Goal: Task Accomplishment & Management: Complete application form

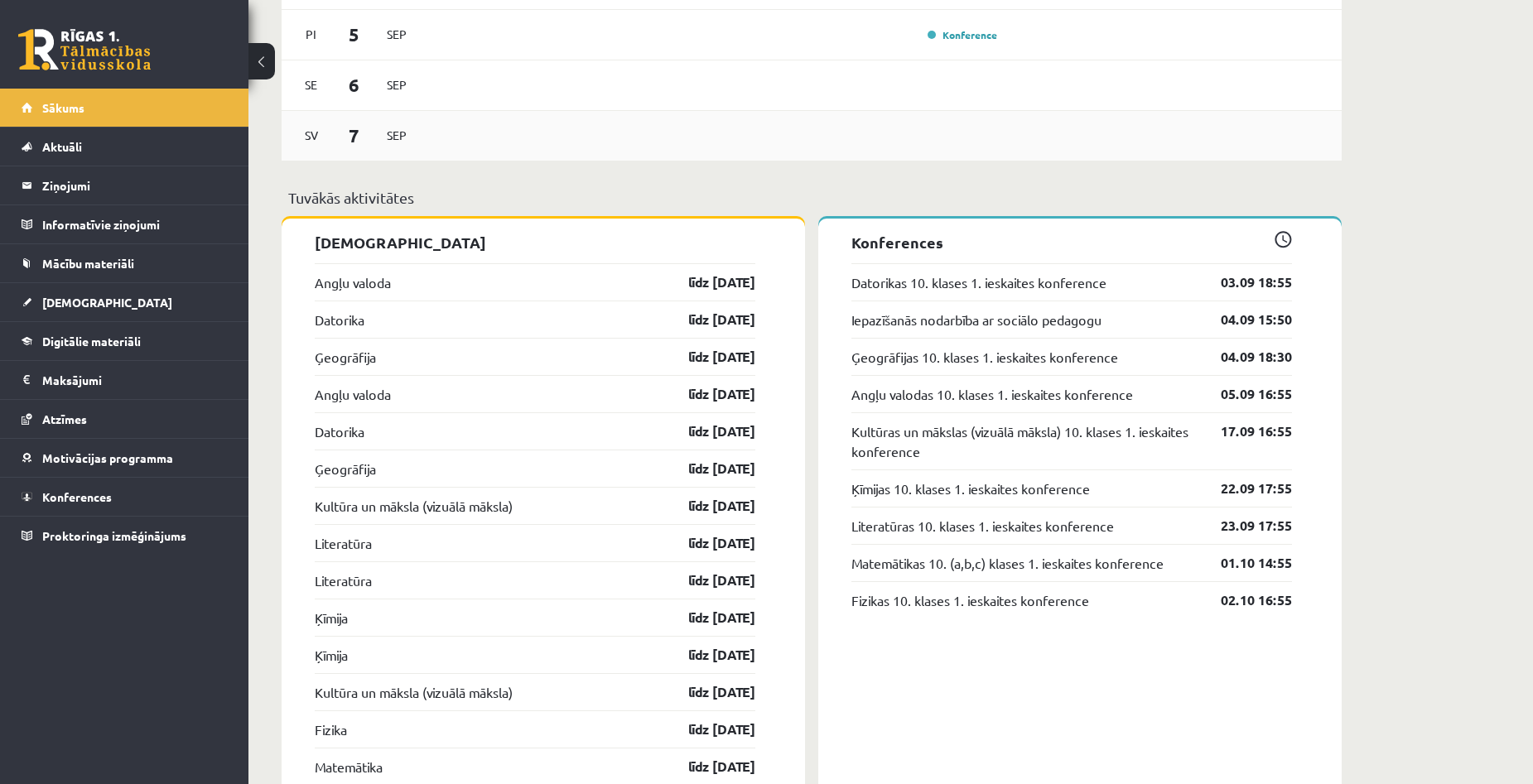
scroll to position [1324, 0]
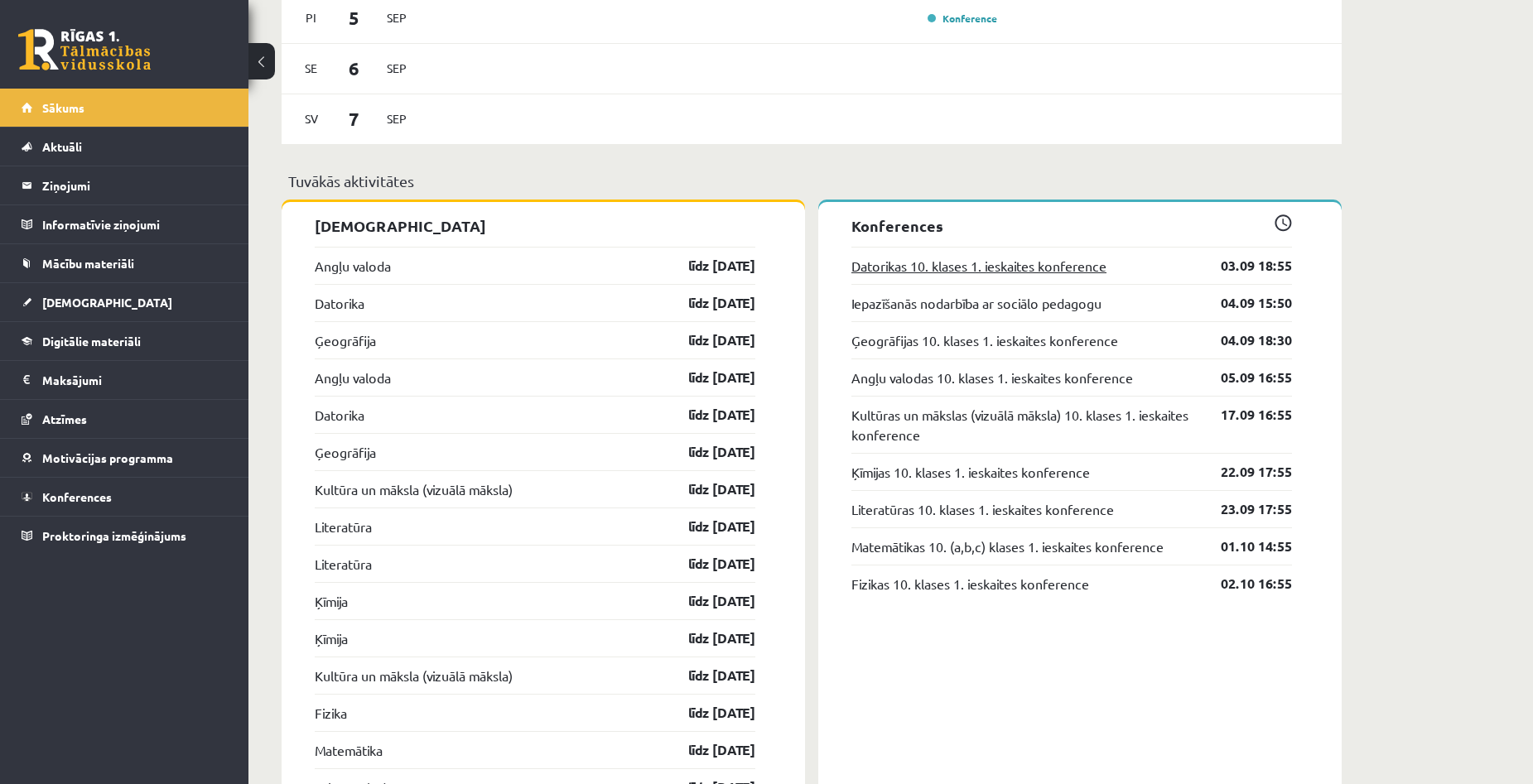
click at [1006, 274] on link "Datorikas 10. klases 1. ieskaites konference" at bounding box center [979, 265] width 255 height 20
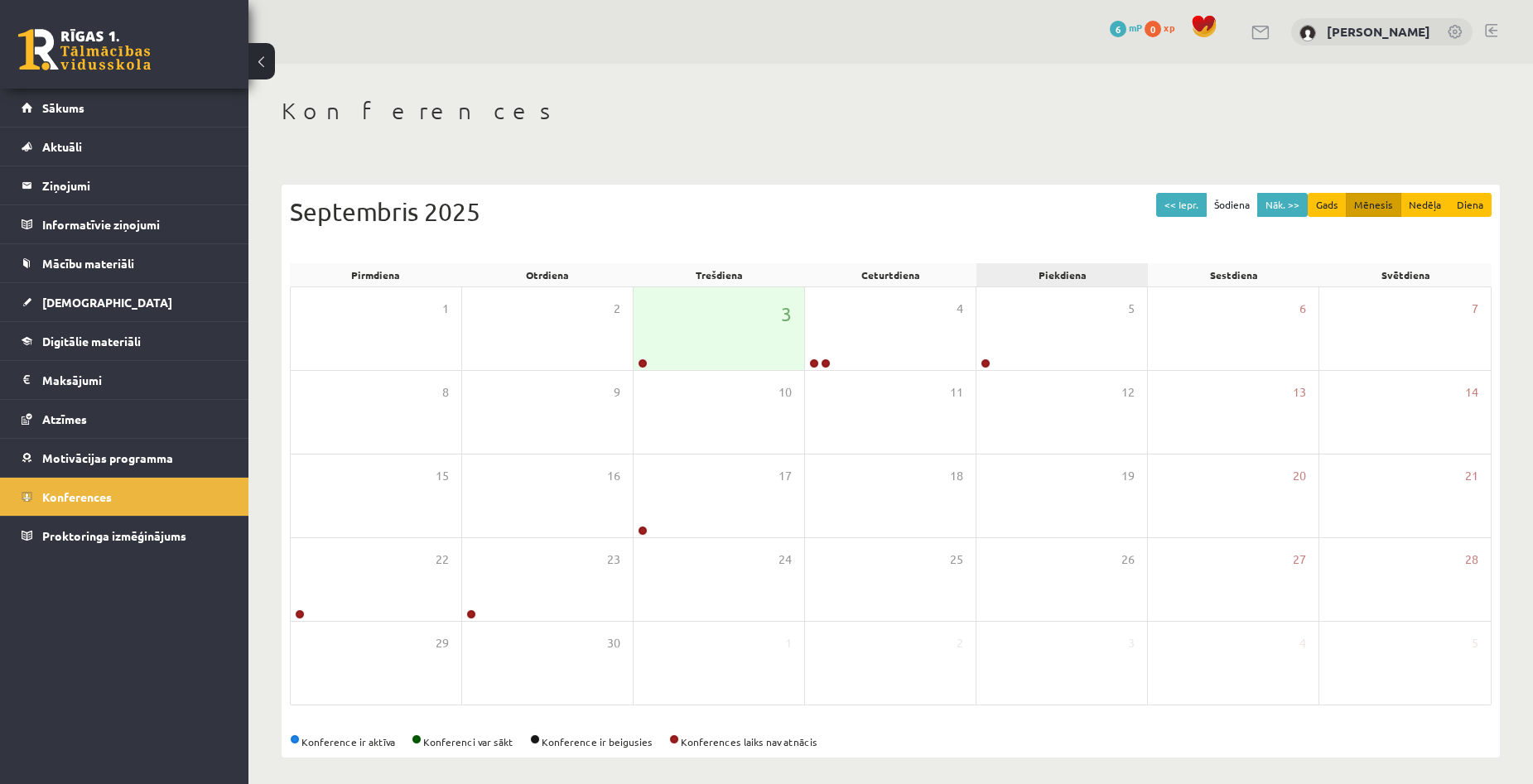
scroll to position [7, 0]
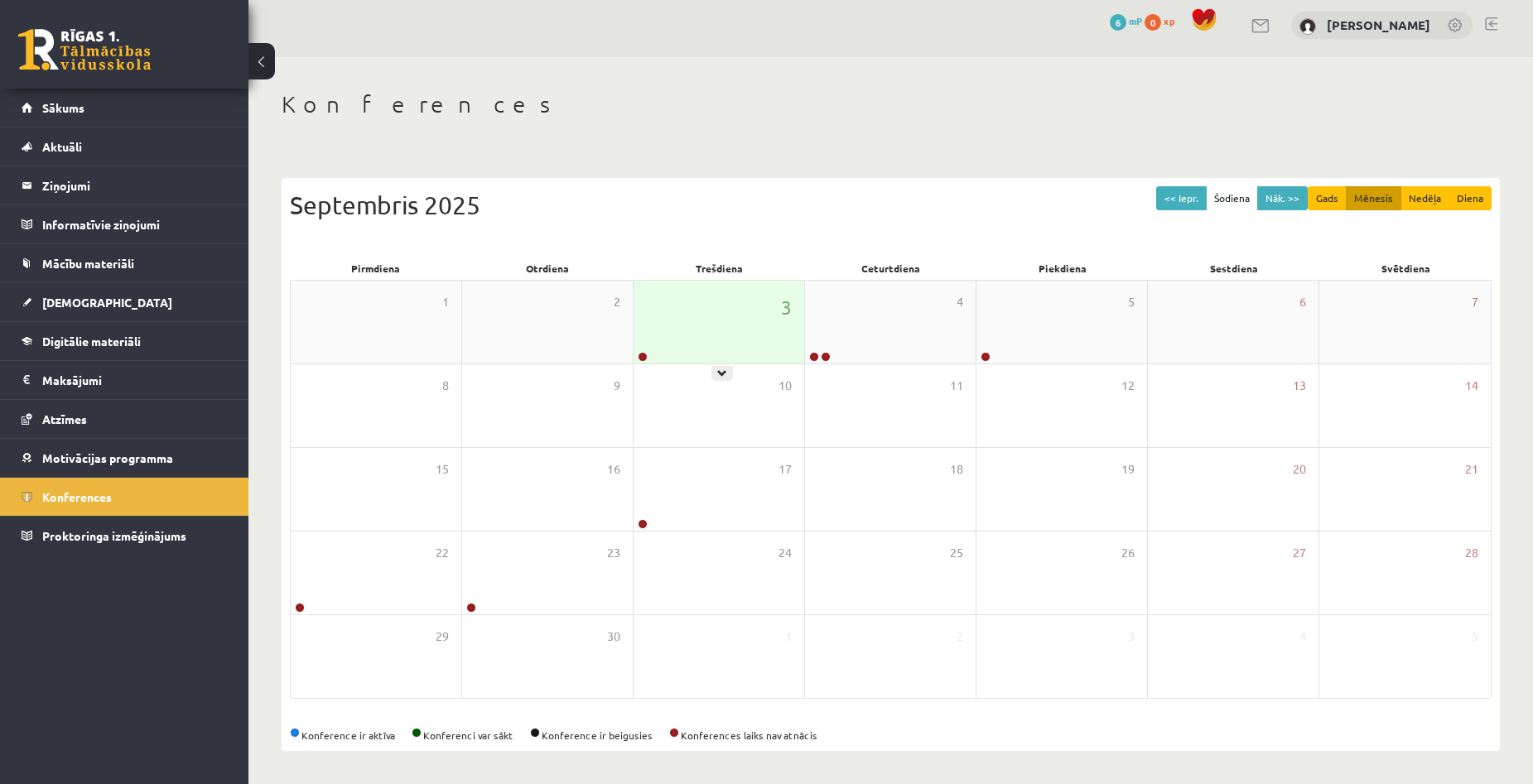
click at [752, 314] on div "3" at bounding box center [719, 322] width 171 height 82
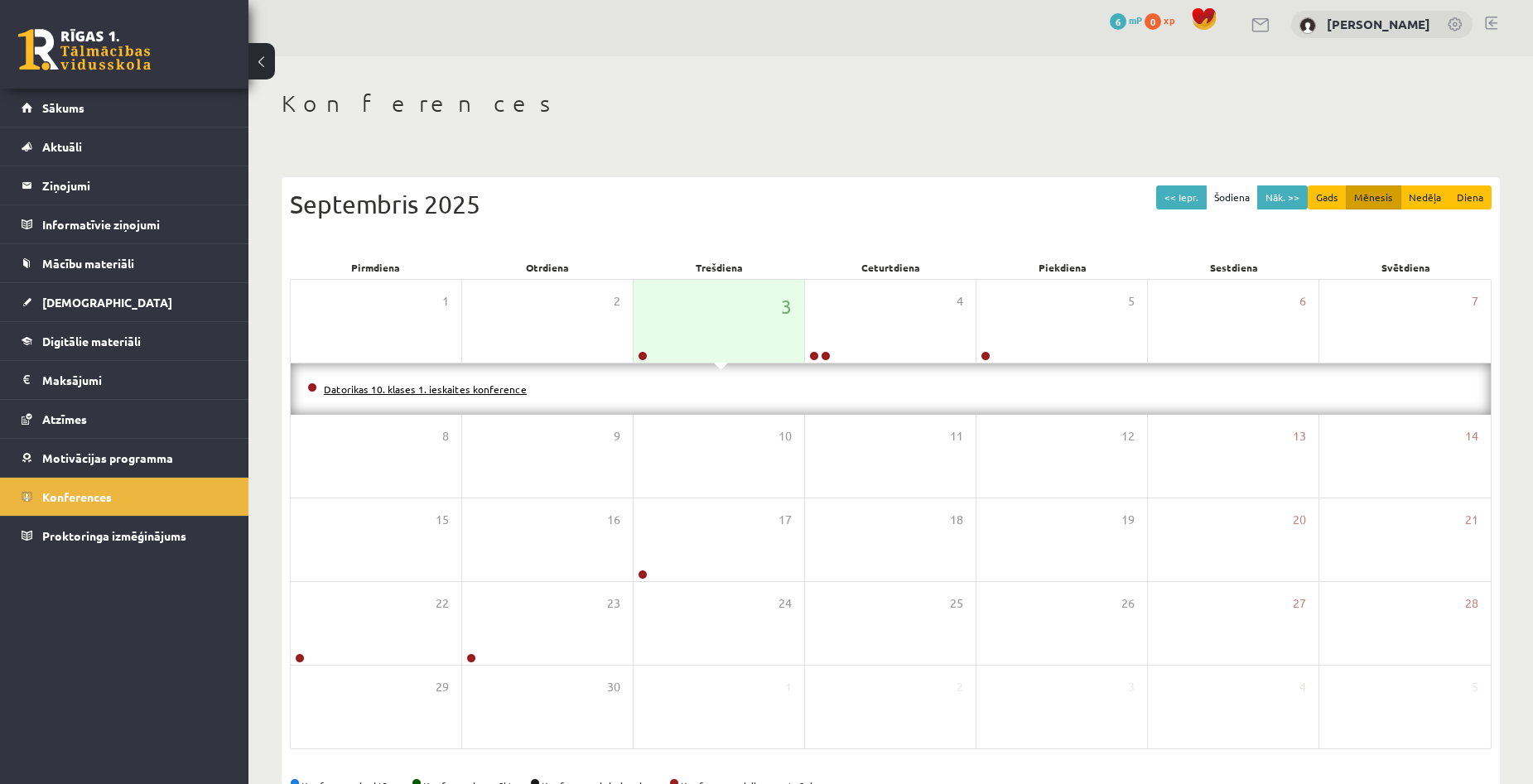
click at [456, 389] on link "Datorikas 10. klases 1. ieskaites konference" at bounding box center [425, 389] width 203 height 13
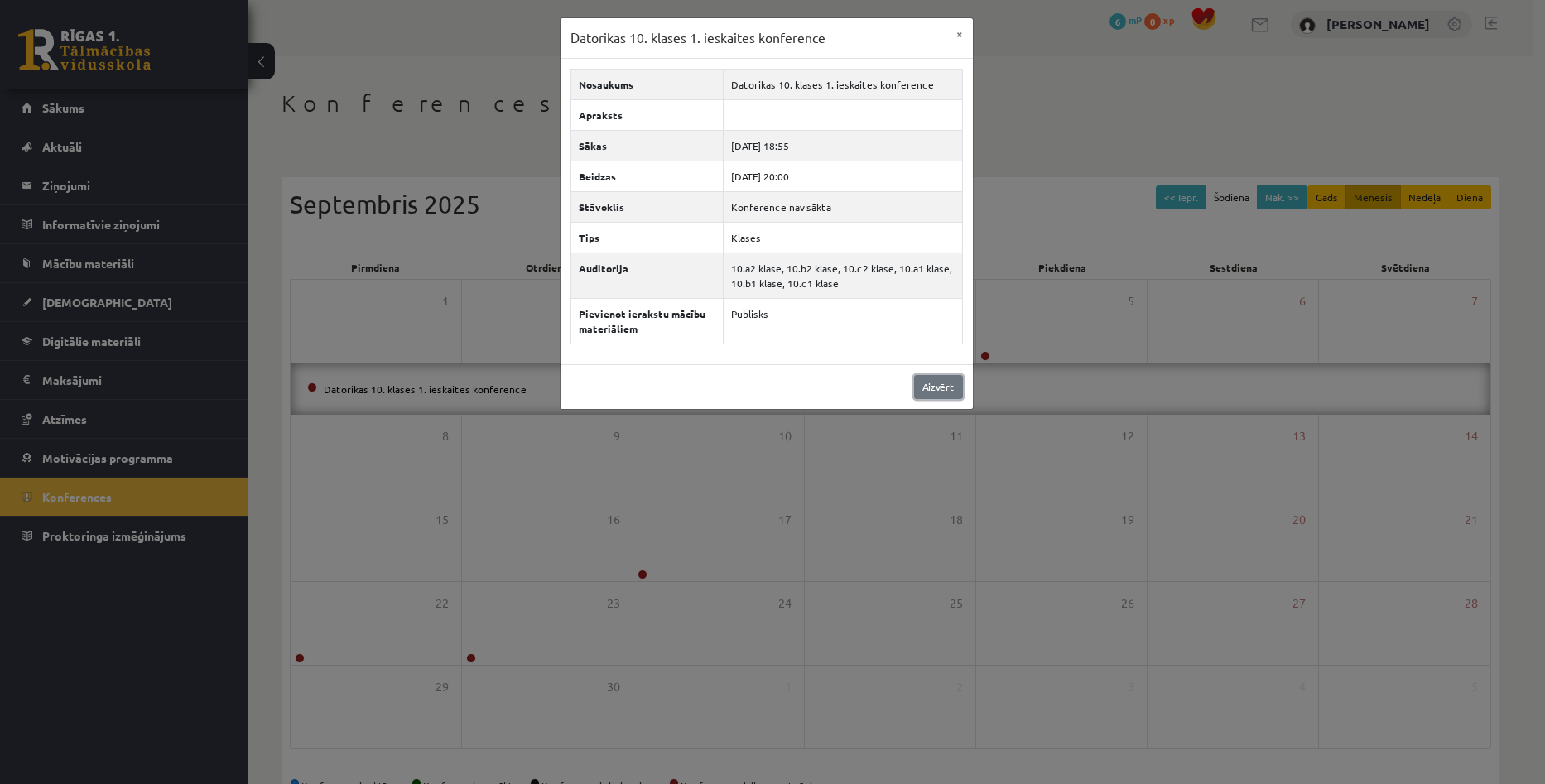
click at [928, 382] on link "Aizvērt" at bounding box center [939, 387] width 49 height 24
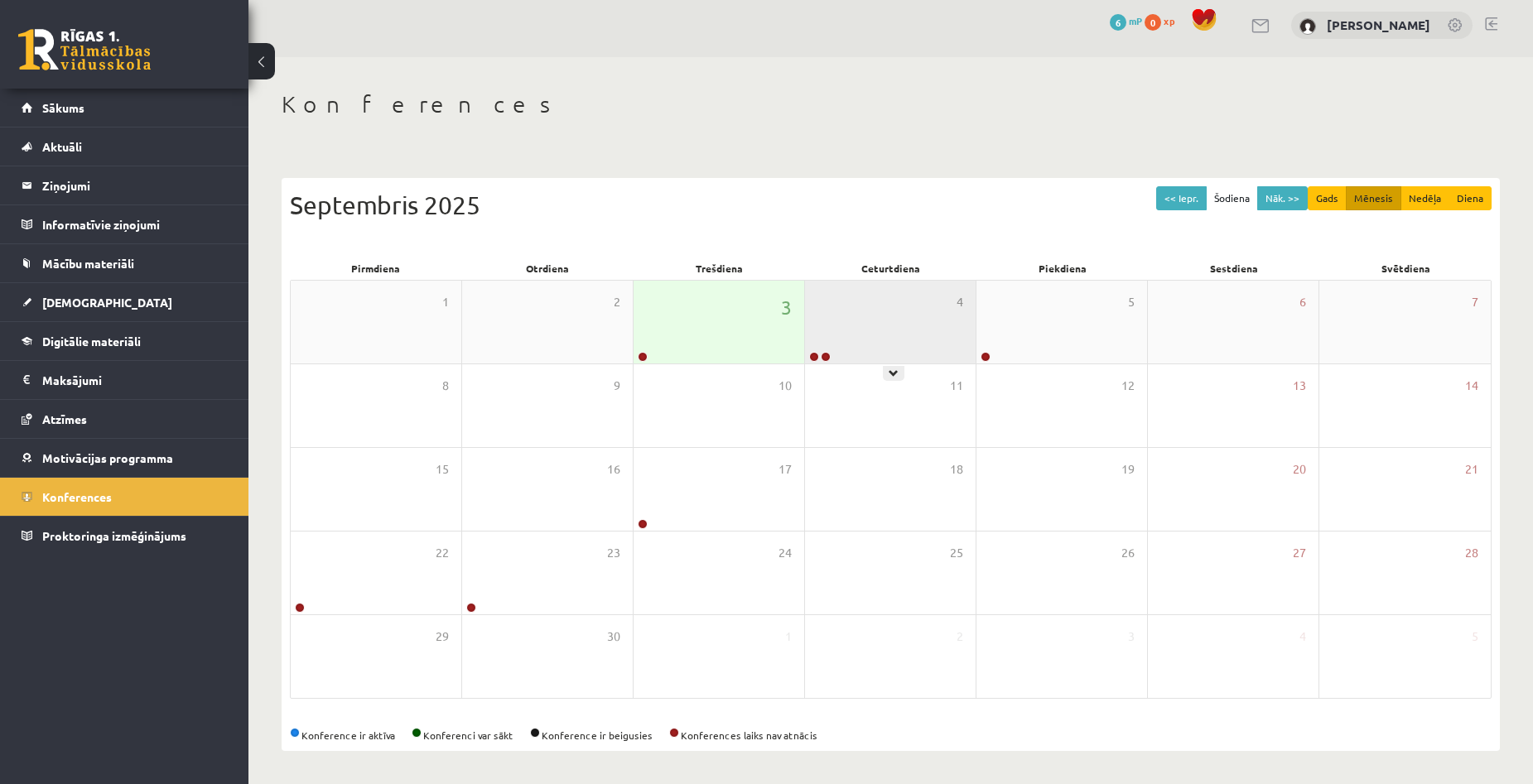
click at [873, 303] on div "4" at bounding box center [890, 322] width 171 height 82
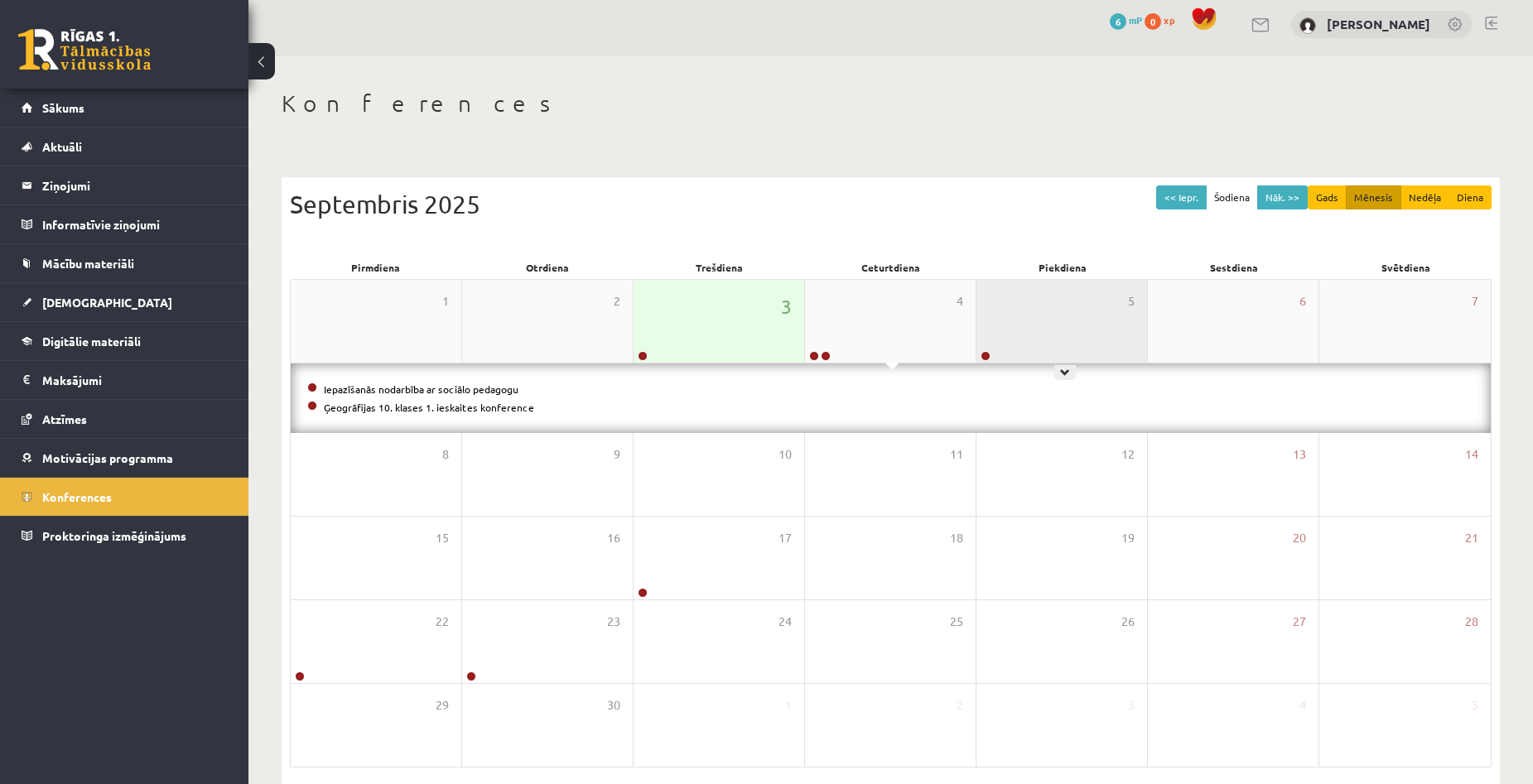
click at [1020, 310] on div "5" at bounding box center [1062, 321] width 171 height 82
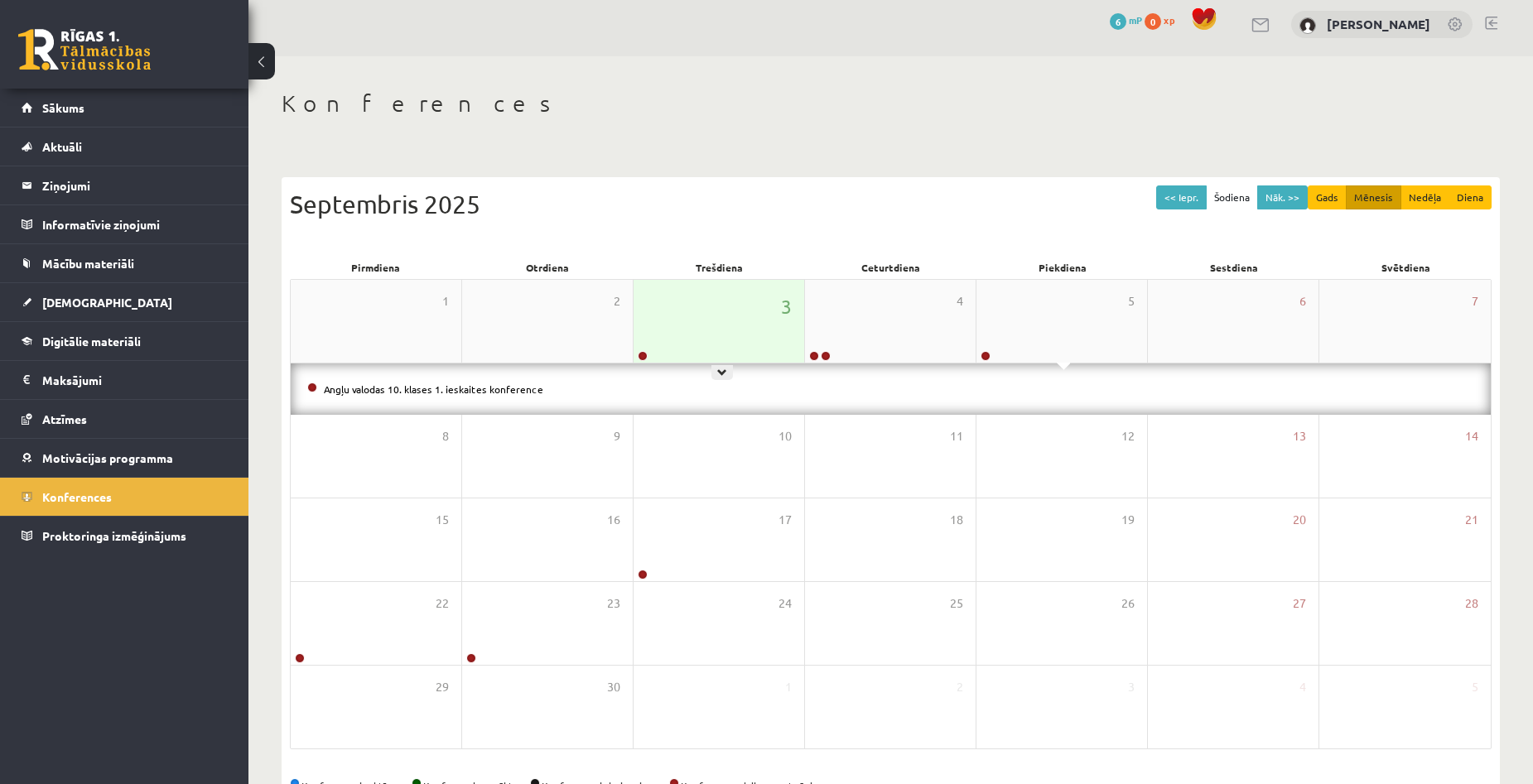
click at [663, 340] on div "3" at bounding box center [719, 321] width 171 height 82
click at [1518, 284] on div "Konferences << Iepr. Šodiena Nāk. >> Gads Mēnesis Nedēļa Diena Septembris 2025 …" at bounding box center [890, 445] width 1285 height 778
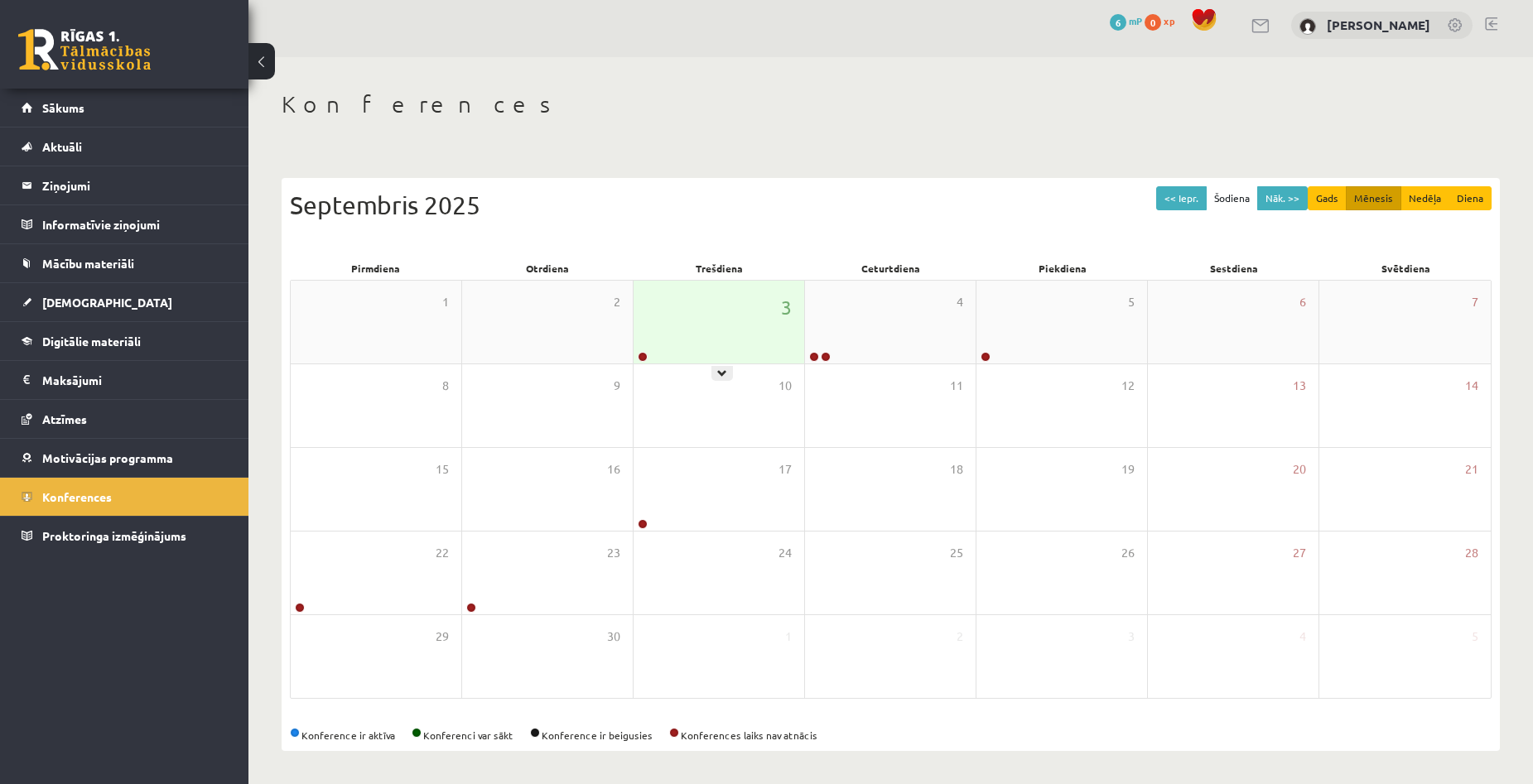
click at [684, 342] on div "3" at bounding box center [719, 322] width 171 height 82
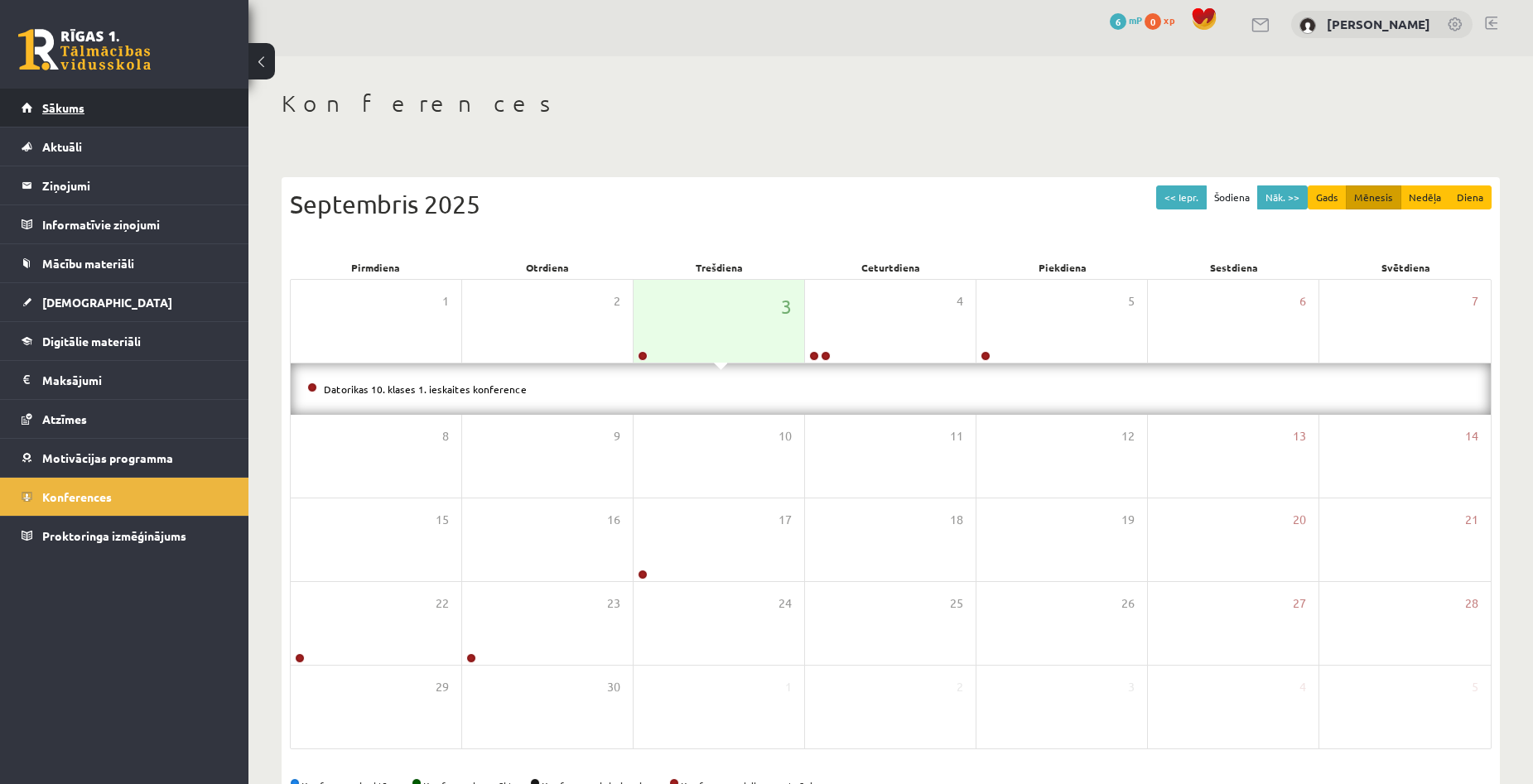
click at [46, 111] on span "Sākums" at bounding box center [63, 108] width 42 height 15
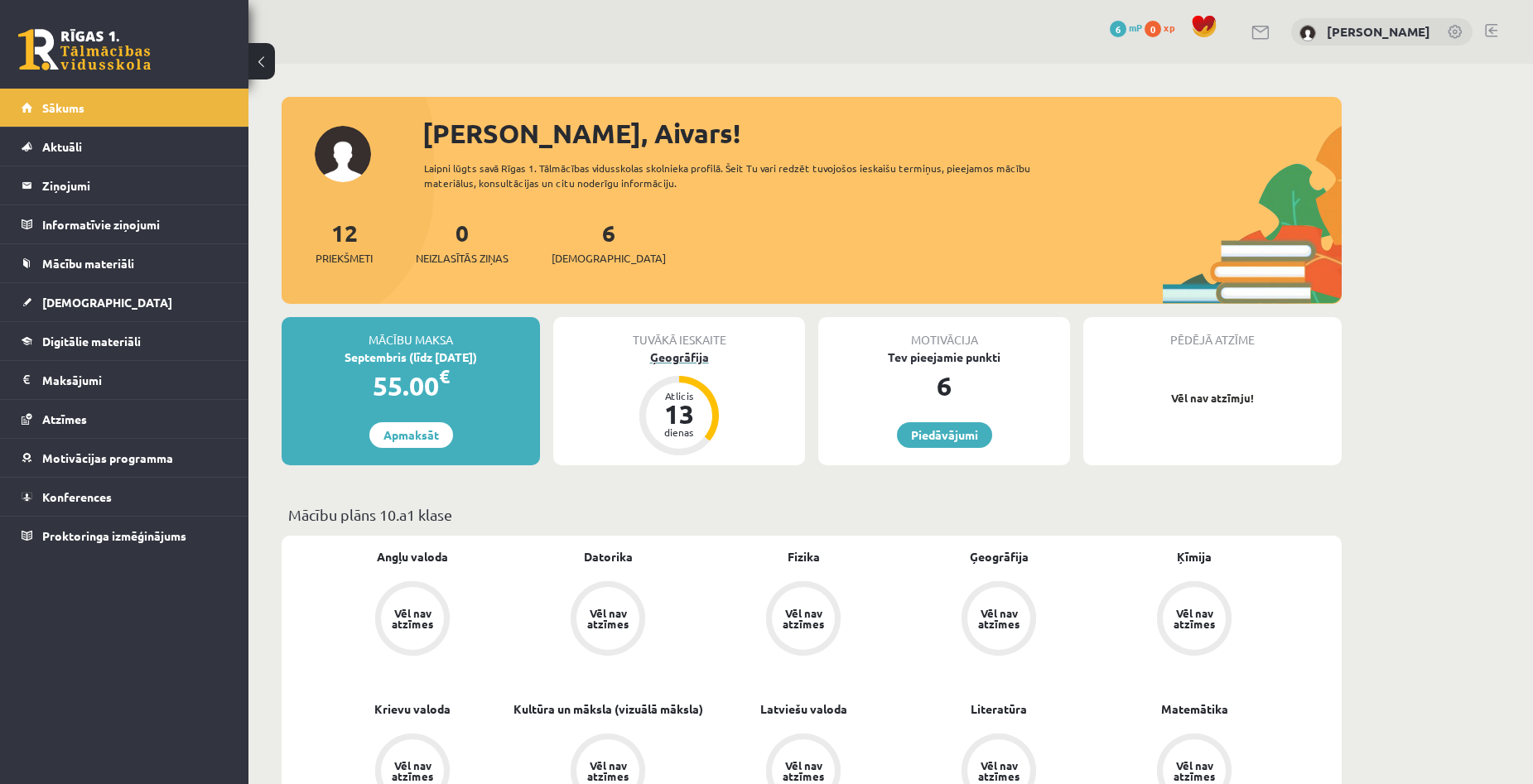
click at [672, 358] on div "Ģeogrāfija" at bounding box center [678, 357] width 252 height 18
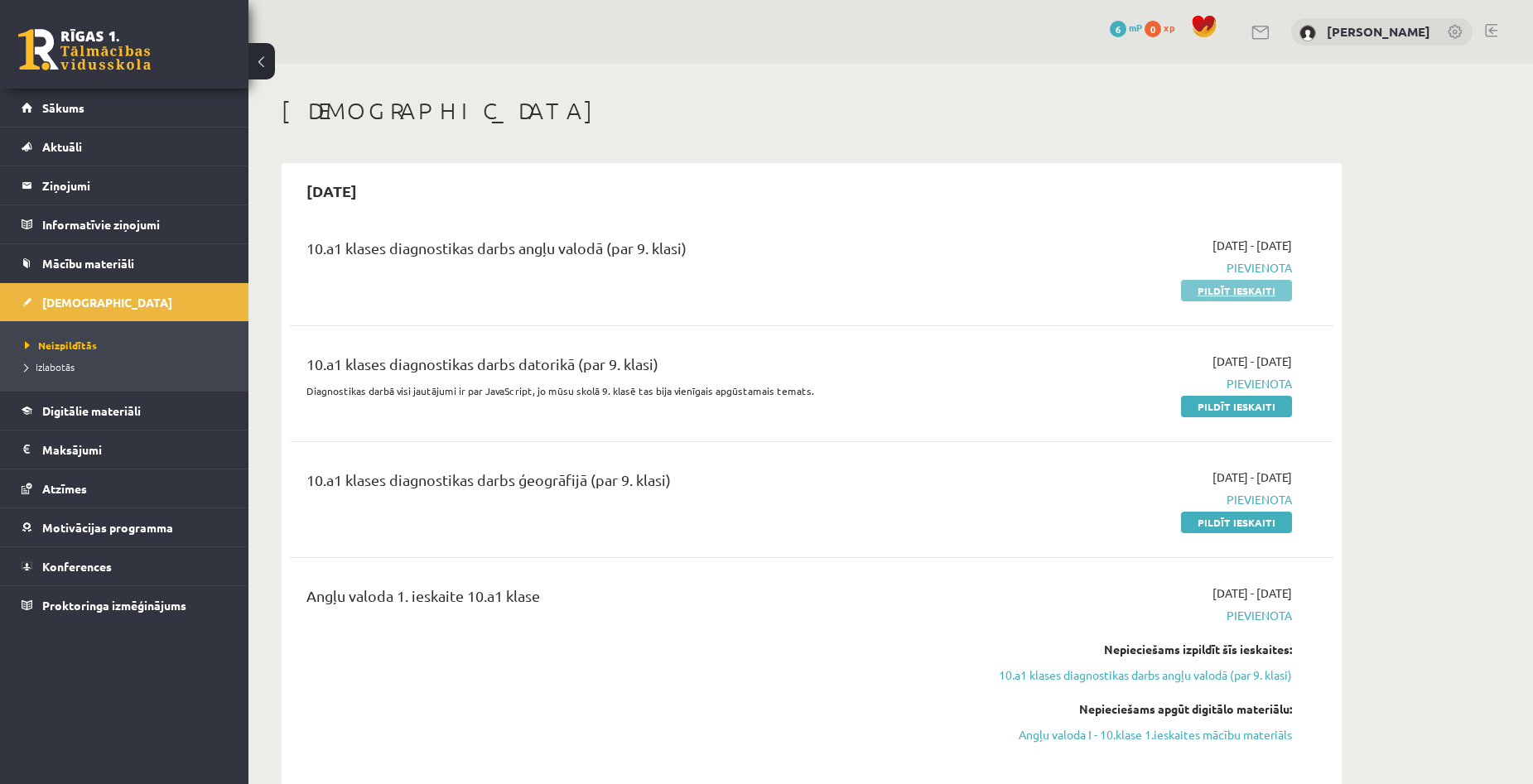
click at [1253, 293] on link "Pildīt ieskaiti" at bounding box center [1237, 290] width 111 height 22
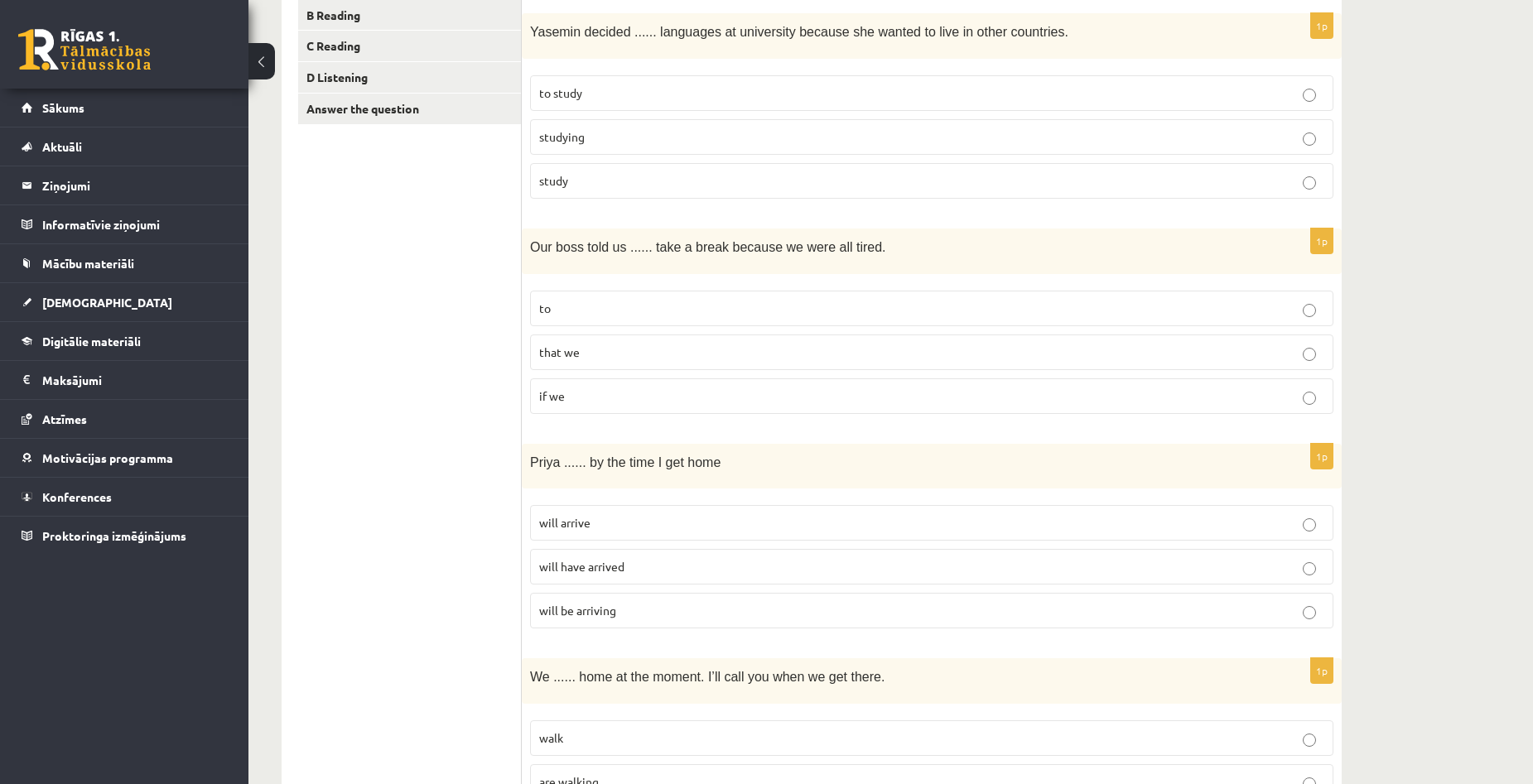
scroll to position [332, 0]
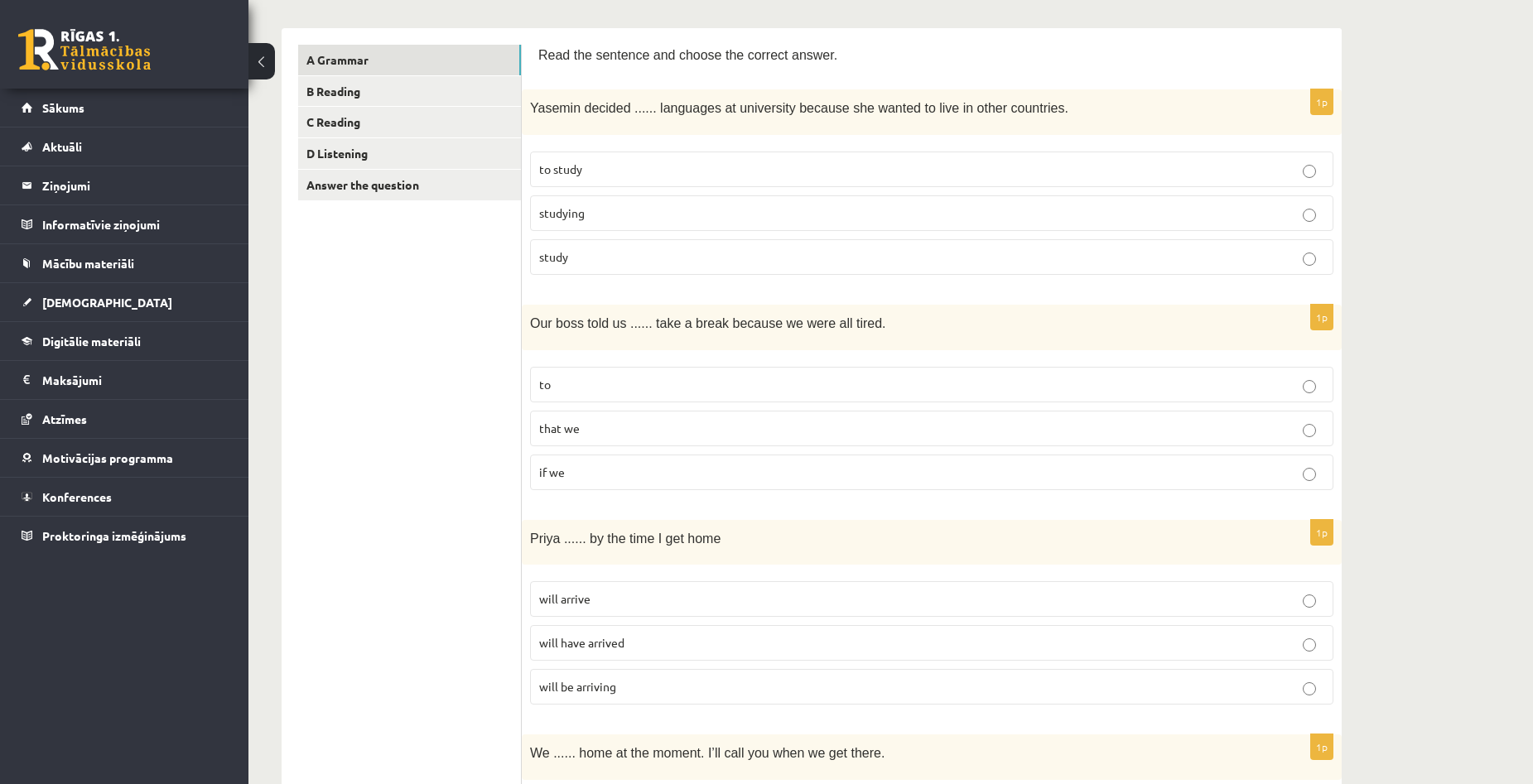
scroll to position [248, 0]
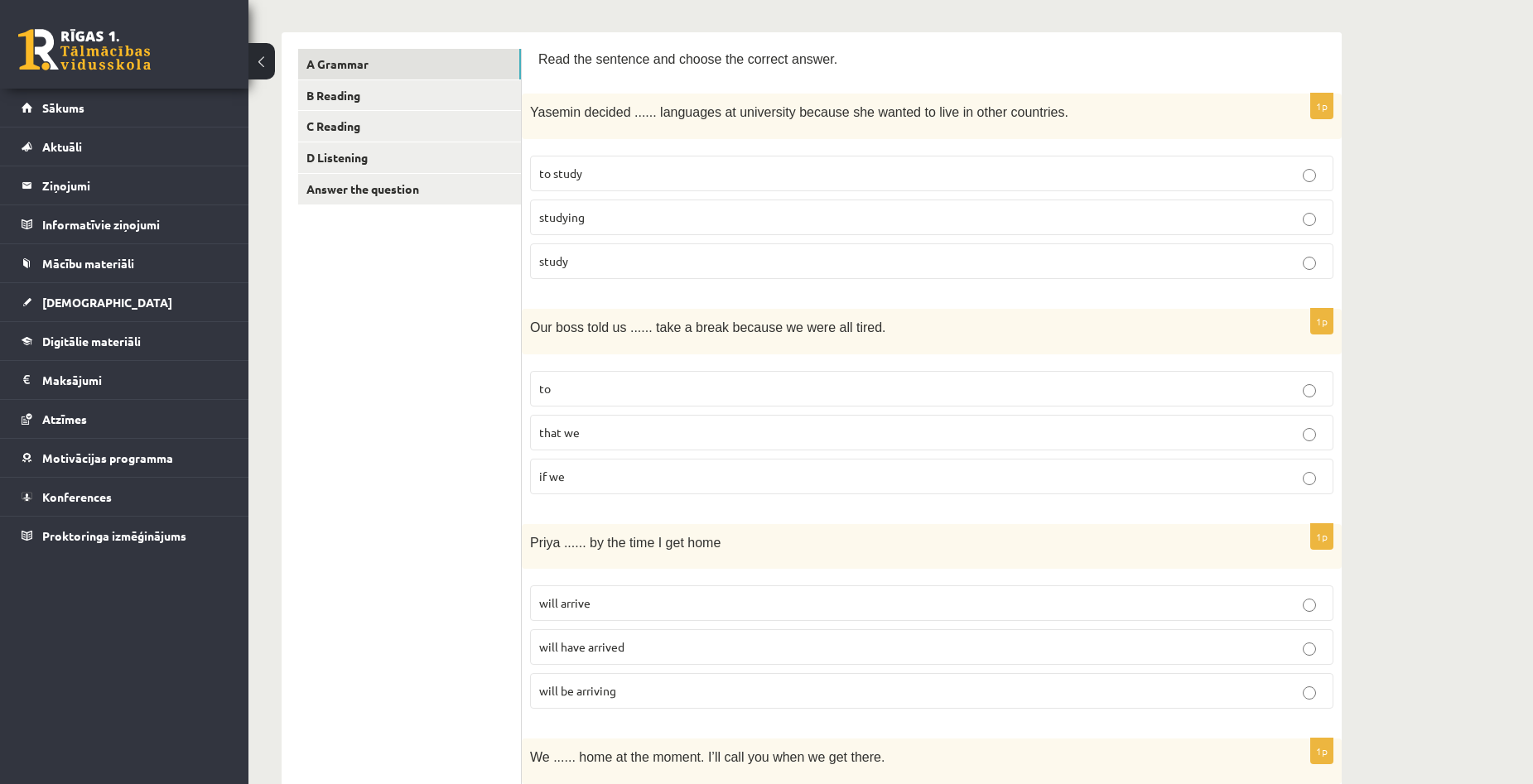
click at [562, 182] on p "to study" at bounding box center [931, 173] width 785 height 18
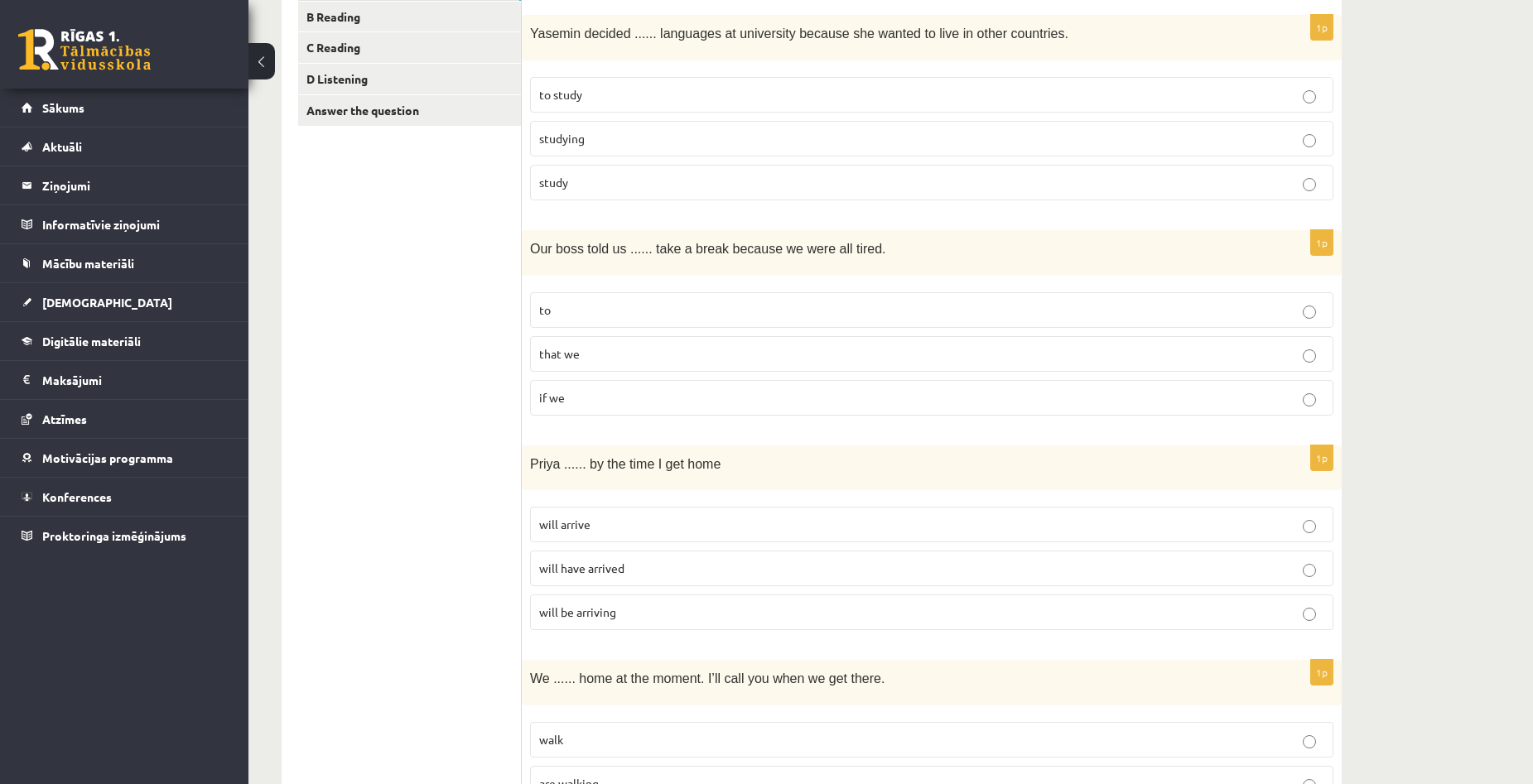
scroll to position [332, 0]
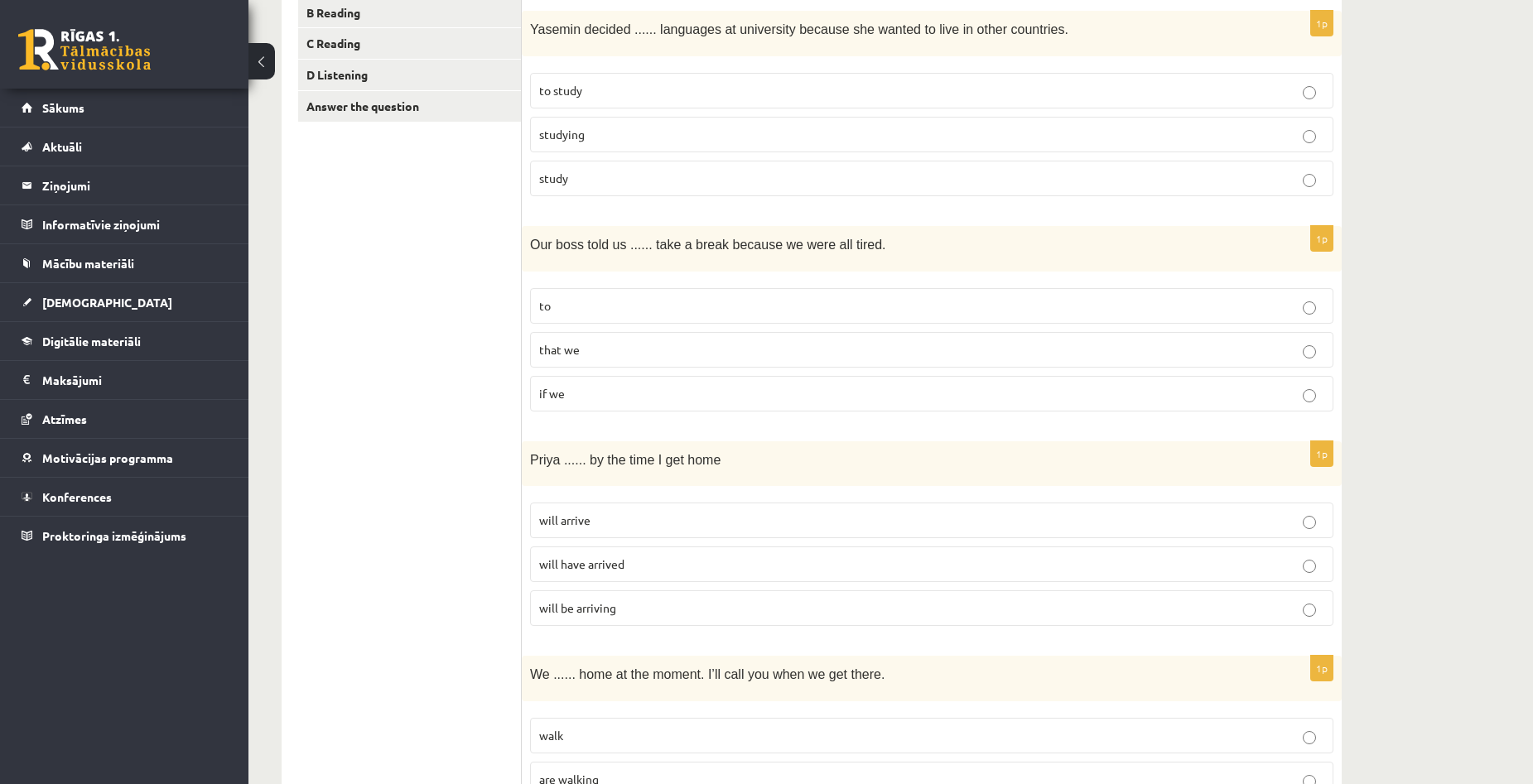
click at [621, 308] on p "to" at bounding box center [931, 305] width 785 height 18
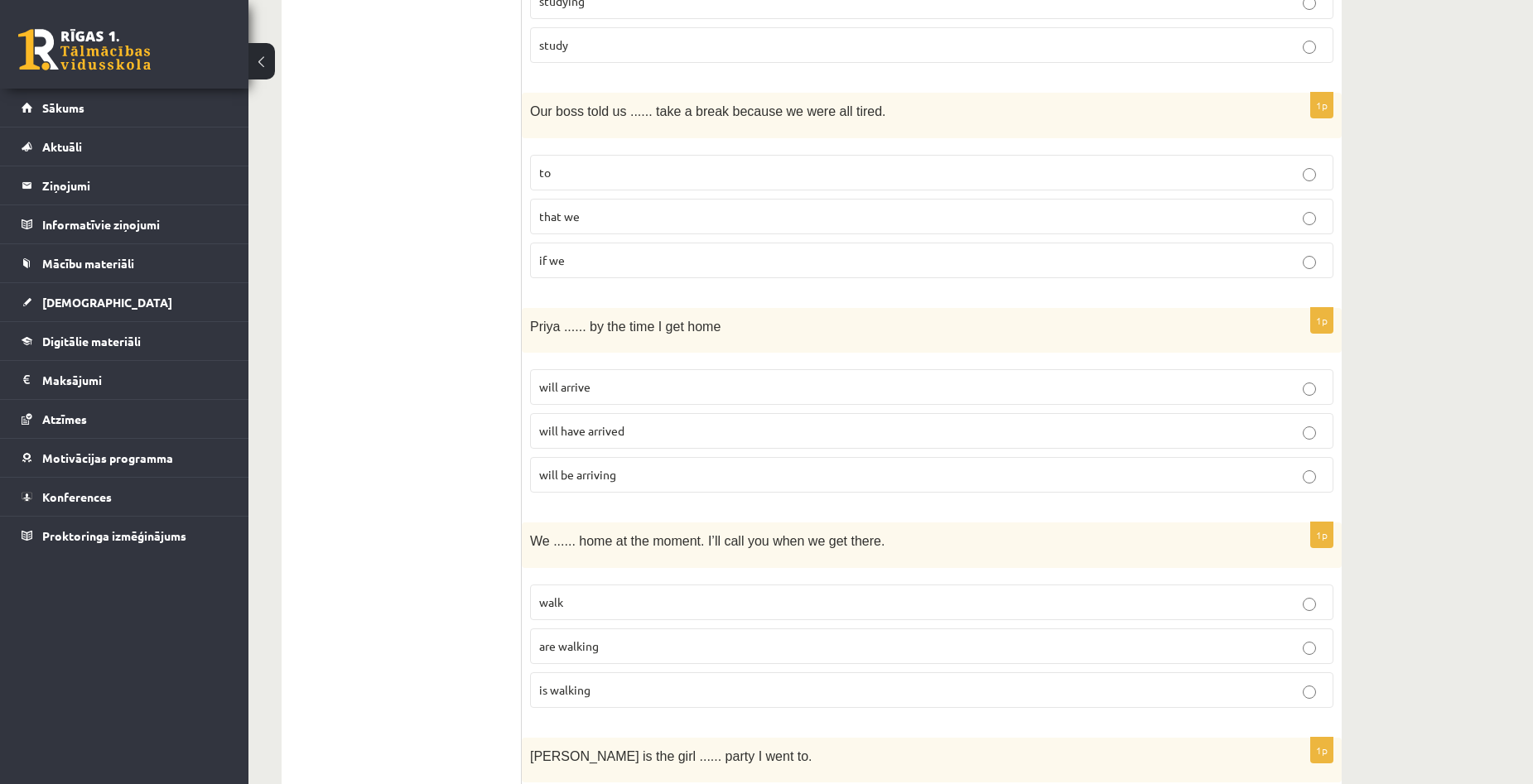
scroll to position [496, 0]
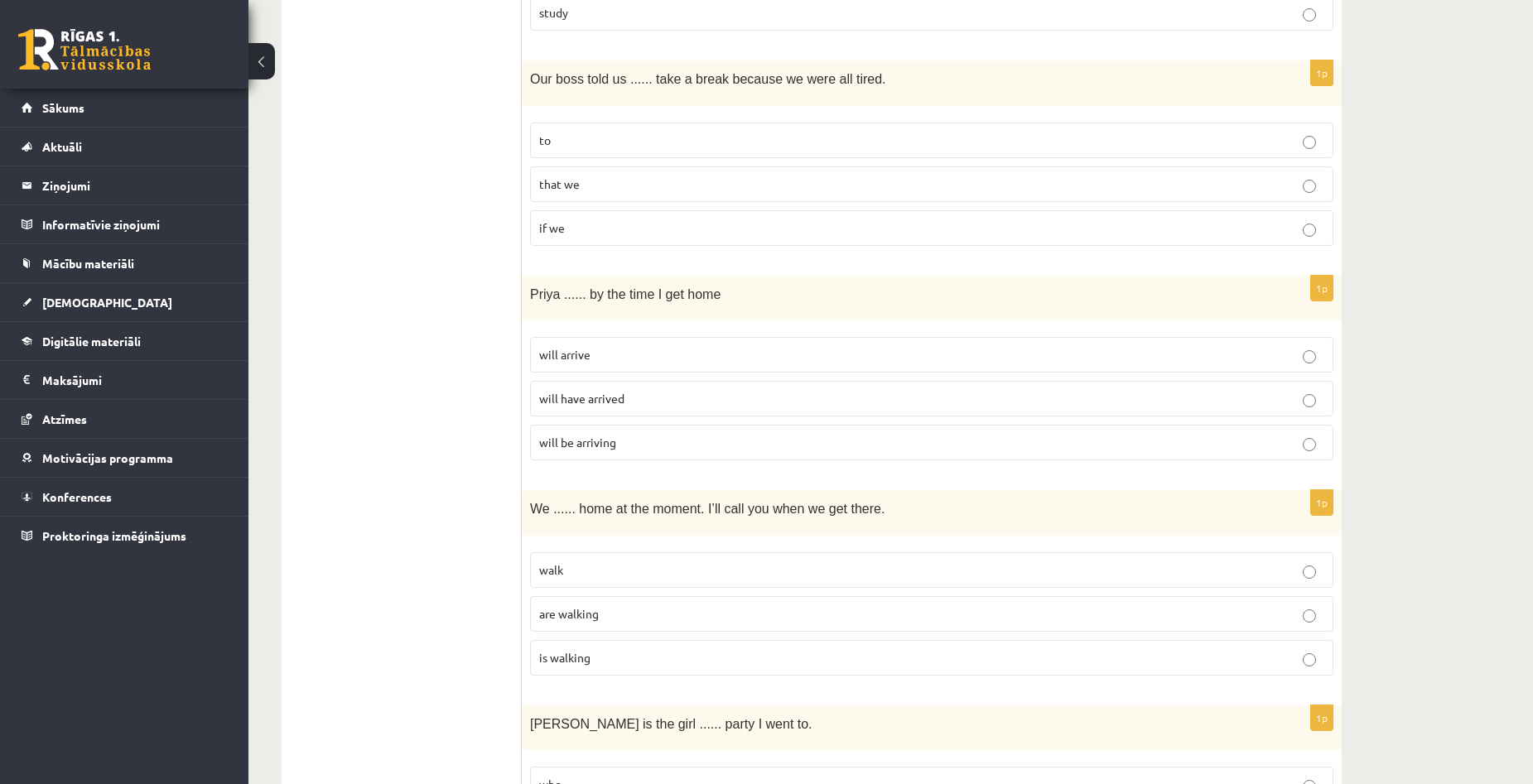
click at [603, 350] on p "will arrive" at bounding box center [931, 354] width 785 height 18
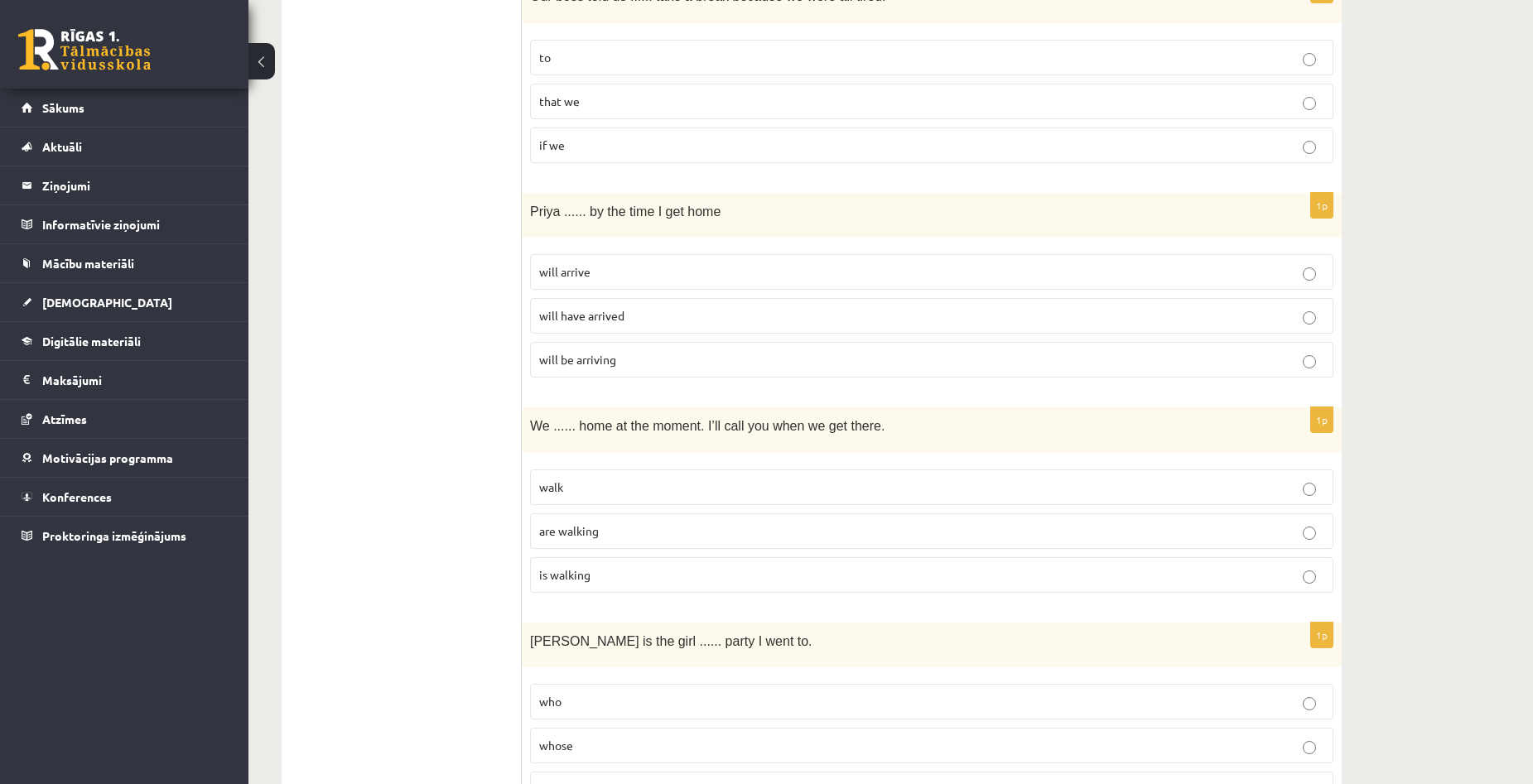
scroll to position [662, 0]
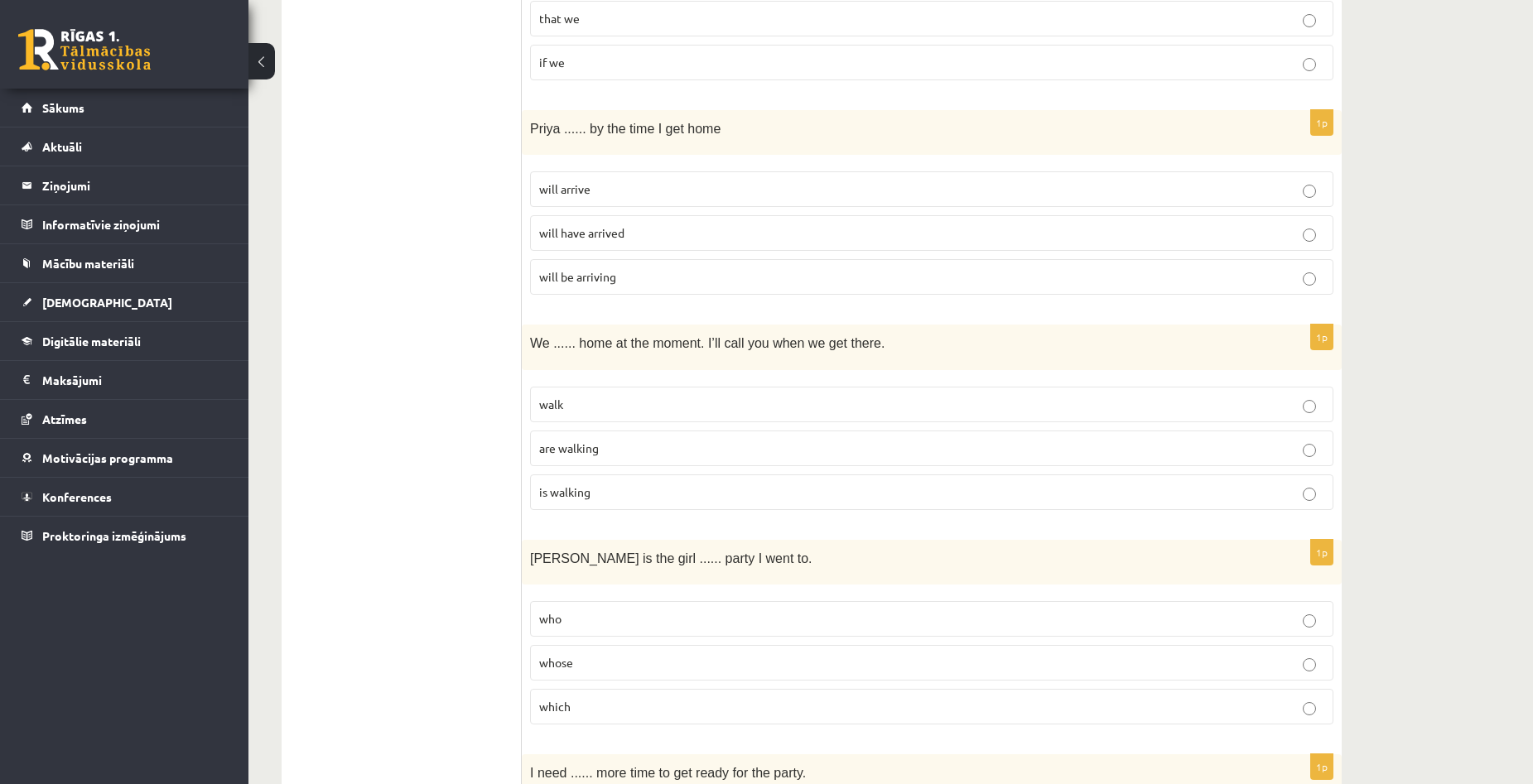
click at [641, 471] on fieldset "walk are walking is walking" at bounding box center [931, 447] width 803 height 137
click at [636, 458] on label "are walking" at bounding box center [931, 449] width 803 height 36
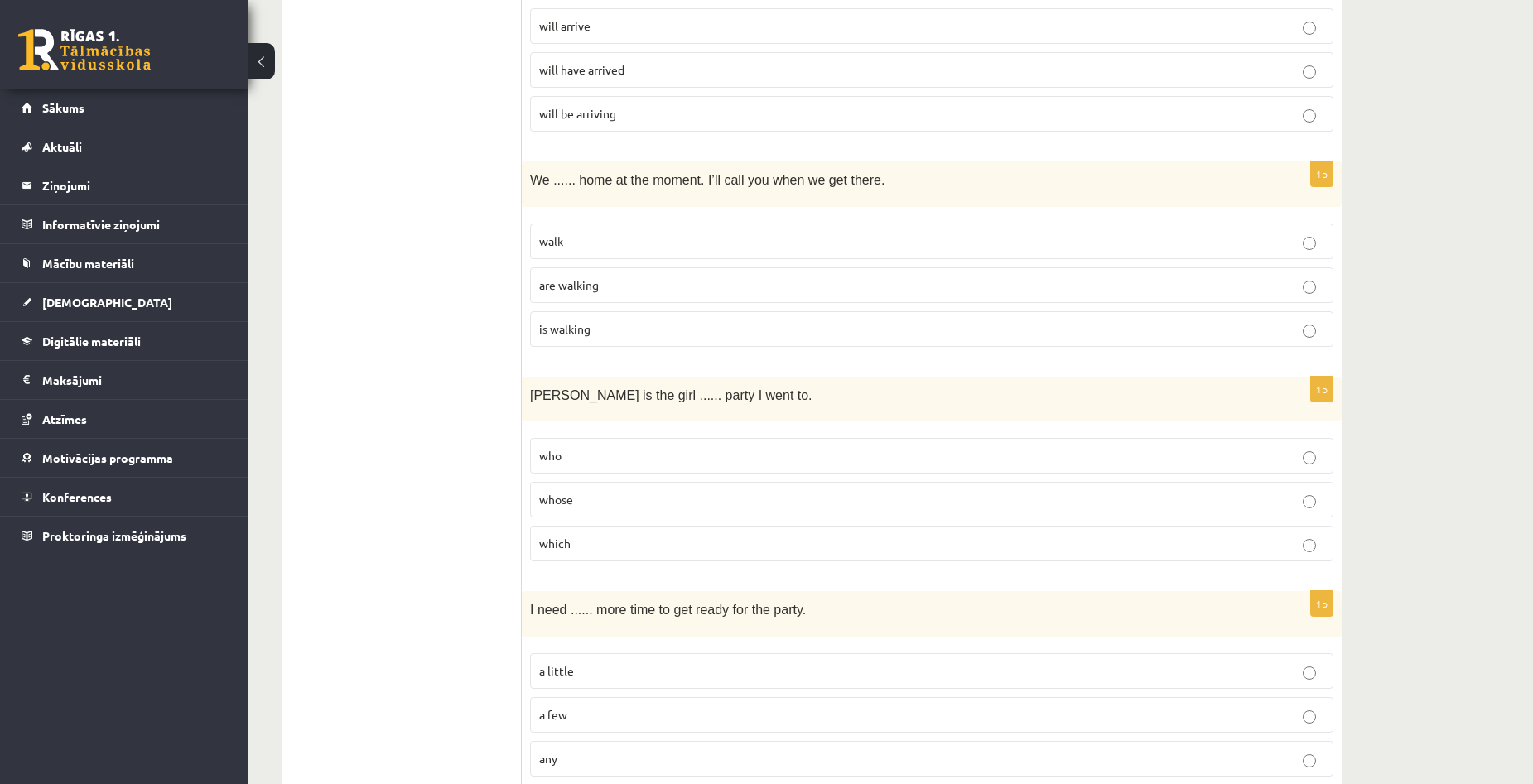
scroll to position [828, 0]
click at [587, 495] on p "whose" at bounding box center [931, 497] width 785 height 18
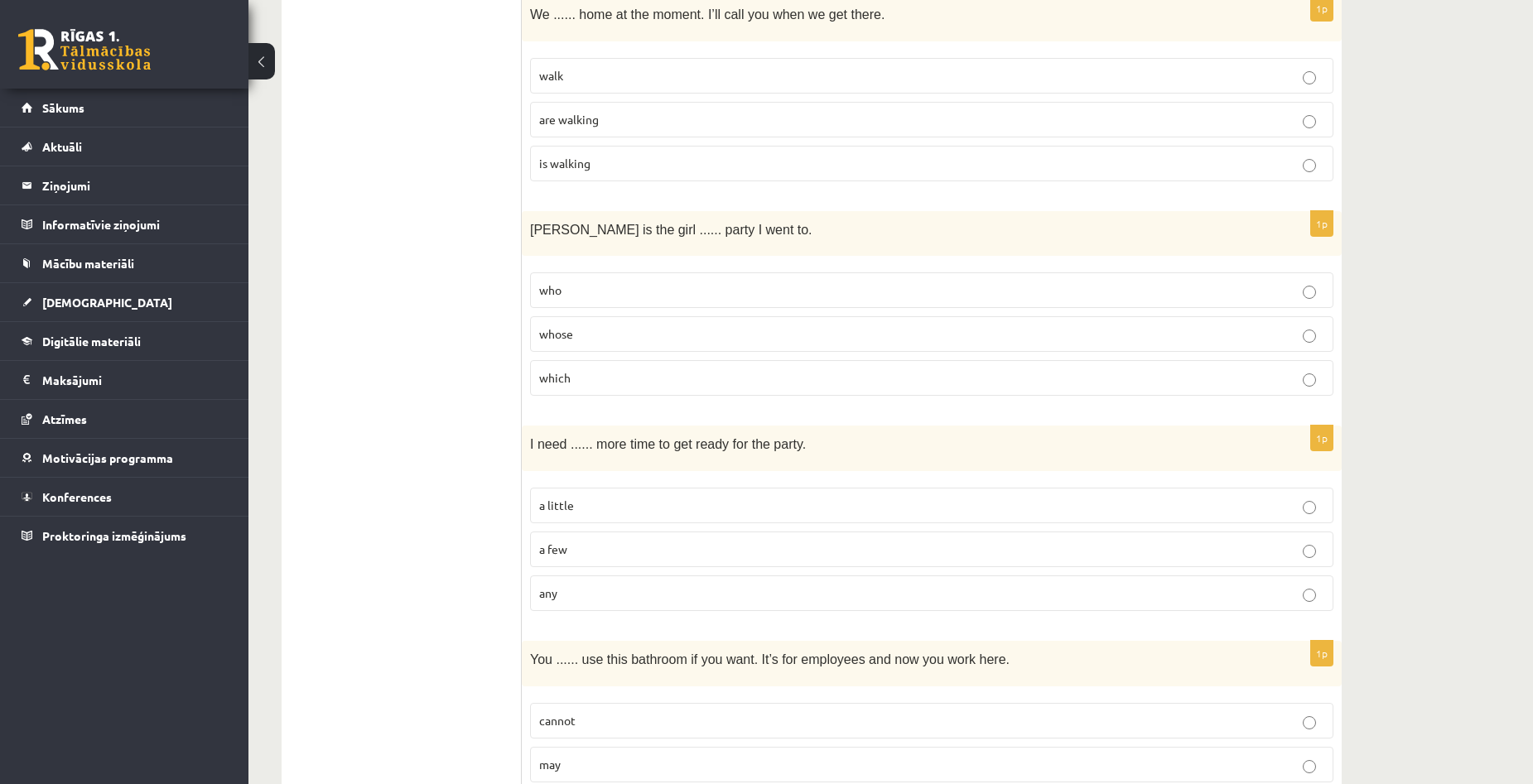
scroll to position [994, 0]
click at [712, 504] on p "a little" at bounding box center [931, 503] width 785 height 18
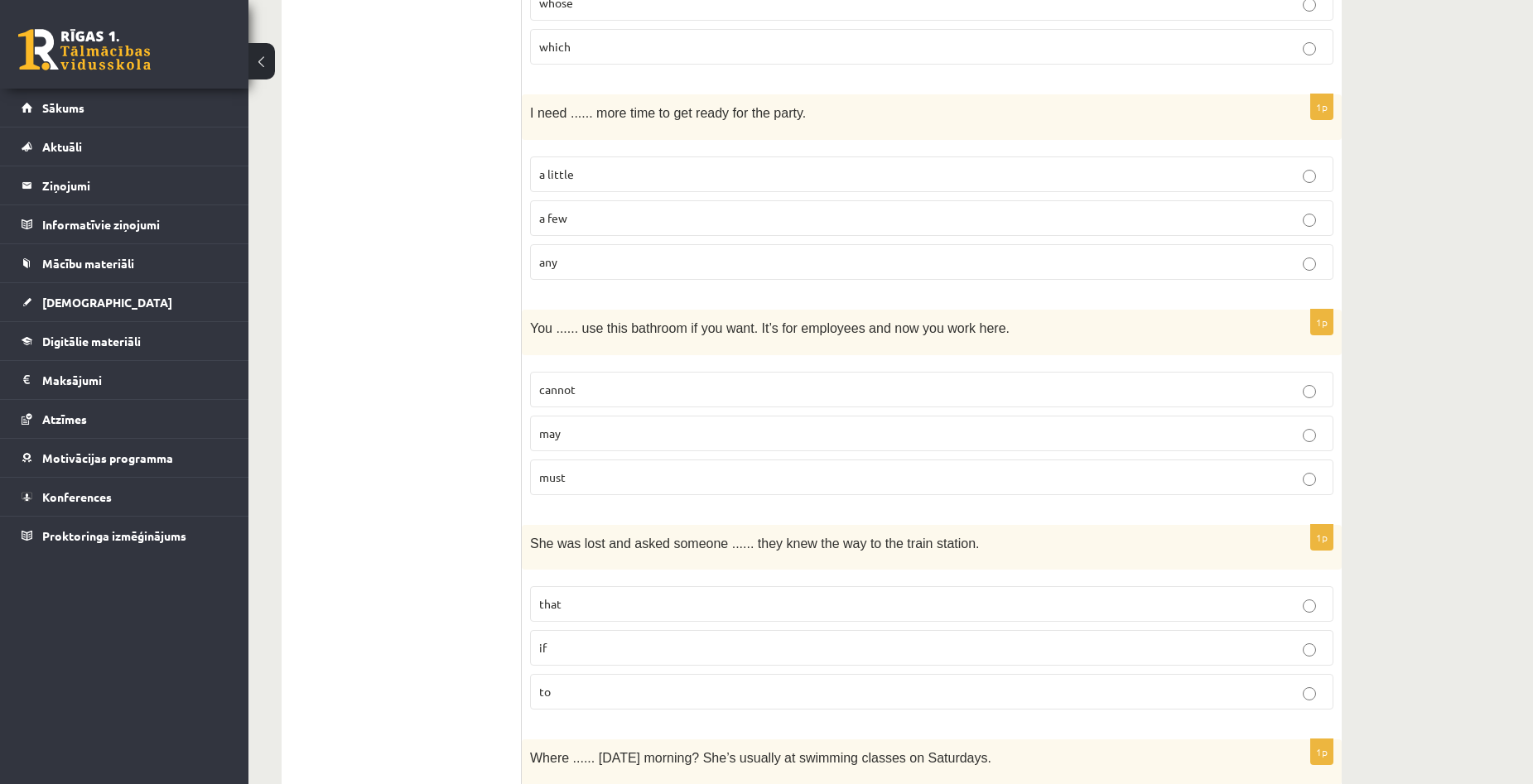
scroll to position [1324, 0]
click at [561, 434] on p "may" at bounding box center [931, 431] width 785 height 18
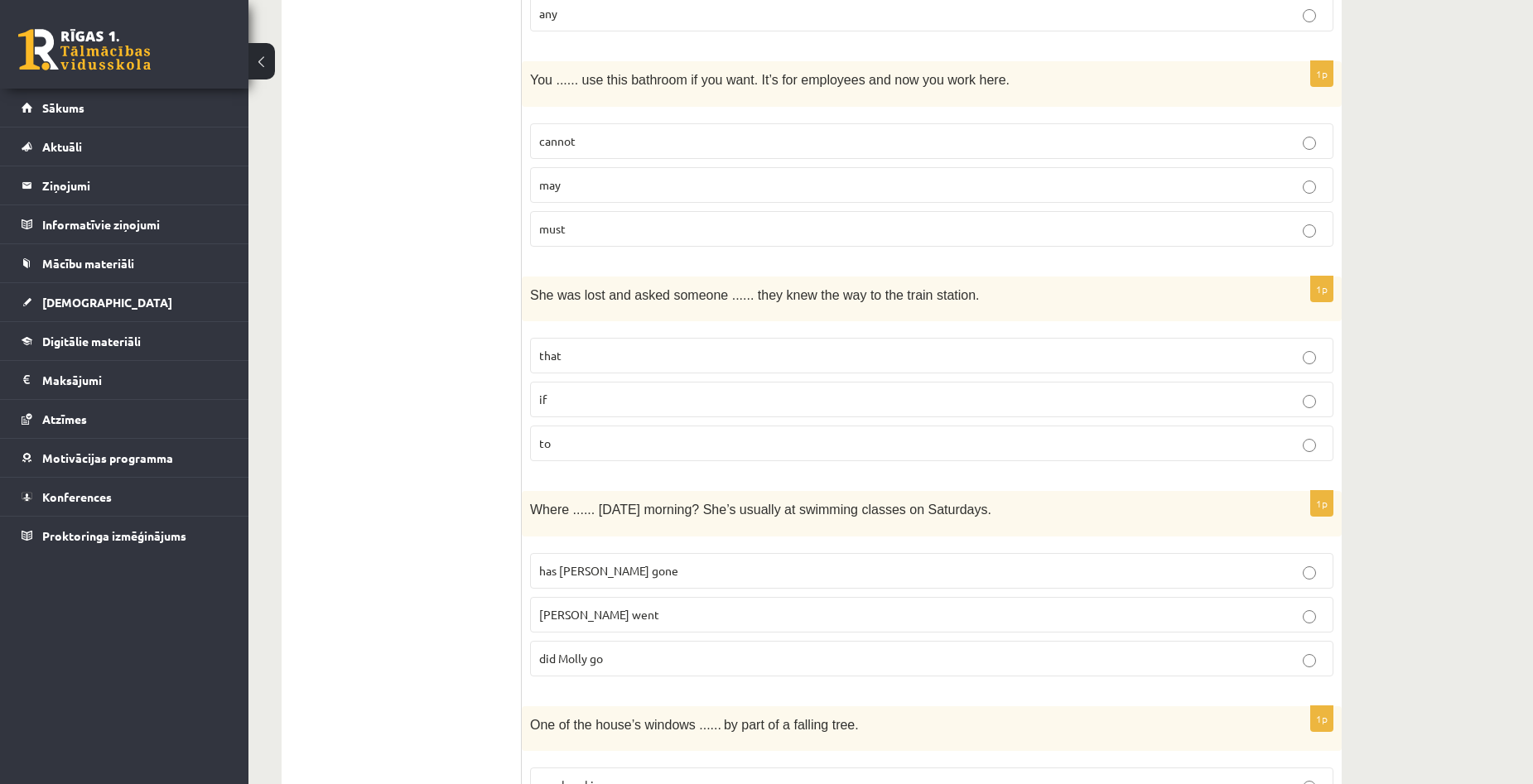
scroll to position [1574, 0]
click at [691, 406] on p "if" at bounding box center [931, 397] width 785 height 18
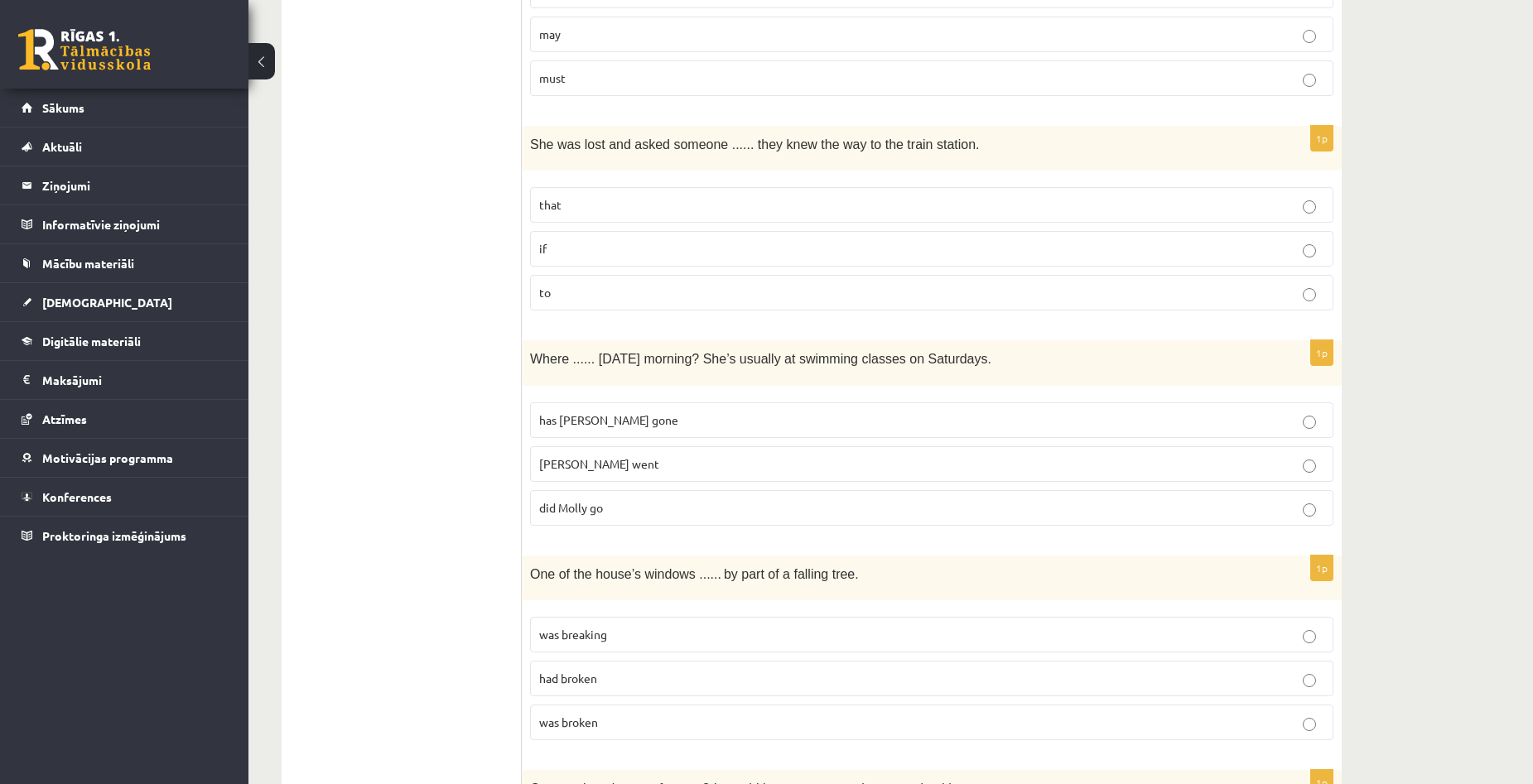
scroll to position [1738, 0]
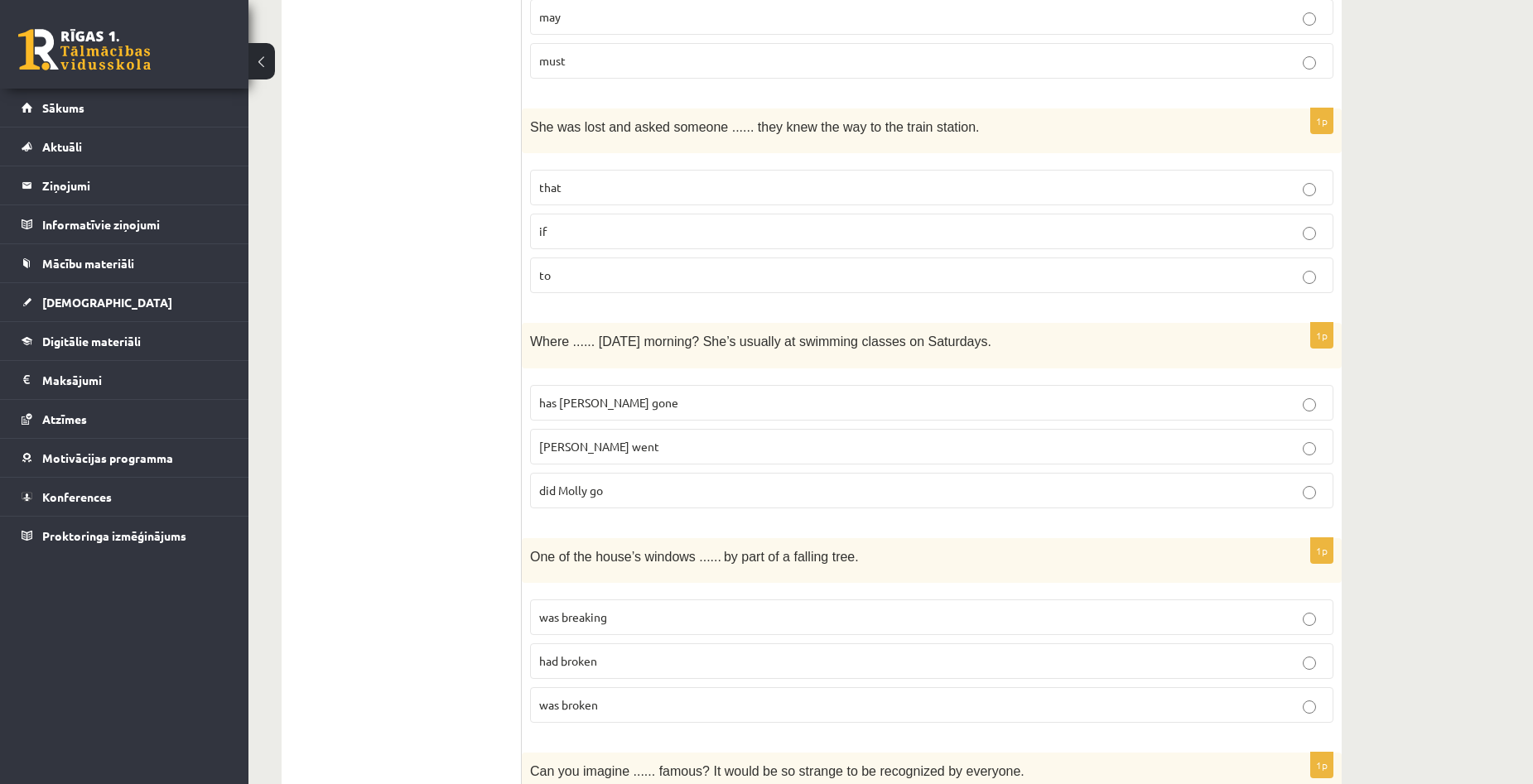
click at [1445, 371] on div "10.a1 klases diagnosticējošais darbs angļu valodā par 9.klases mācību vielu , A…" at bounding box center [890, 627] width 1285 height 4604
click at [623, 491] on p "did Molly go" at bounding box center [931, 490] width 785 height 18
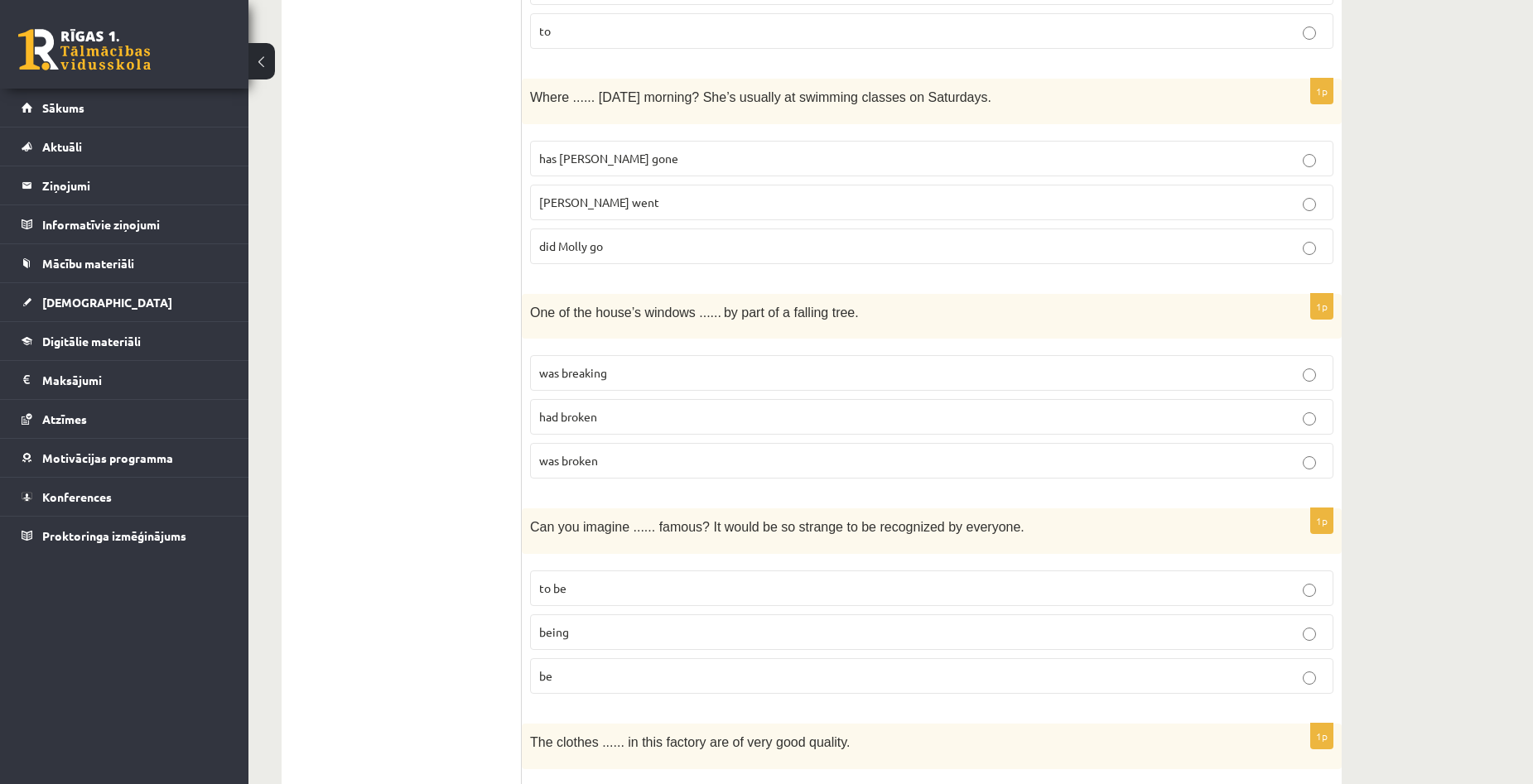
scroll to position [1987, 0]
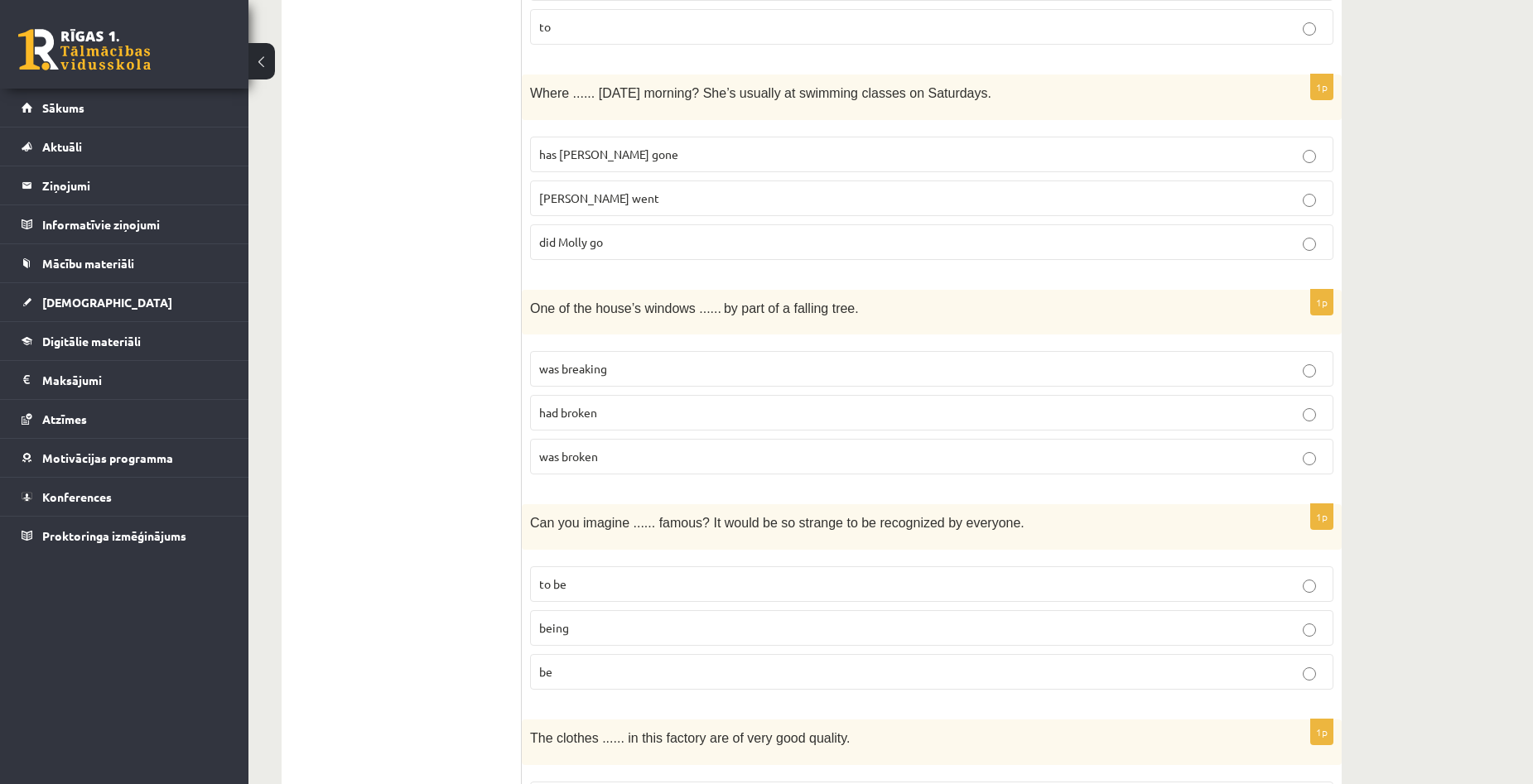
drag, startPoint x: 533, startPoint y: 309, endPoint x: 848, endPoint y: 310, distance: 315.0
click at [848, 310] on p "One of the house’s windows ...... by part of a falling tree." at bounding box center [890, 307] width 721 height 19
click at [685, 411] on p "had broken" at bounding box center [931, 412] width 785 height 18
click at [591, 312] on span "One of the house’s windows ......" at bounding box center [626, 308] width 191 height 14
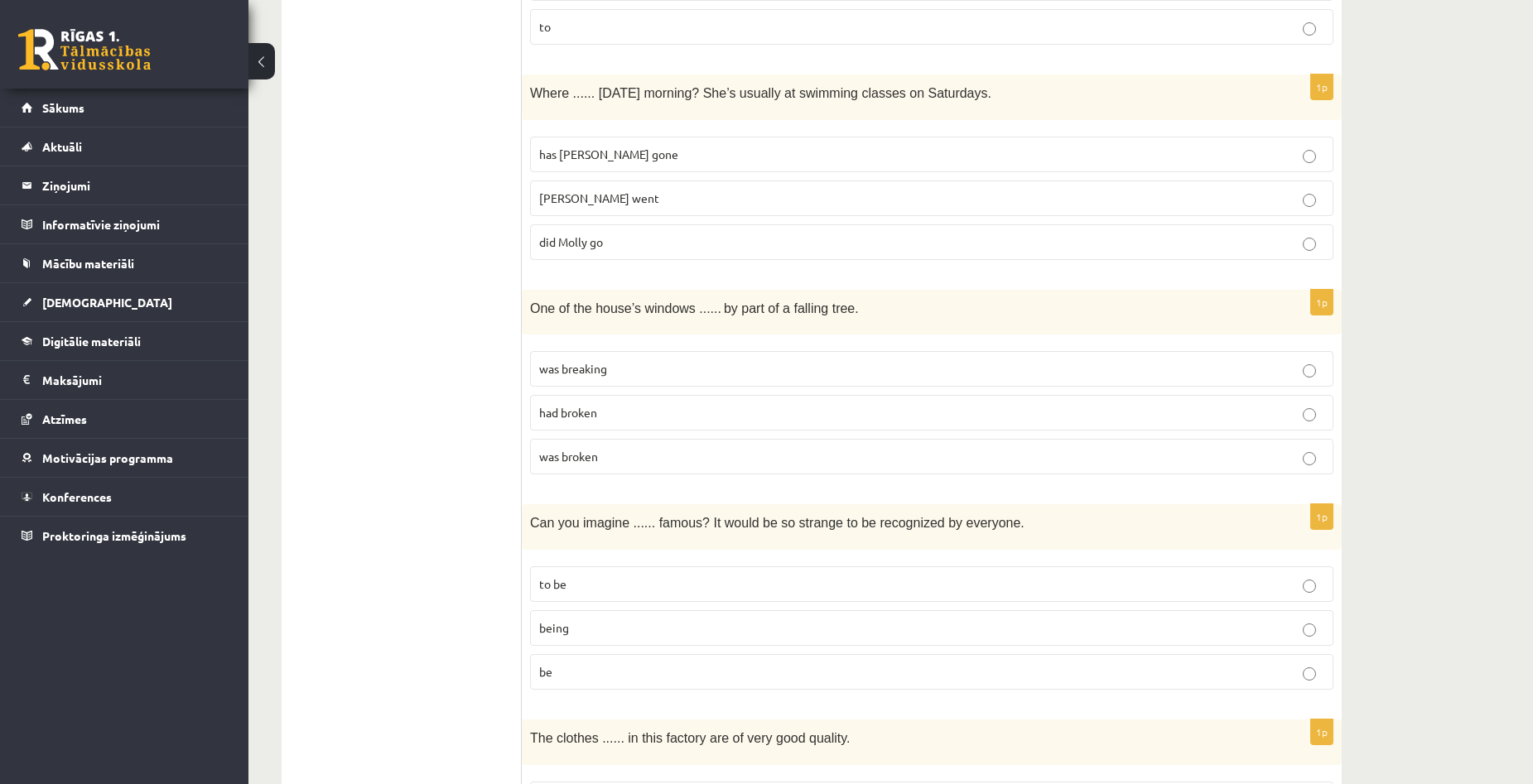
drag, startPoint x: 635, startPoint y: 310, endPoint x: 677, endPoint y: 311, distance: 42.0
click at [638, 310] on span "One of the house’s windows ......" at bounding box center [626, 308] width 191 height 14
click at [724, 311] on span "by part of a falling tree." at bounding box center [792, 308] width 135 height 14
click at [780, 317] on p "One of the house’s windows ...... by part of a falling tree." at bounding box center [890, 307] width 721 height 19
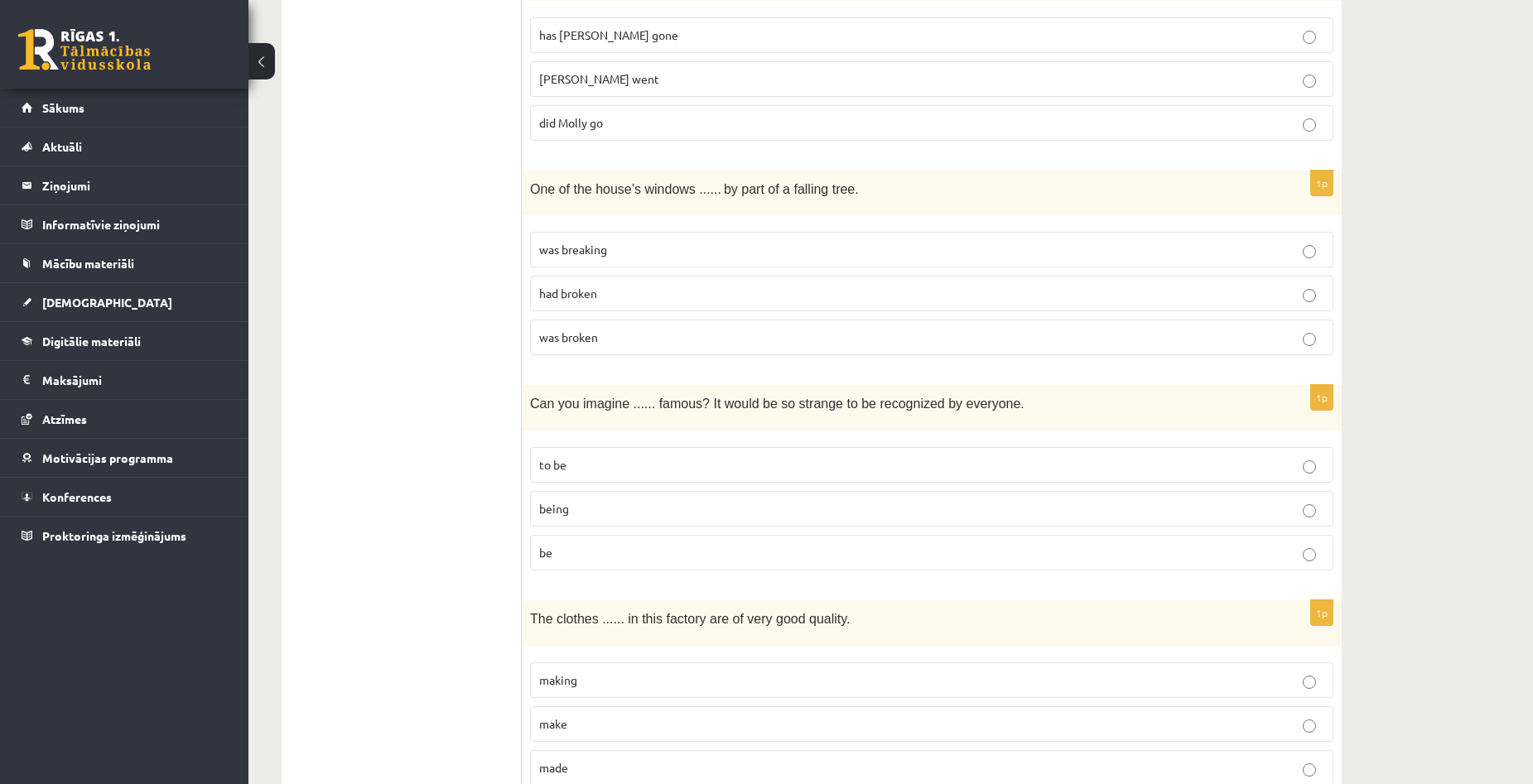
scroll to position [2152, 0]
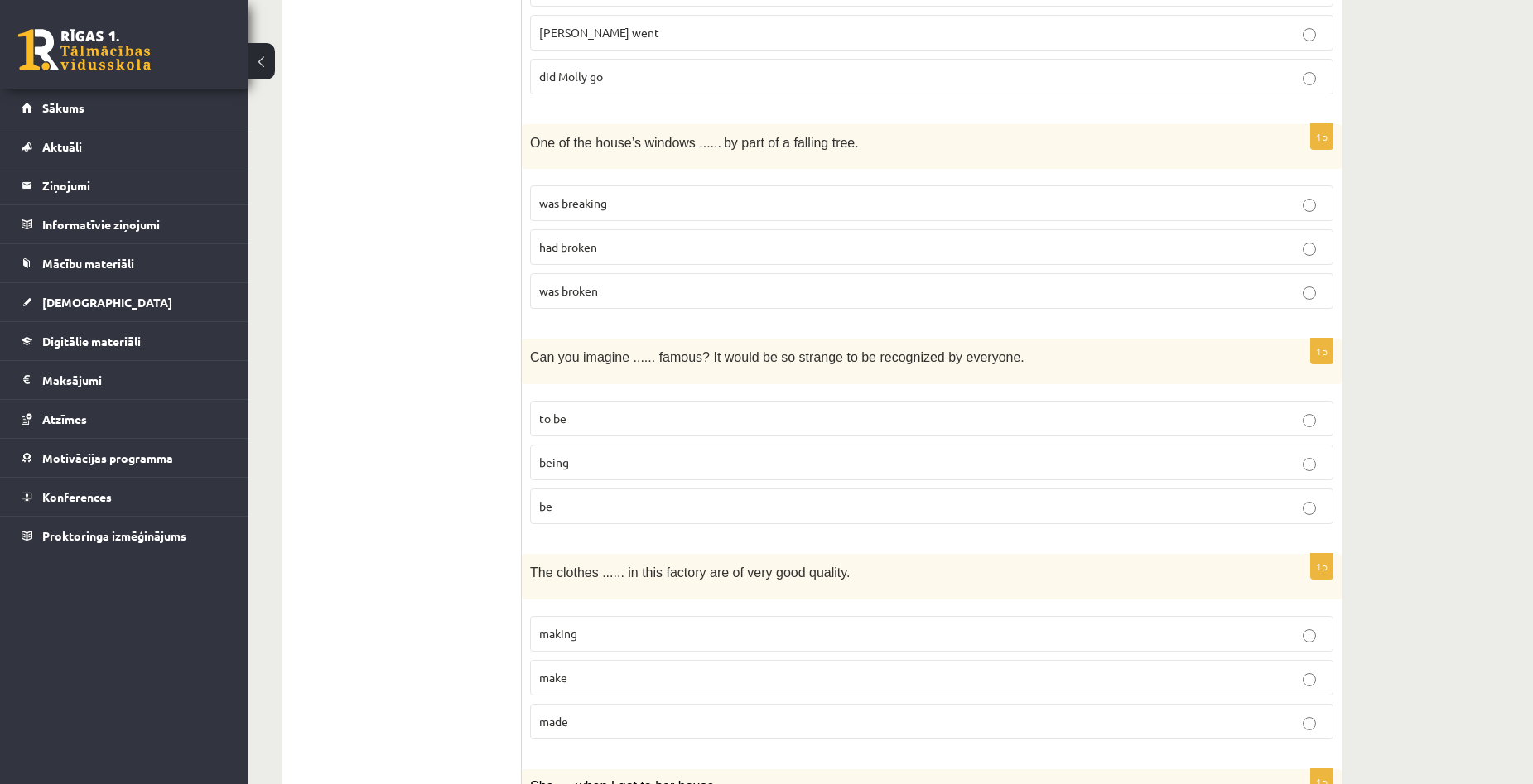
click at [641, 489] on label "be" at bounding box center [931, 507] width 803 height 36
click at [646, 467] on p "being" at bounding box center [931, 462] width 785 height 18
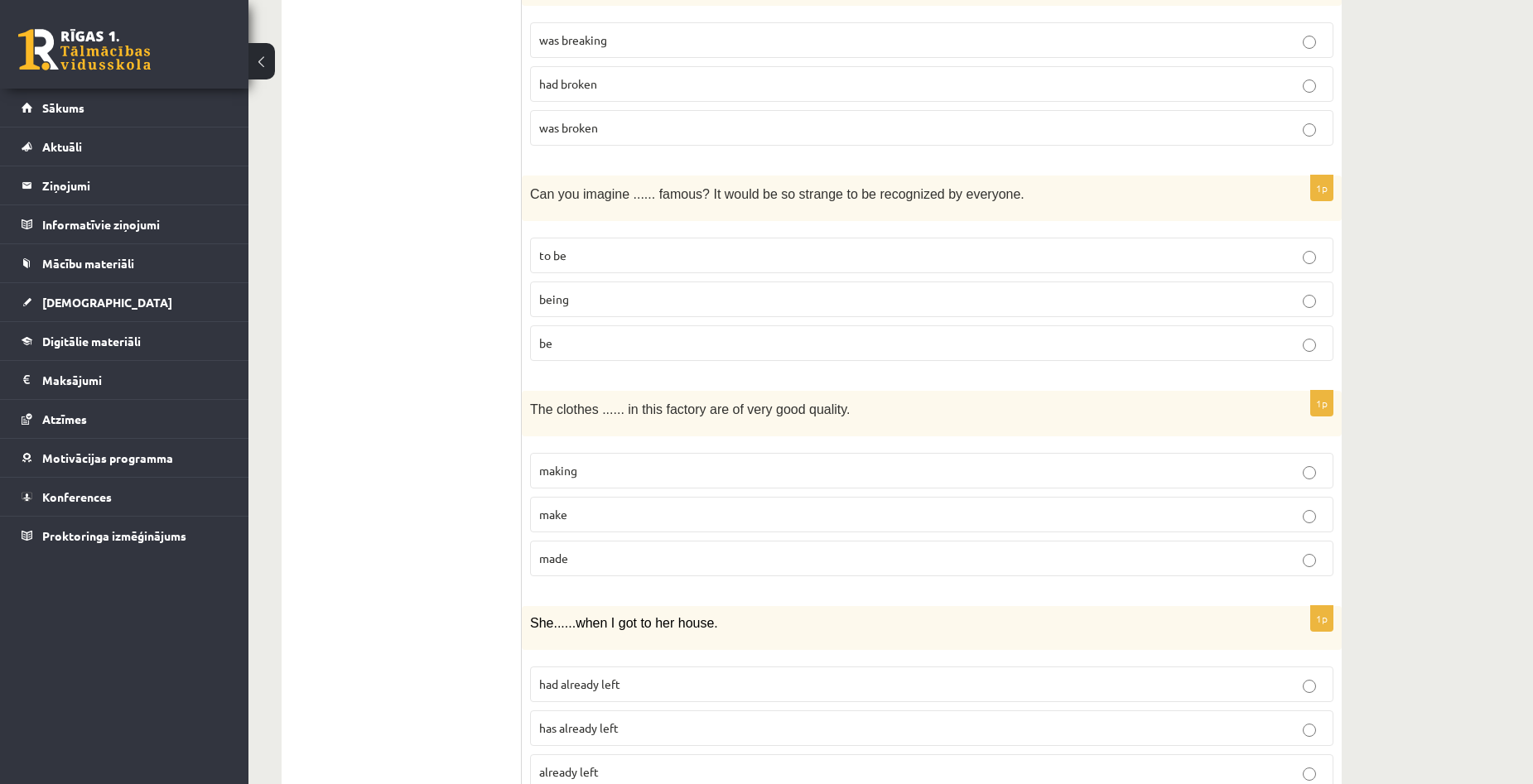
scroll to position [2318, 0]
click at [631, 559] on p "made" at bounding box center [931, 555] width 785 height 18
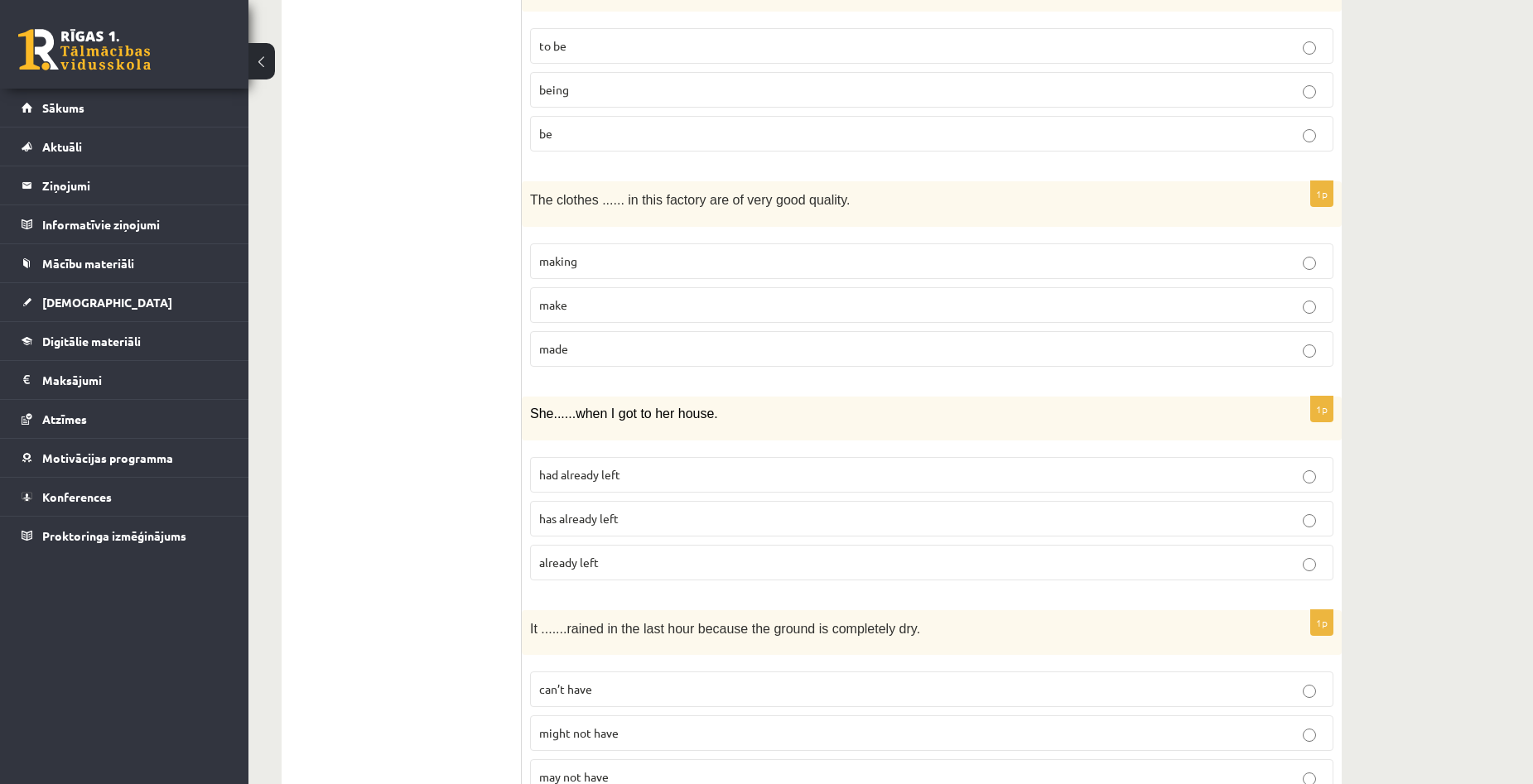
scroll to position [2566, 0]
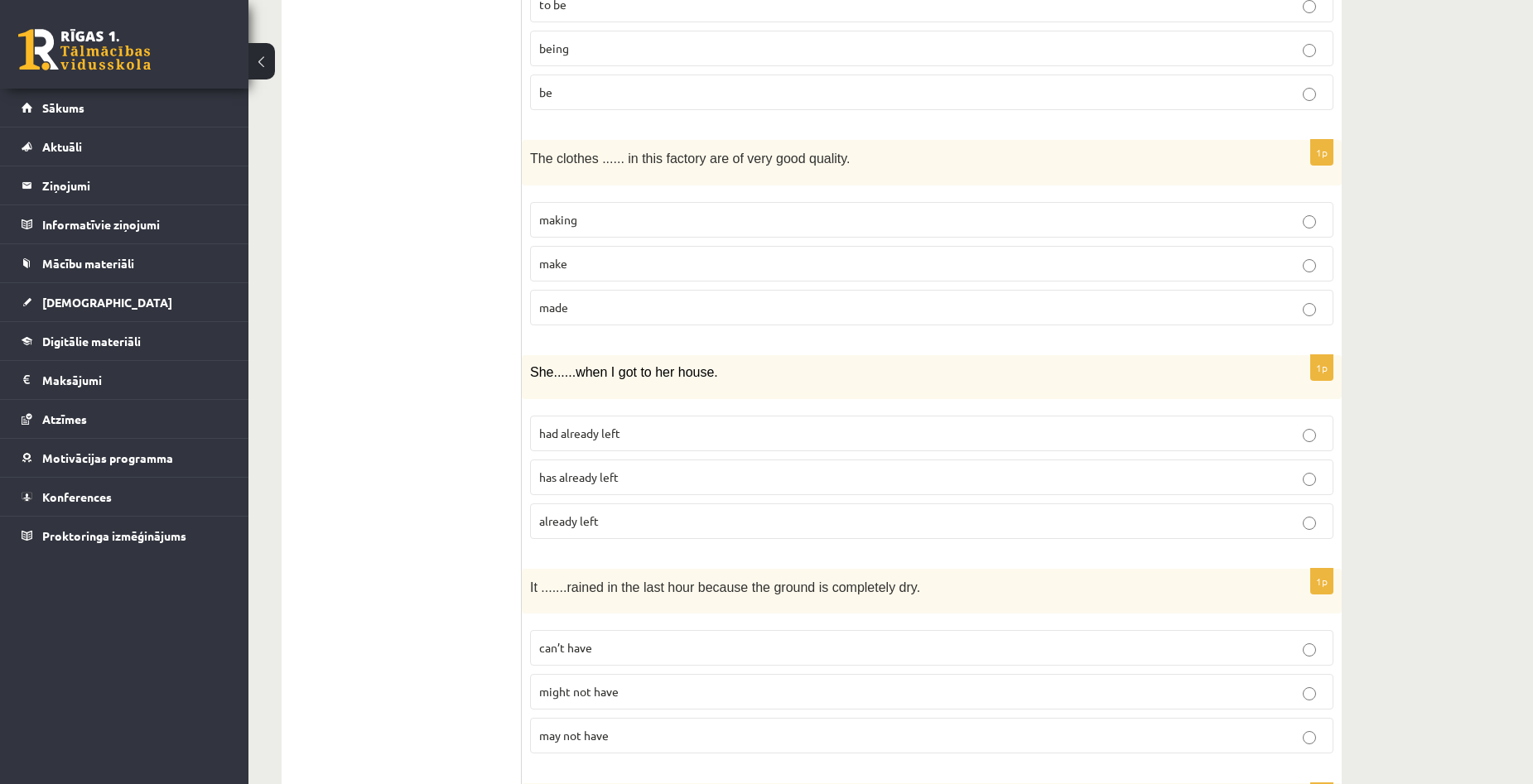
drag, startPoint x: 532, startPoint y: 372, endPoint x: 712, endPoint y: 367, distance: 180.1
click at [712, 367] on p "She ...... when I got to her house." at bounding box center [890, 372] width 721 height 18
click at [825, 379] on p "She ...... when I got to her house." at bounding box center [890, 372] width 721 height 18
click at [670, 483] on p "has already left" at bounding box center [931, 477] width 785 height 18
drag, startPoint x: 549, startPoint y: 366, endPoint x: 582, endPoint y: 359, distance: 33.7
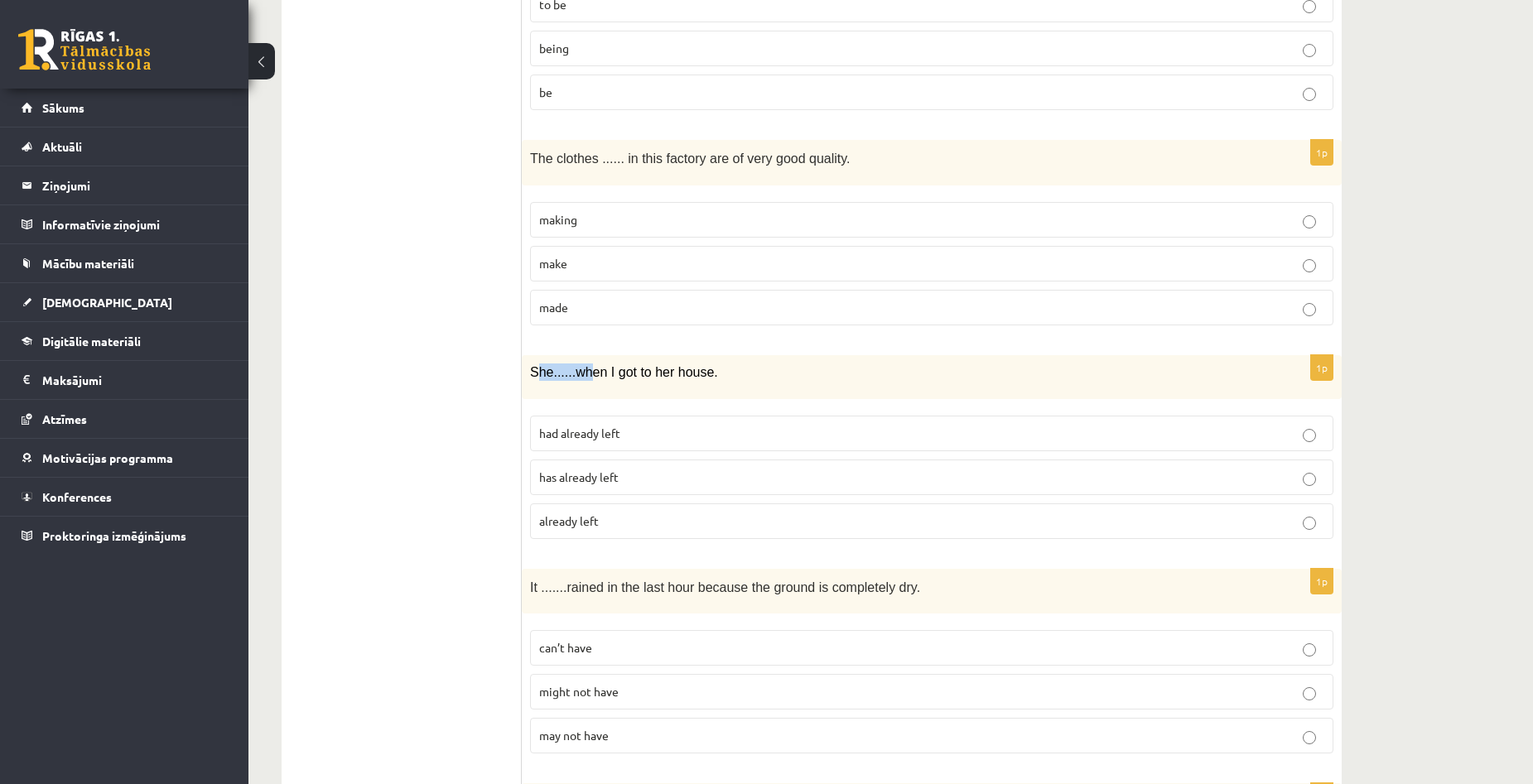
click at [582, 359] on div "She ...... when I got to her house." at bounding box center [931, 377] width 820 height 44
click at [594, 480] on span "has already left" at bounding box center [578, 477] width 80 height 15
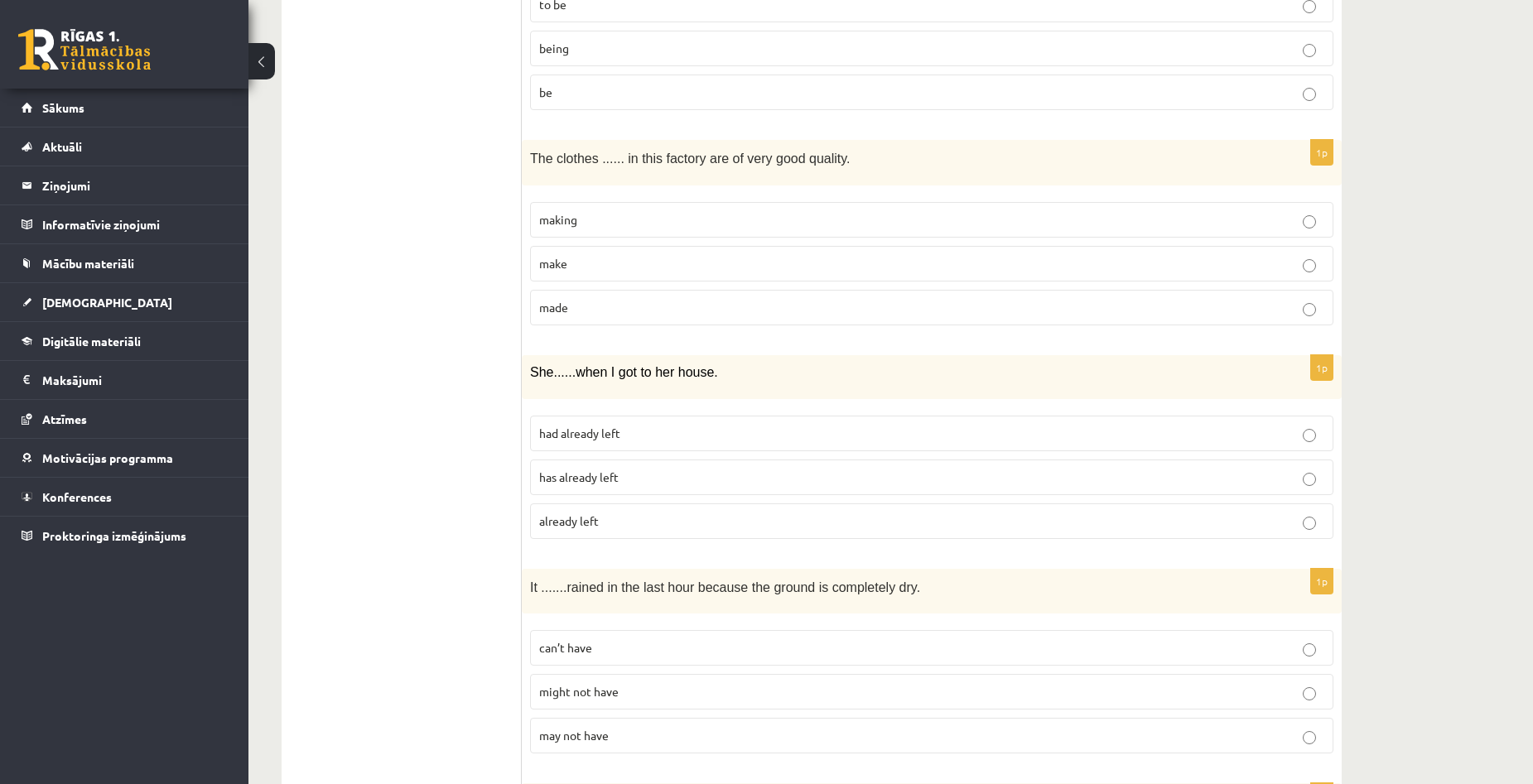
click at [724, 404] on div "1p She ...... when I got to her house. had already left has already left alread…" at bounding box center [931, 453] width 820 height 197
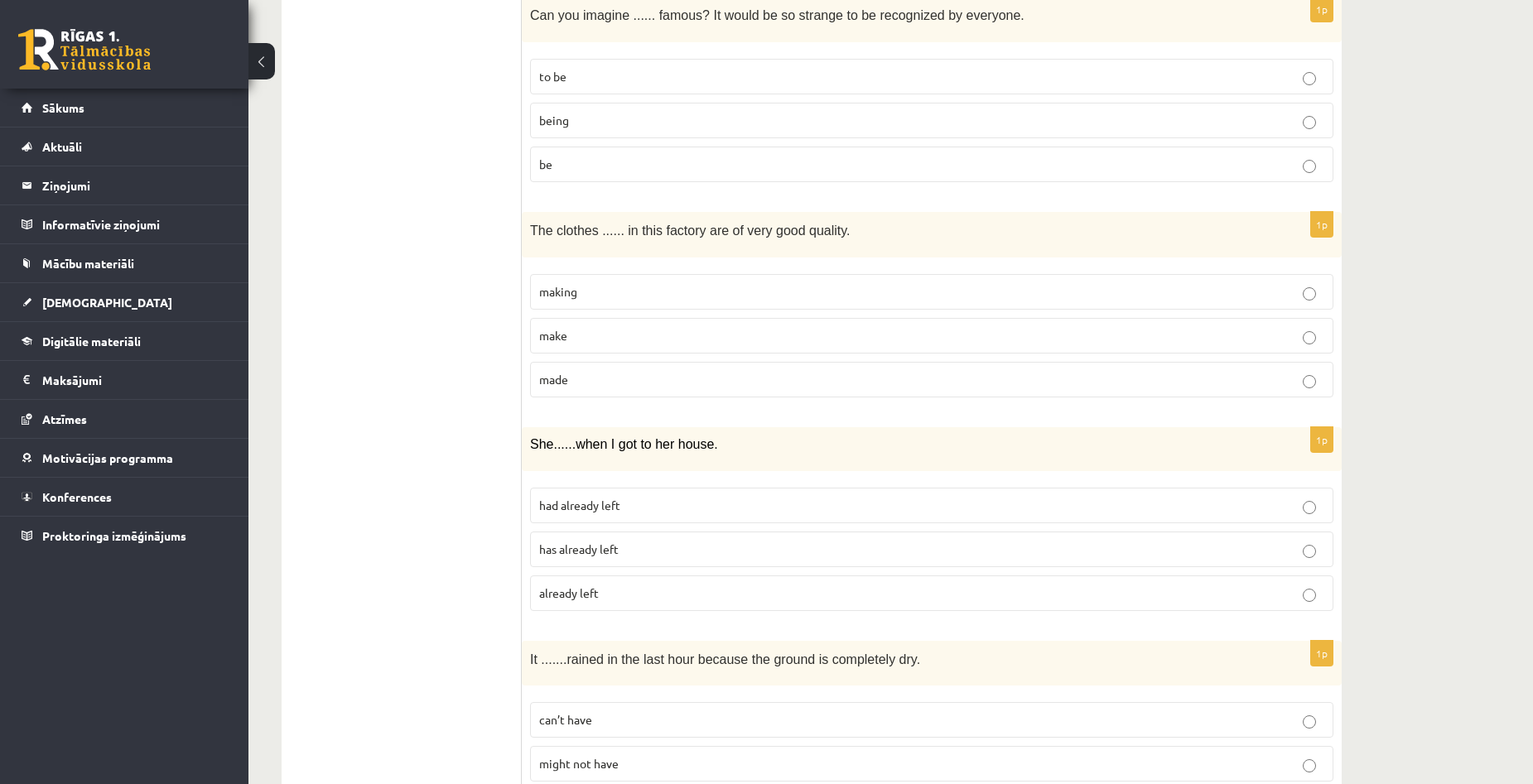
scroll to position [2484, 0]
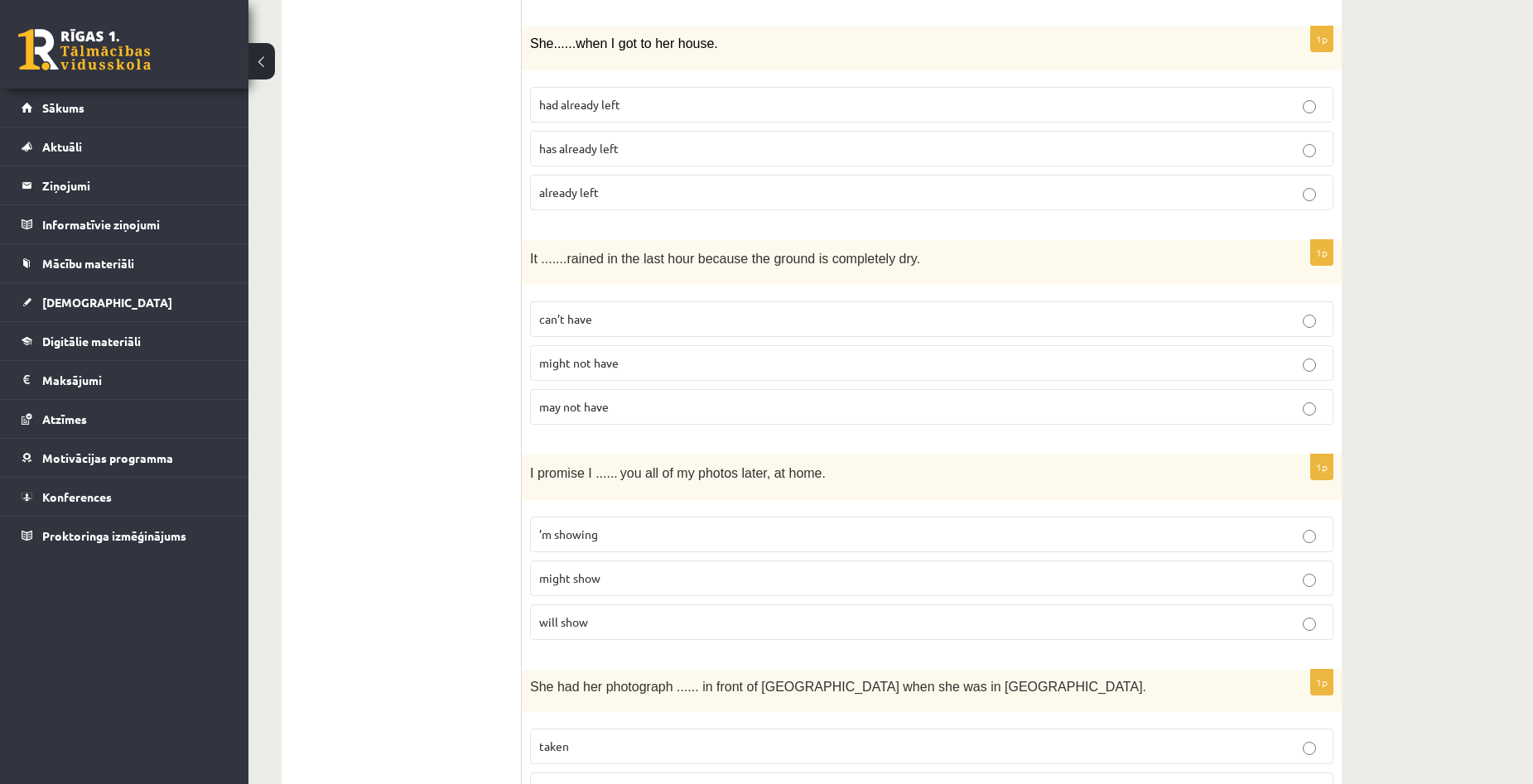
scroll to position [2898, 0]
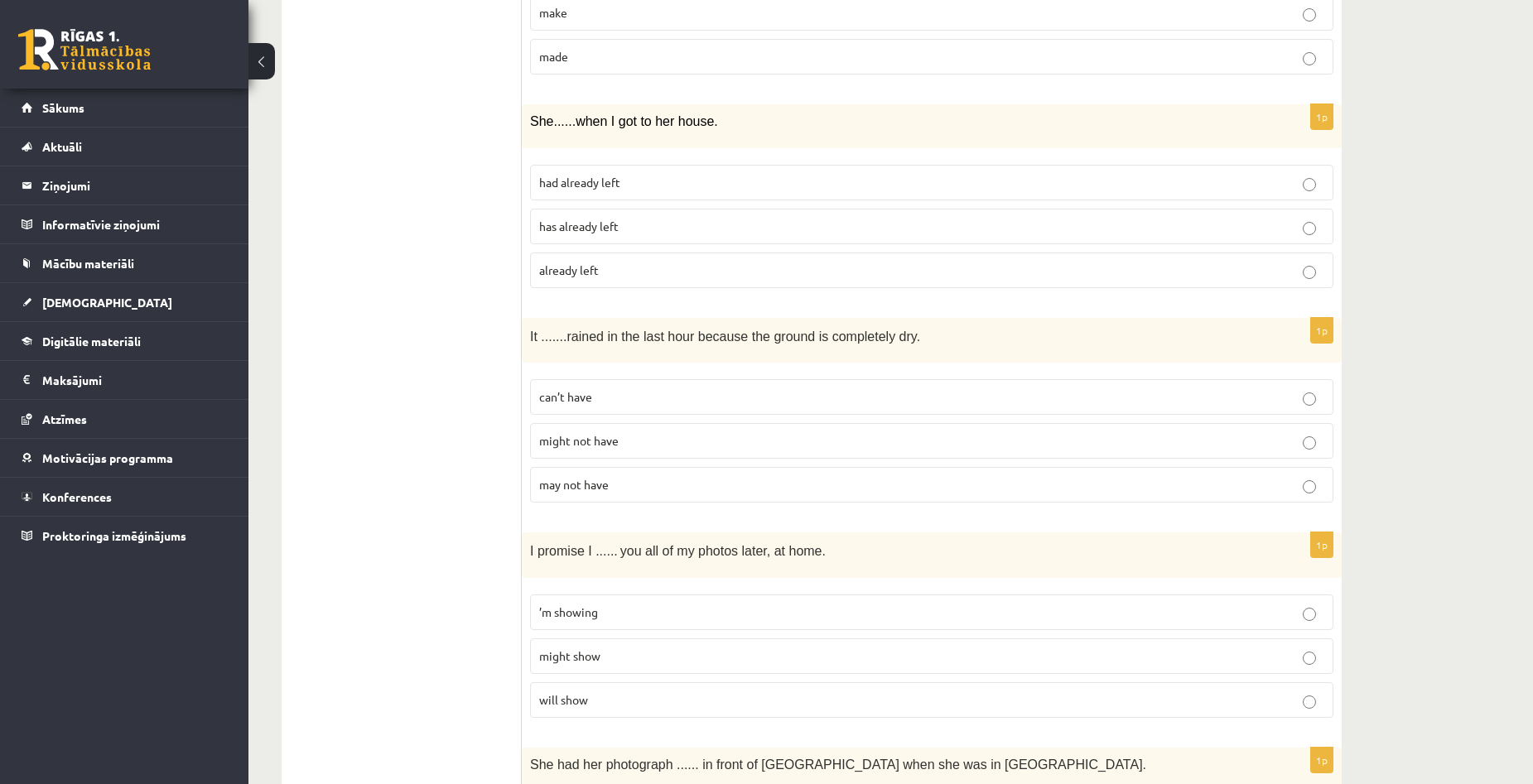
scroll to position [2815, 0]
click at [739, 274] on p "already left" at bounding box center [931, 273] width 785 height 18
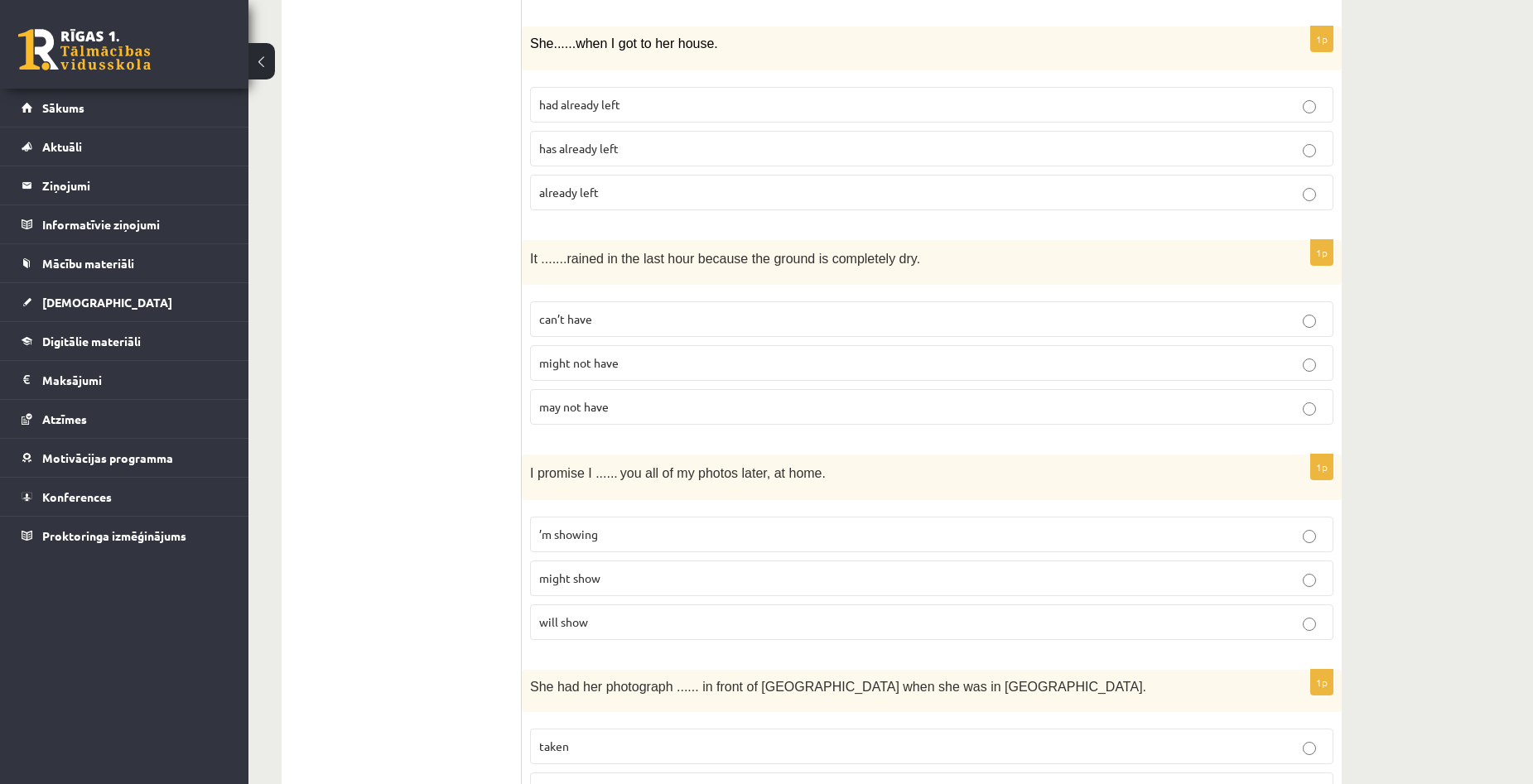
scroll to position [2898, 0]
drag, startPoint x: 531, startPoint y: 261, endPoint x: 907, endPoint y: 263, distance: 376.0
click at [907, 263] on p "It ....... rained in the last hour because the ground is completely dry." at bounding box center [890, 256] width 721 height 19
click at [933, 259] on p "It ....... rained in the last hour because the ground is completely dry." at bounding box center [890, 256] width 721 height 19
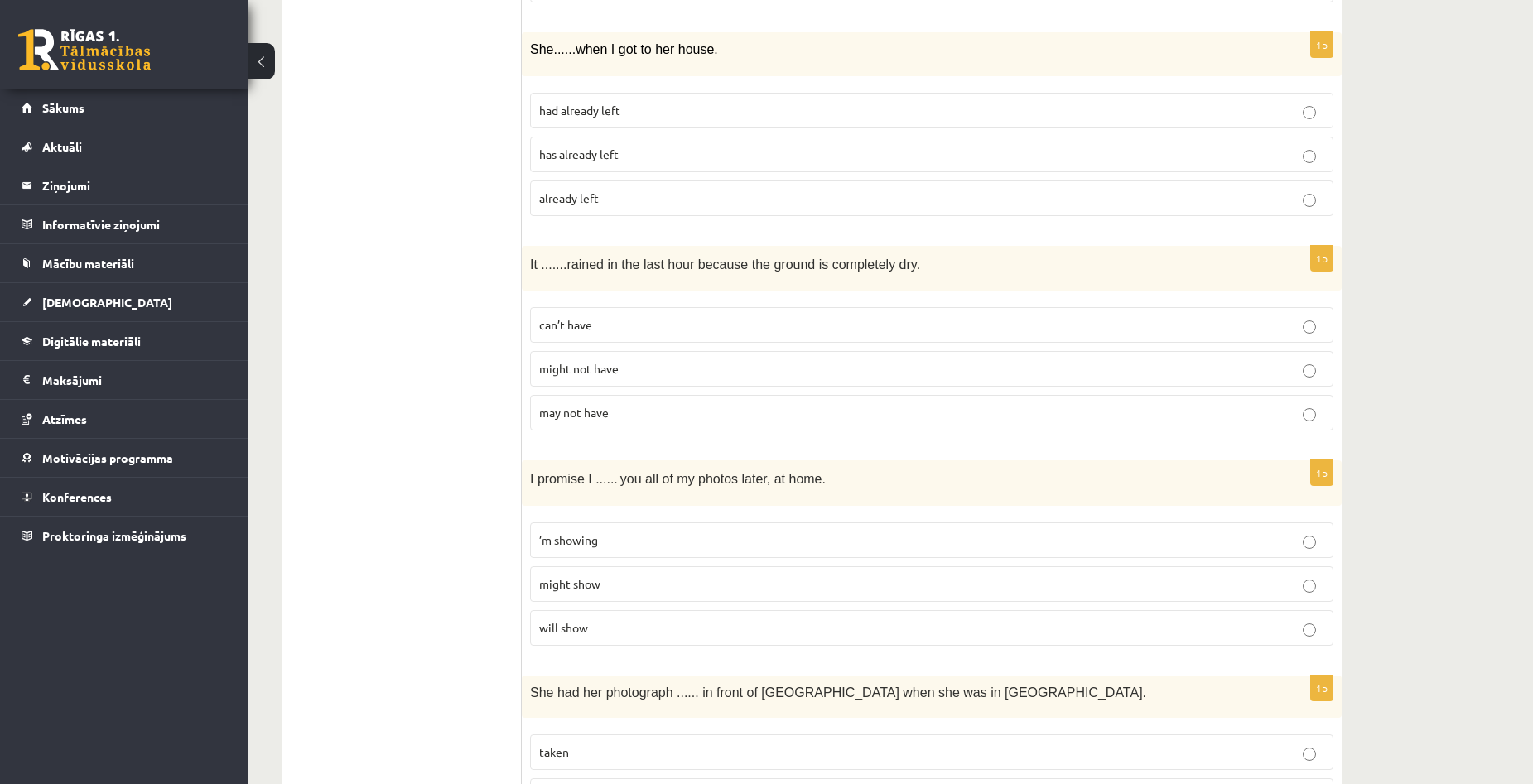
scroll to position [2891, 0]
click at [612, 335] on label "can’t have" at bounding box center [931, 324] width 803 height 36
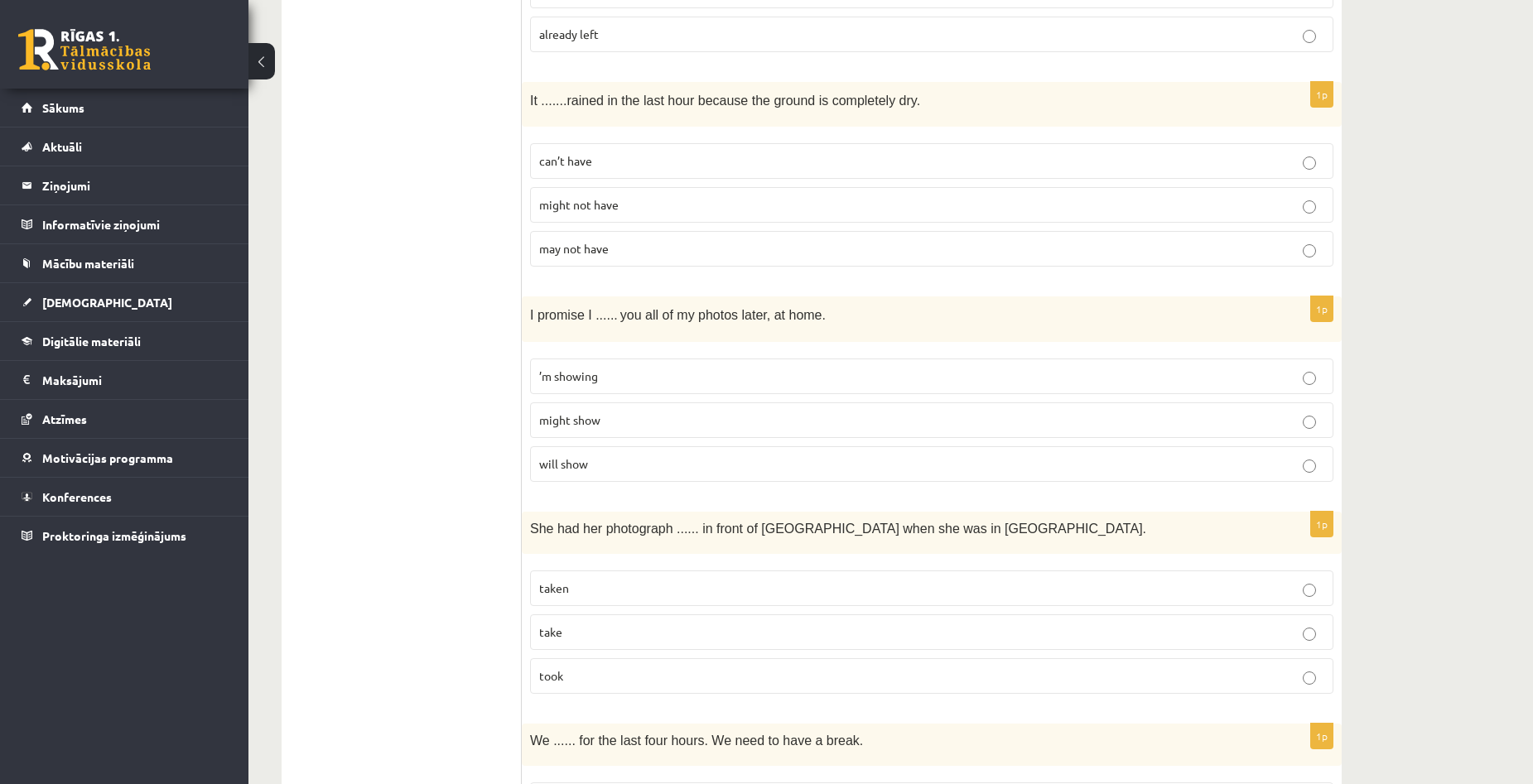
scroll to position [3056, 0]
click at [613, 373] on p "’m showing" at bounding box center [931, 374] width 785 height 18
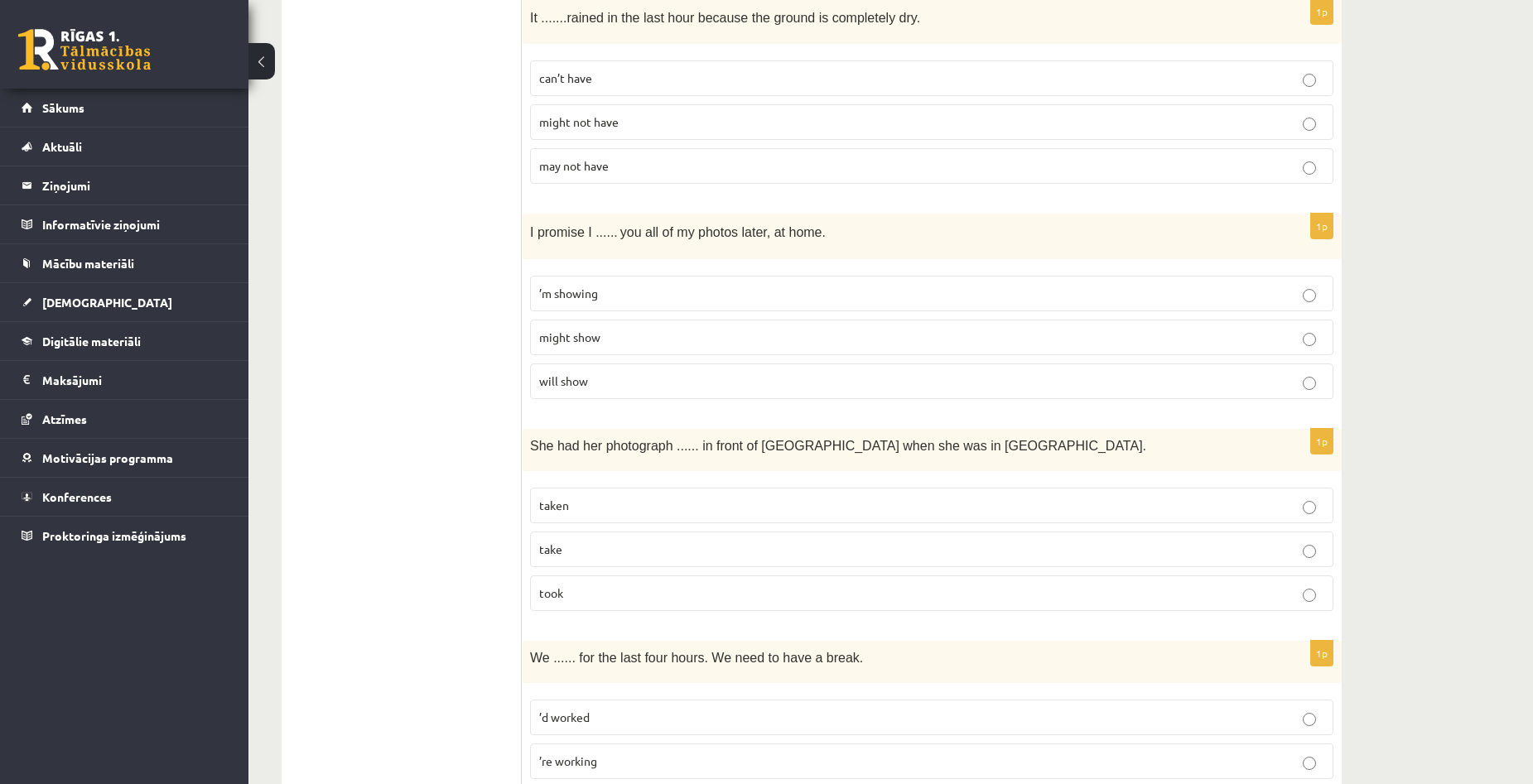
scroll to position [3139, 0]
click at [613, 373] on p "will show" at bounding box center [931, 378] width 785 height 18
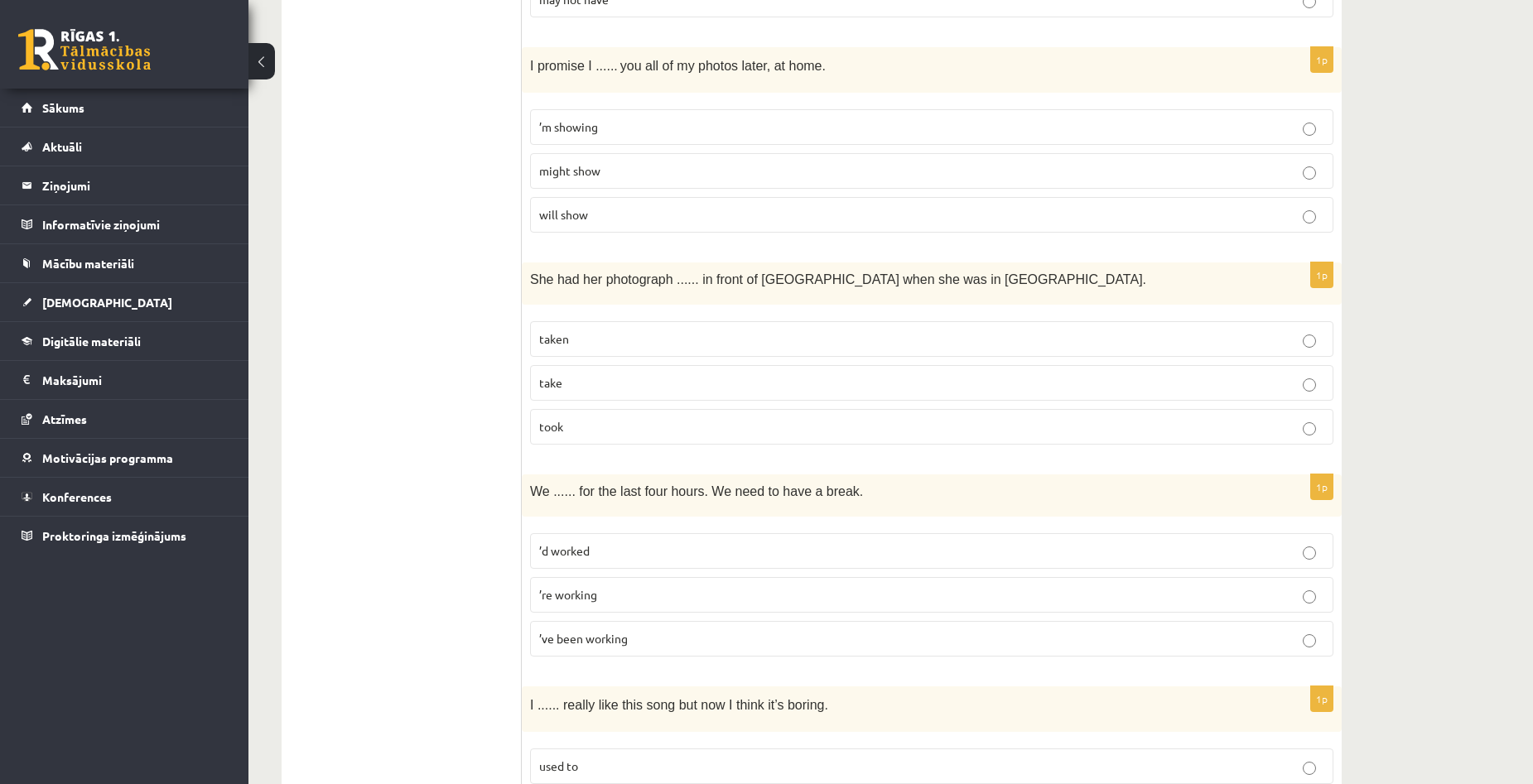
scroll to position [3305, 0]
click at [629, 342] on p "taken" at bounding box center [931, 337] width 785 height 18
drag, startPoint x: 618, startPoint y: 426, endPoint x: 618, endPoint y: 442, distance: 16.0
click at [618, 442] on label "took" at bounding box center [931, 425] width 803 height 36
click at [619, 325] on label "taken" at bounding box center [931, 337] width 803 height 36
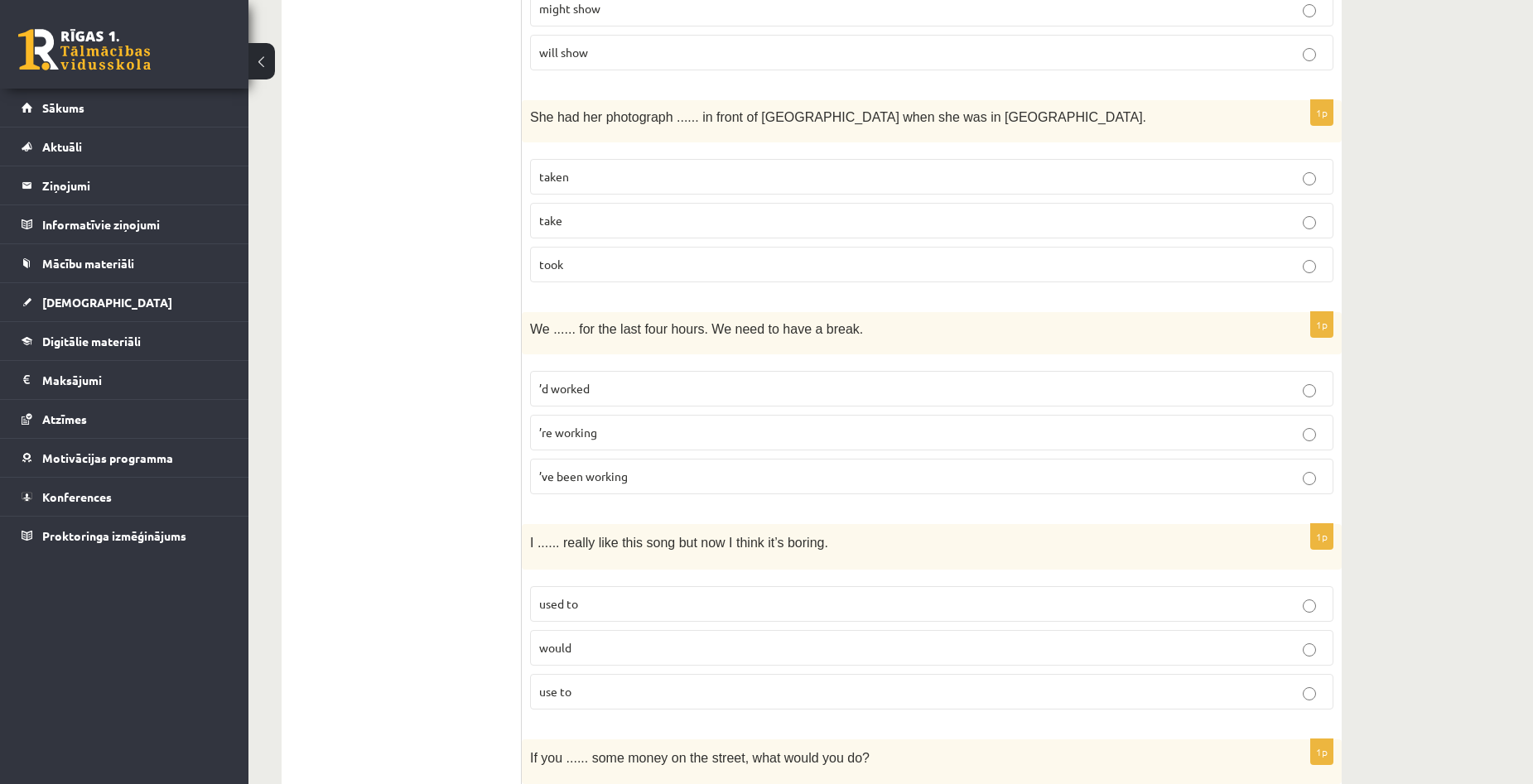
scroll to position [3470, 0]
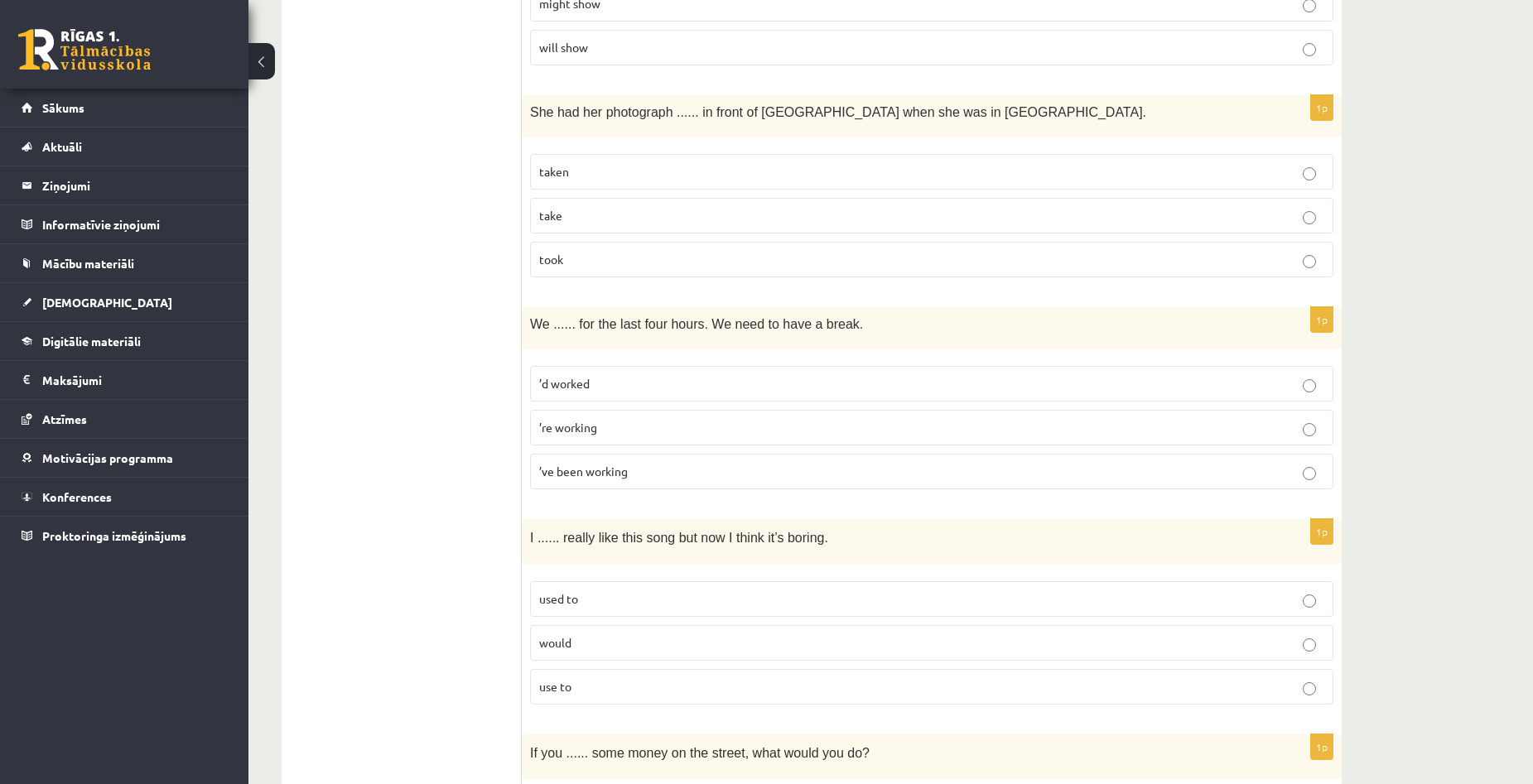
click at [658, 467] on p "’ve been working" at bounding box center [931, 471] width 785 height 18
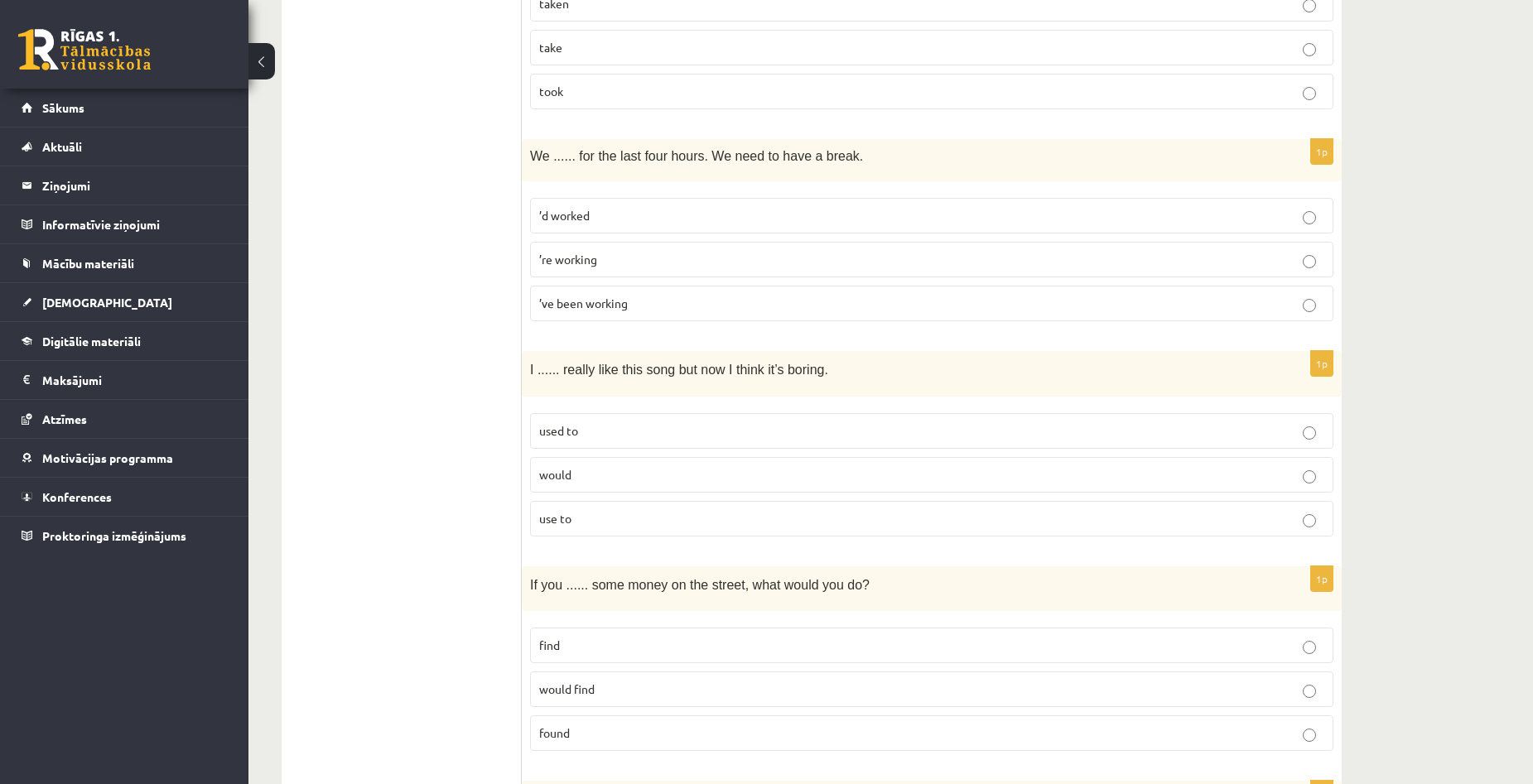
scroll to position [3635, 0]
click at [678, 437] on p "used to" at bounding box center [931, 433] width 785 height 18
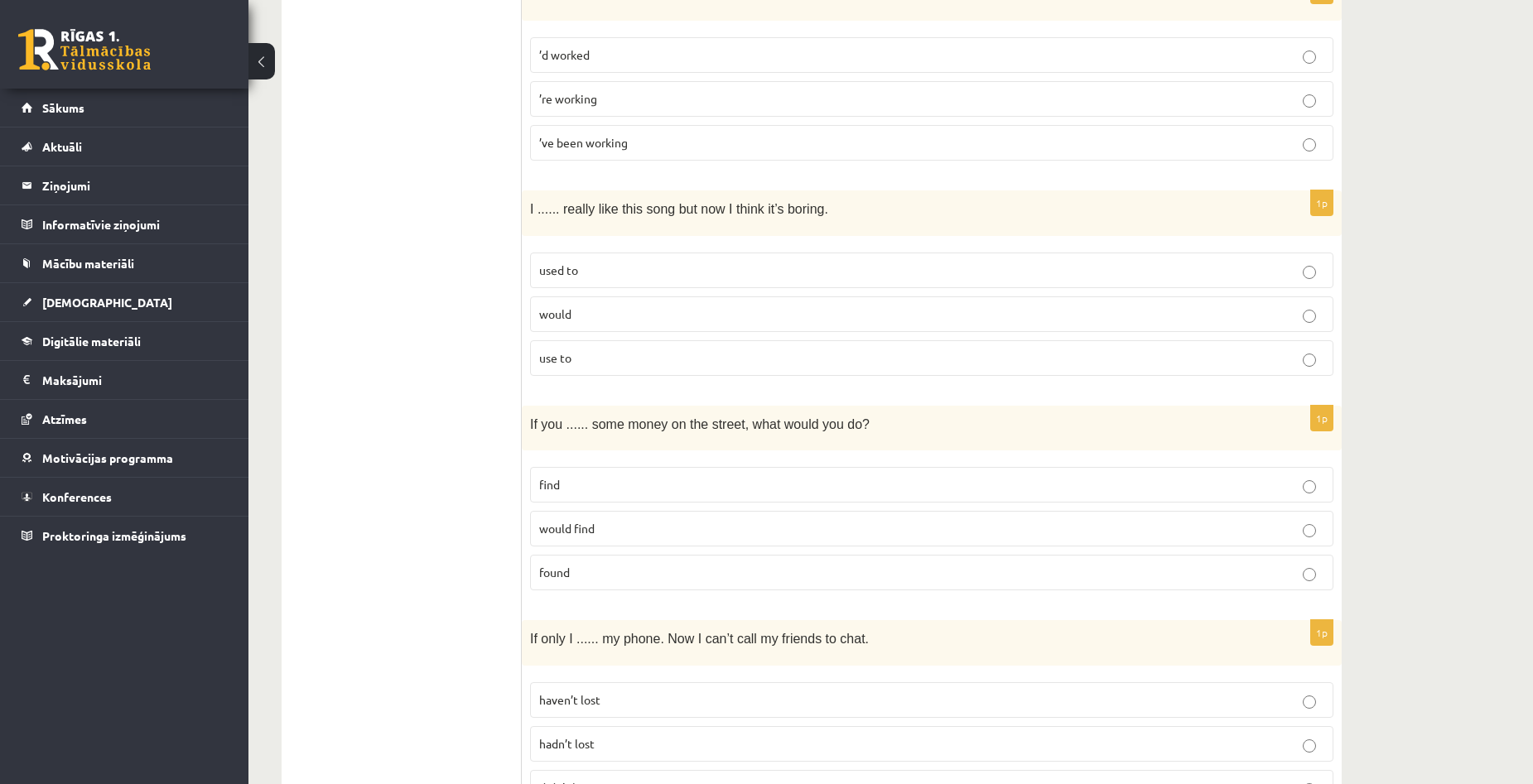
scroll to position [3801, 0]
click at [667, 473] on label "find" at bounding box center [931, 482] width 803 height 36
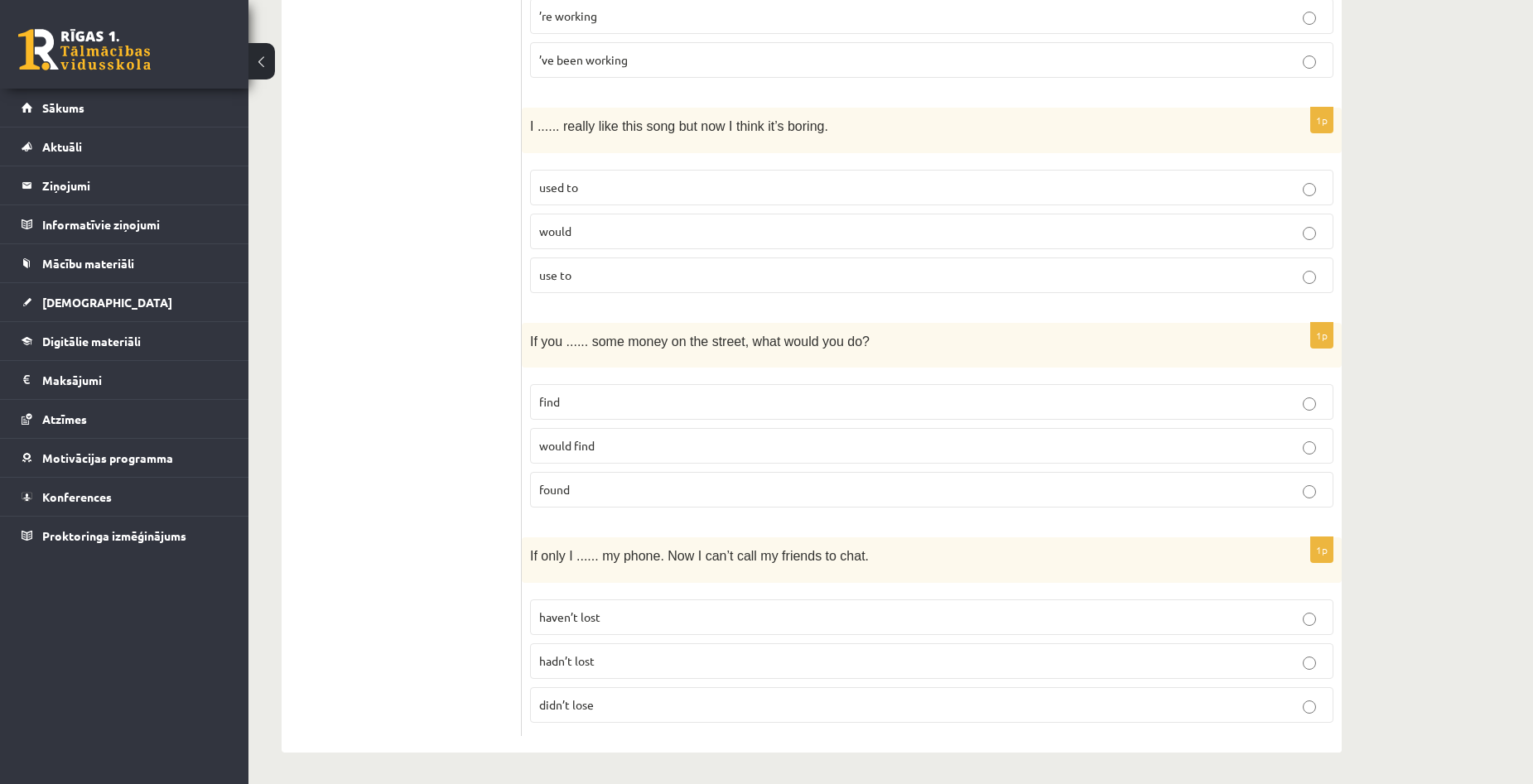
scroll to position [3884, 0]
click at [631, 660] on p "hadn’t lost" at bounding box center [931, 659] width 785 height 18
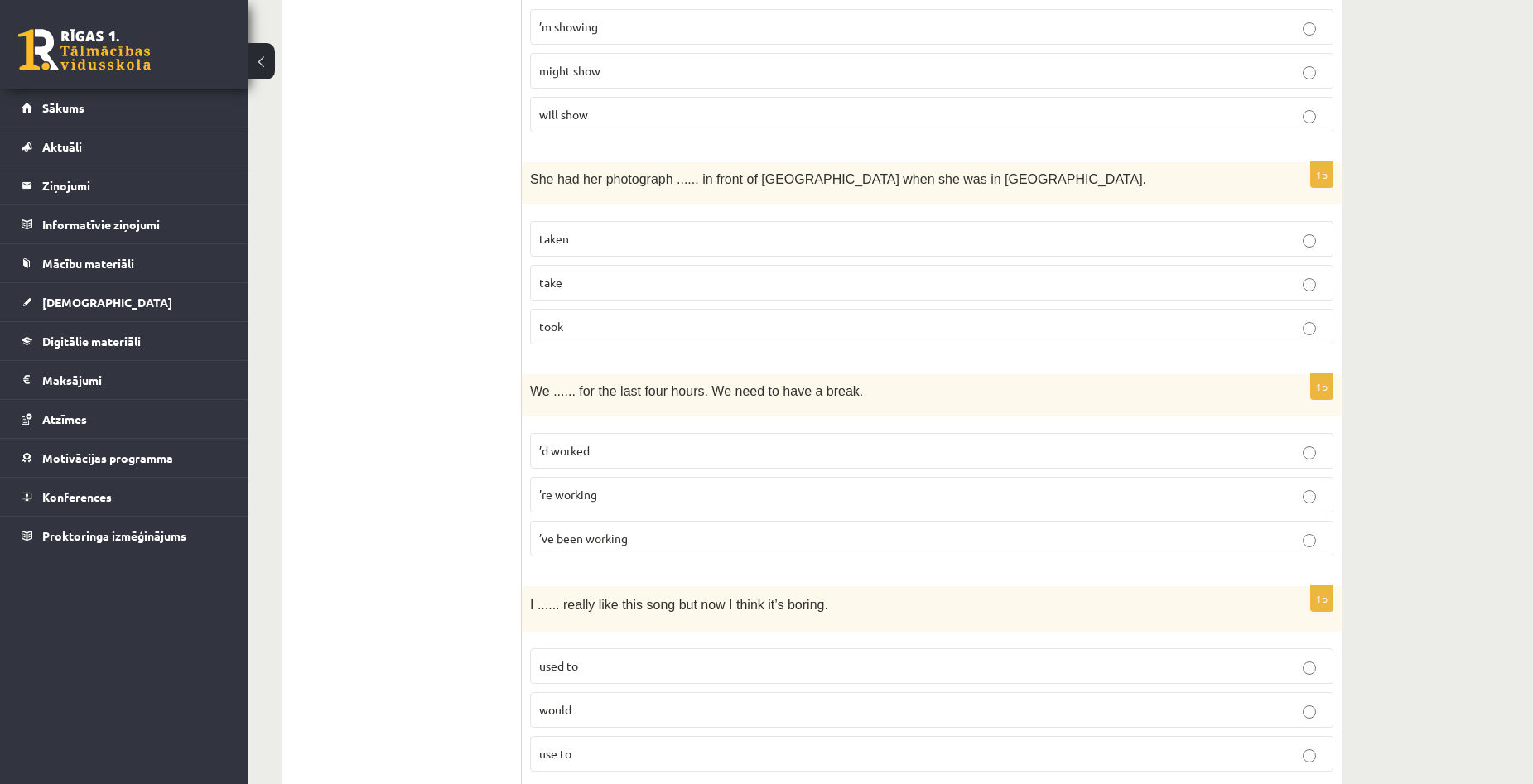
scroll to position [3387, 0]
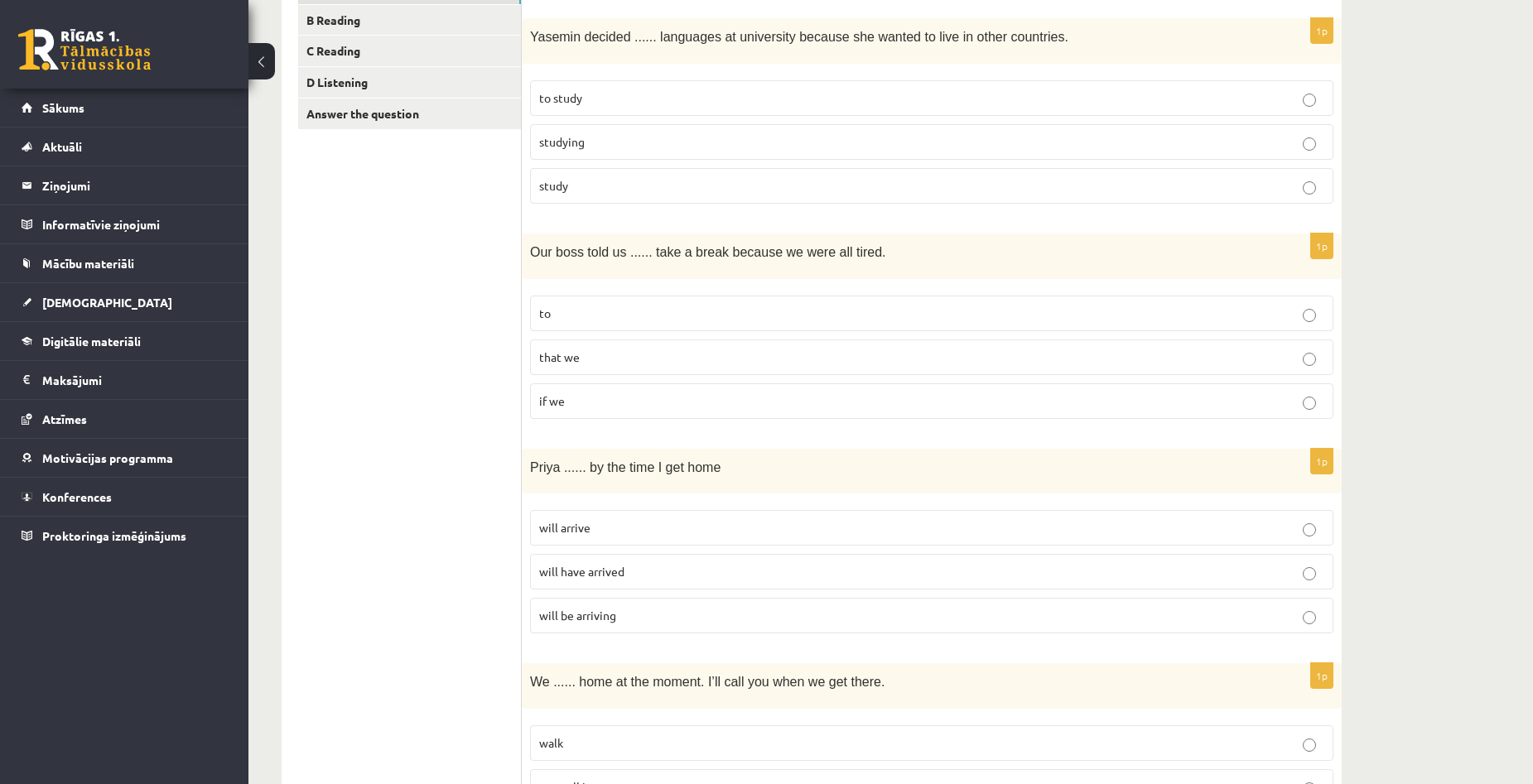
scroll to position [0, 0]
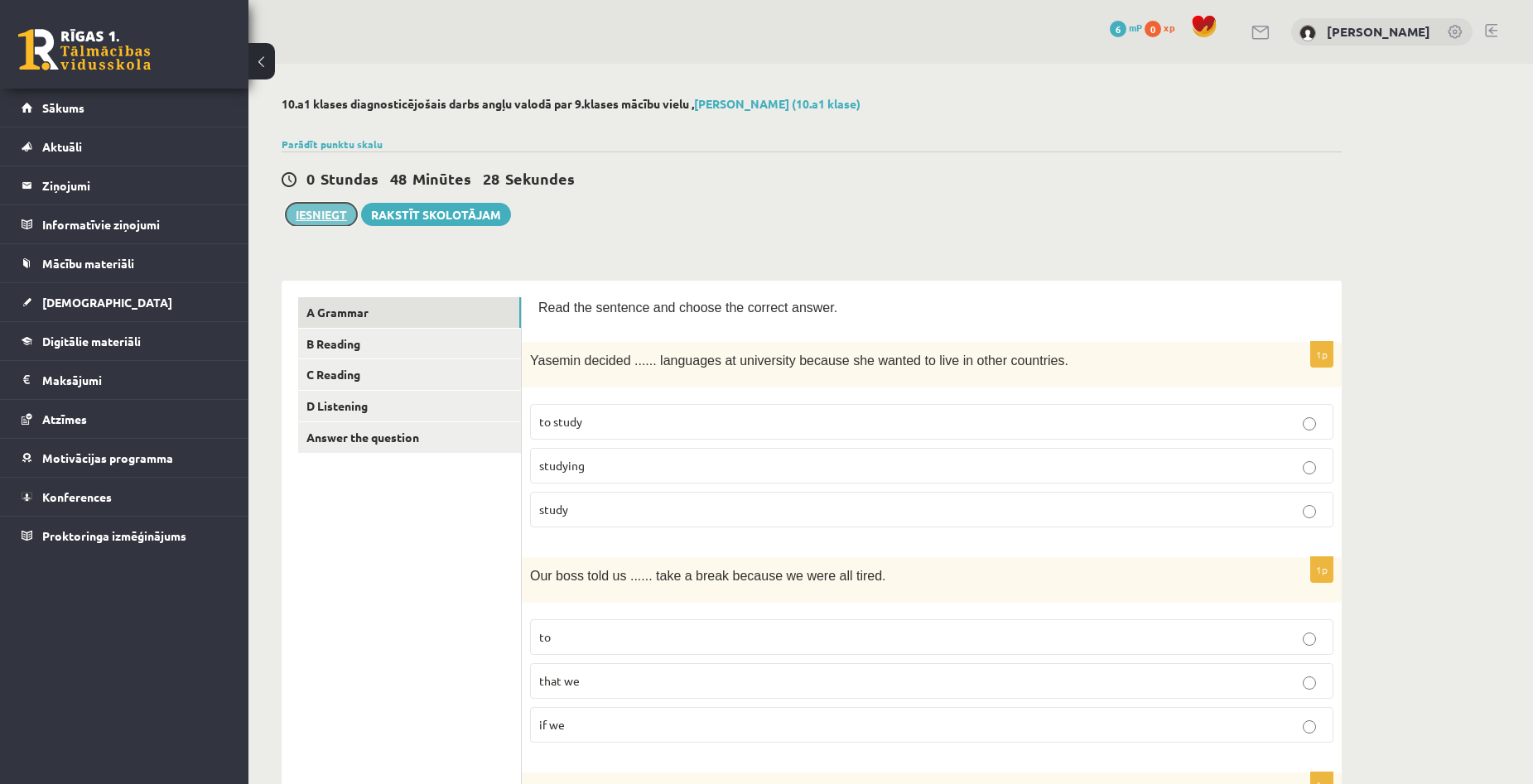
click at [322, 207] on button "Iesniegt" at bounding box center [321, 214] width 71 height 23
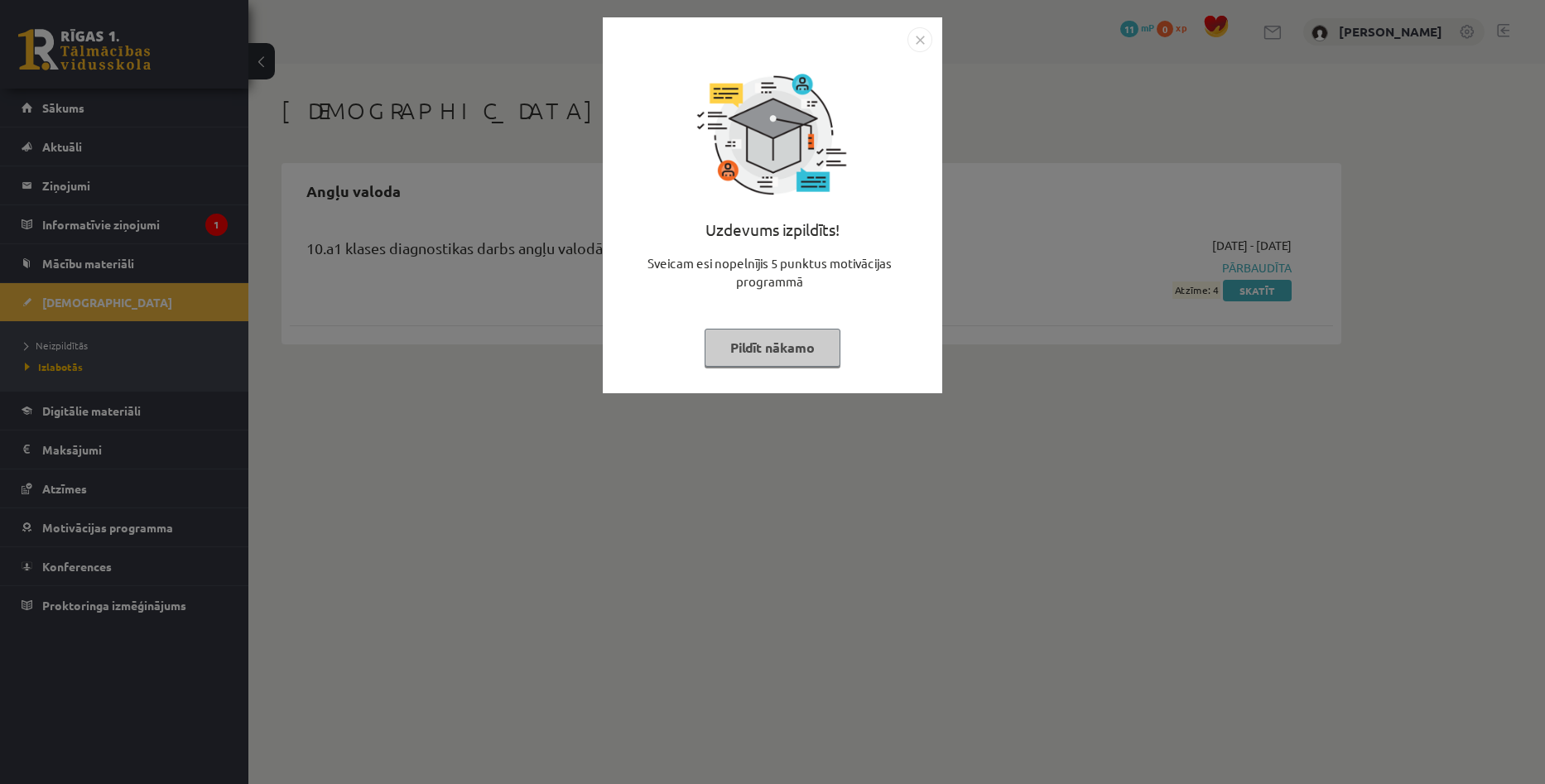
click at [754, 340] on button "Pildīt nākamo" at bounding box center [772, 348] width 136 height 38
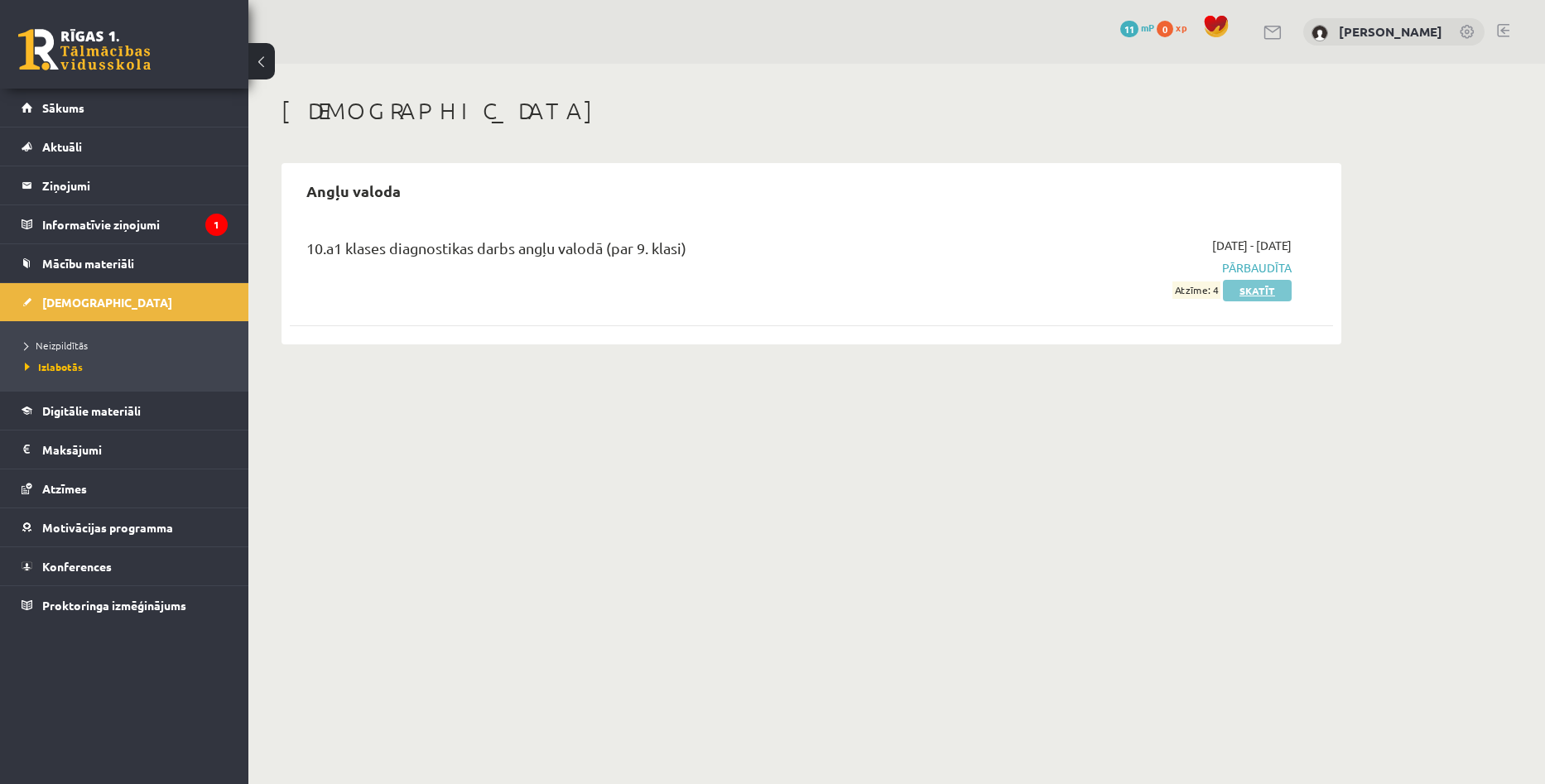
click at [1253, 285] on link "Skatīt" at bounding box center [1257, 290] width 68 height 22
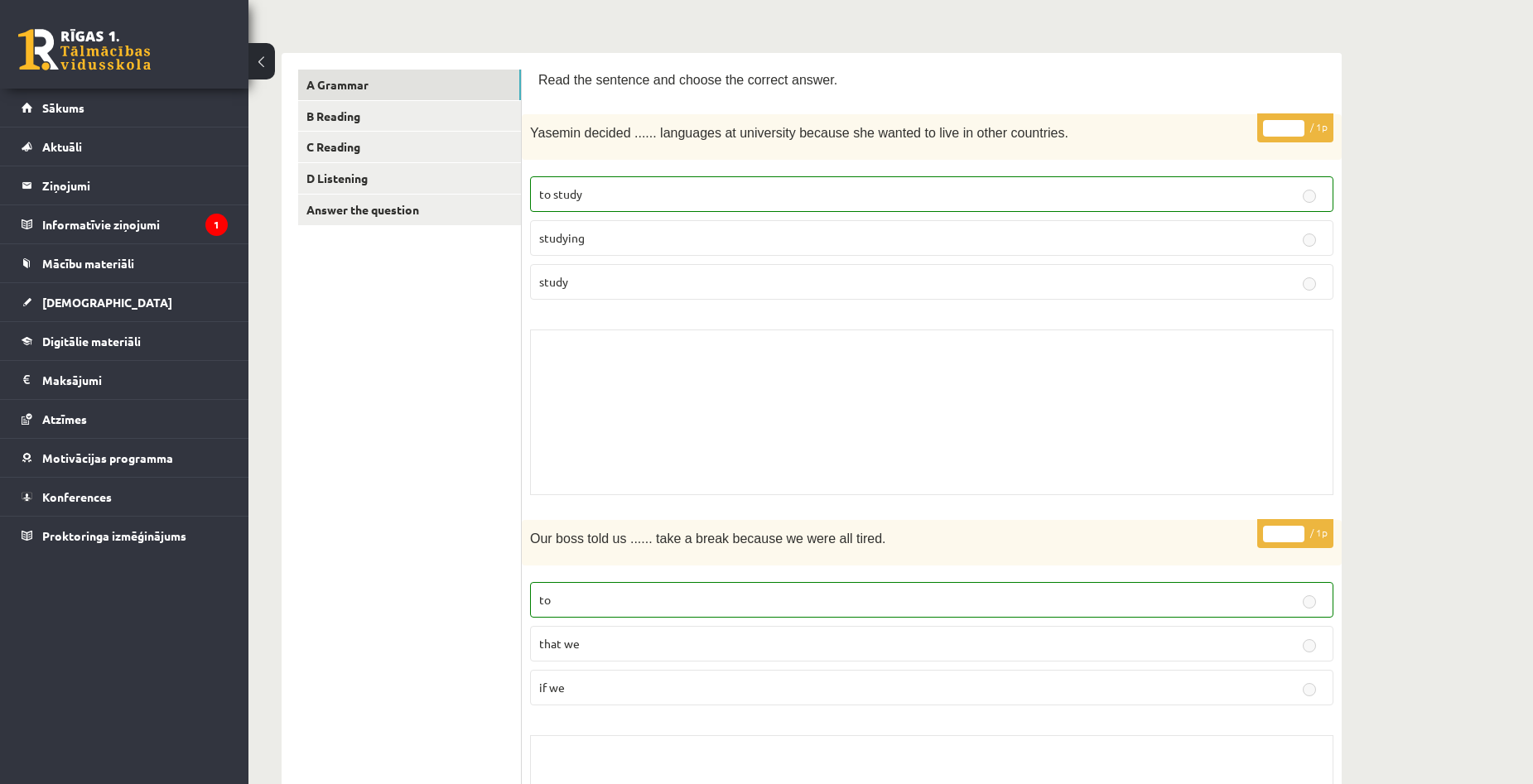
scroll to position [248, 0]
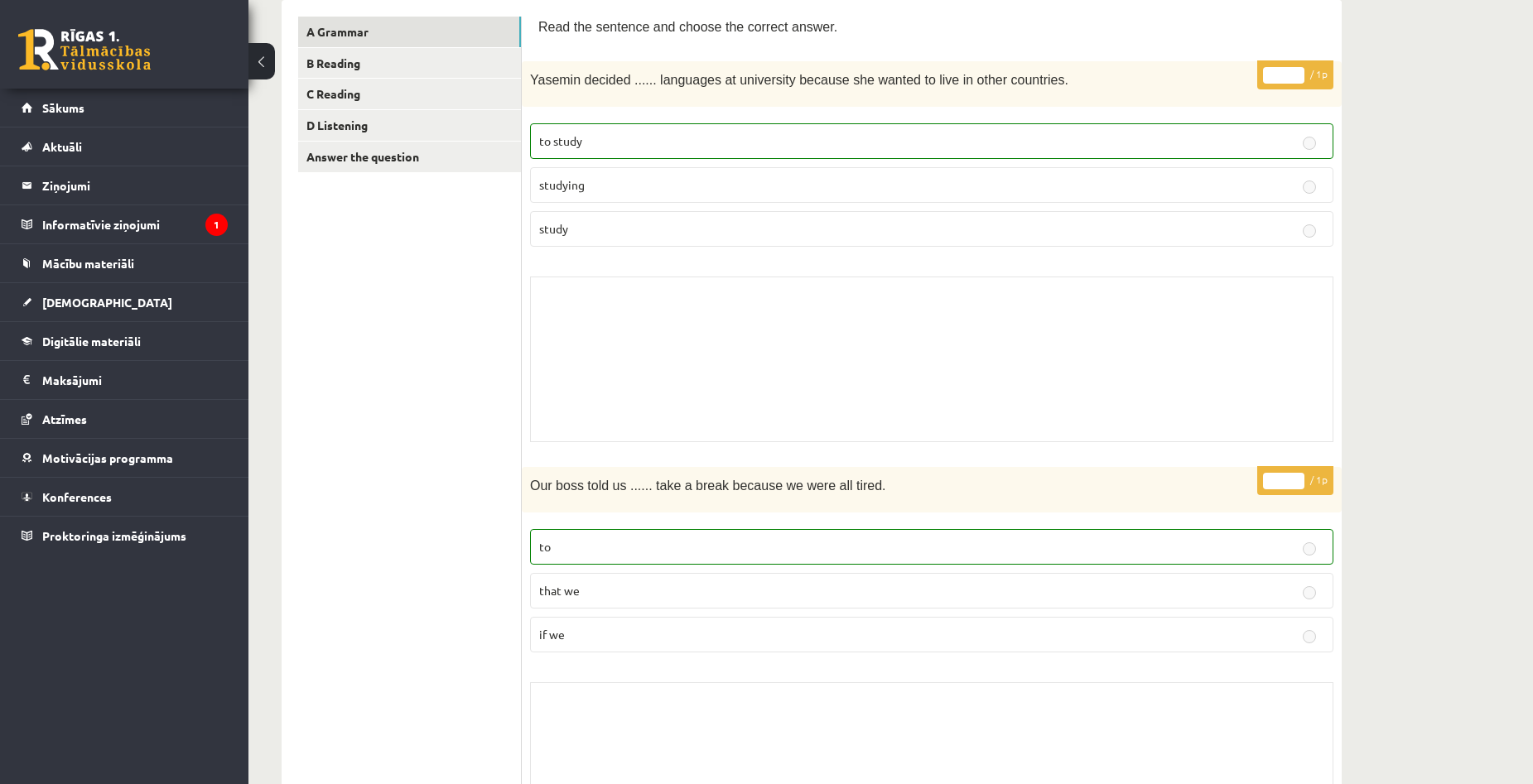
drag, startPoint x: 1401, startPoint y: 353, endPoint x: 1052, endPoint y: 384, distance: 350.4
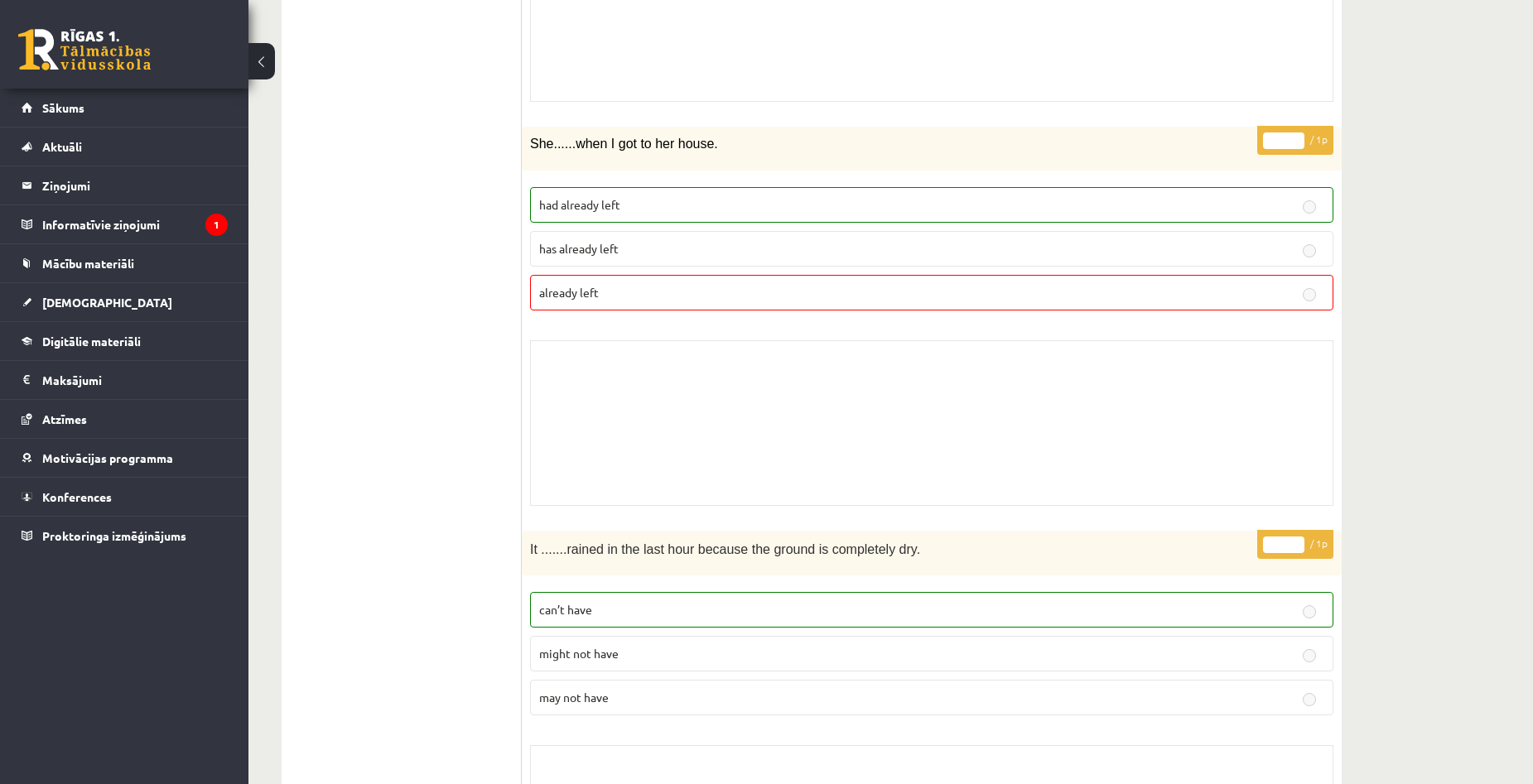
scroll to position [5051, 0]
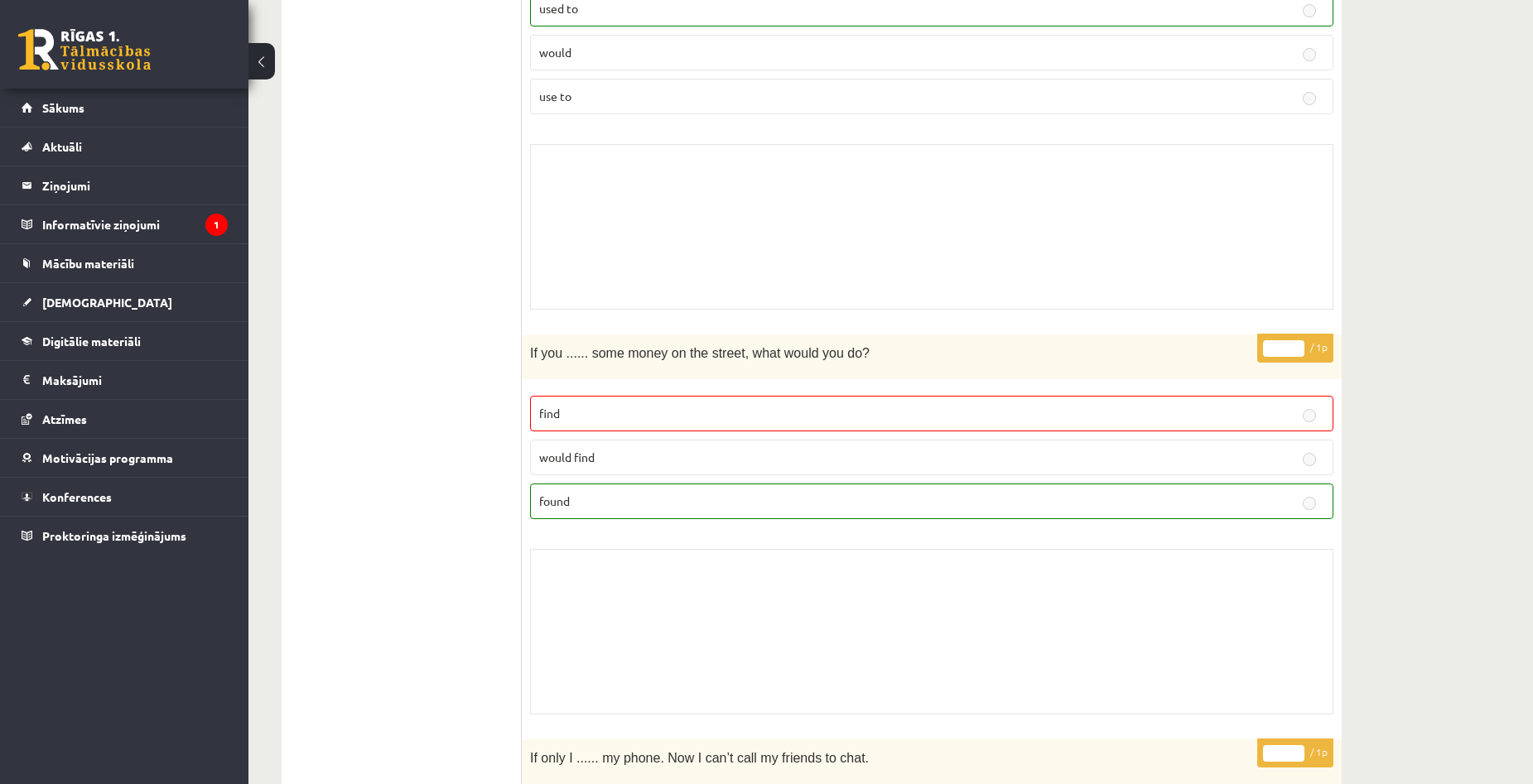
scroll to position [7163, 0]
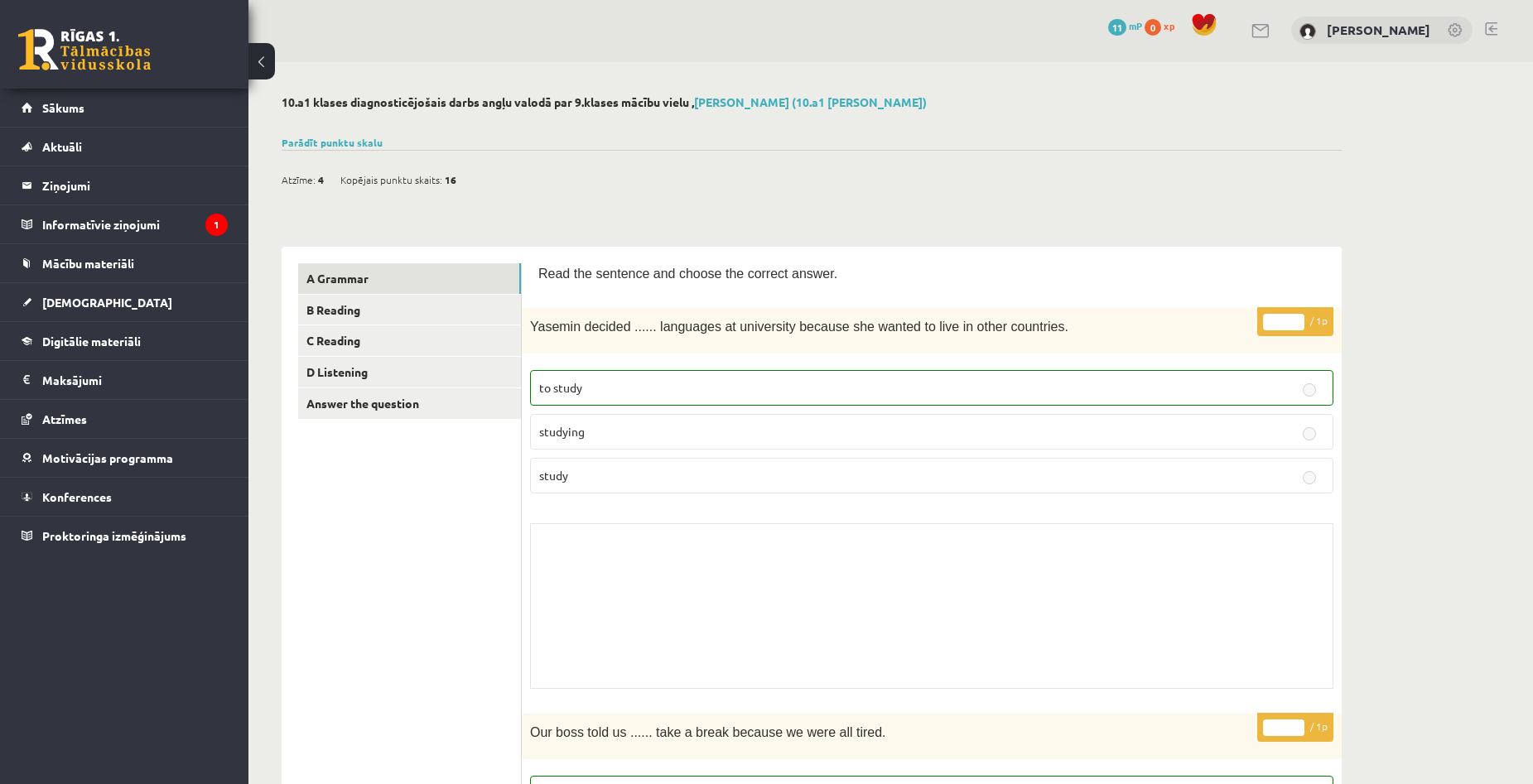
scroll to position [0, 0]
click at [352, 318] on link "B Reading" at bounding box center [409, 311] width 223 height 31
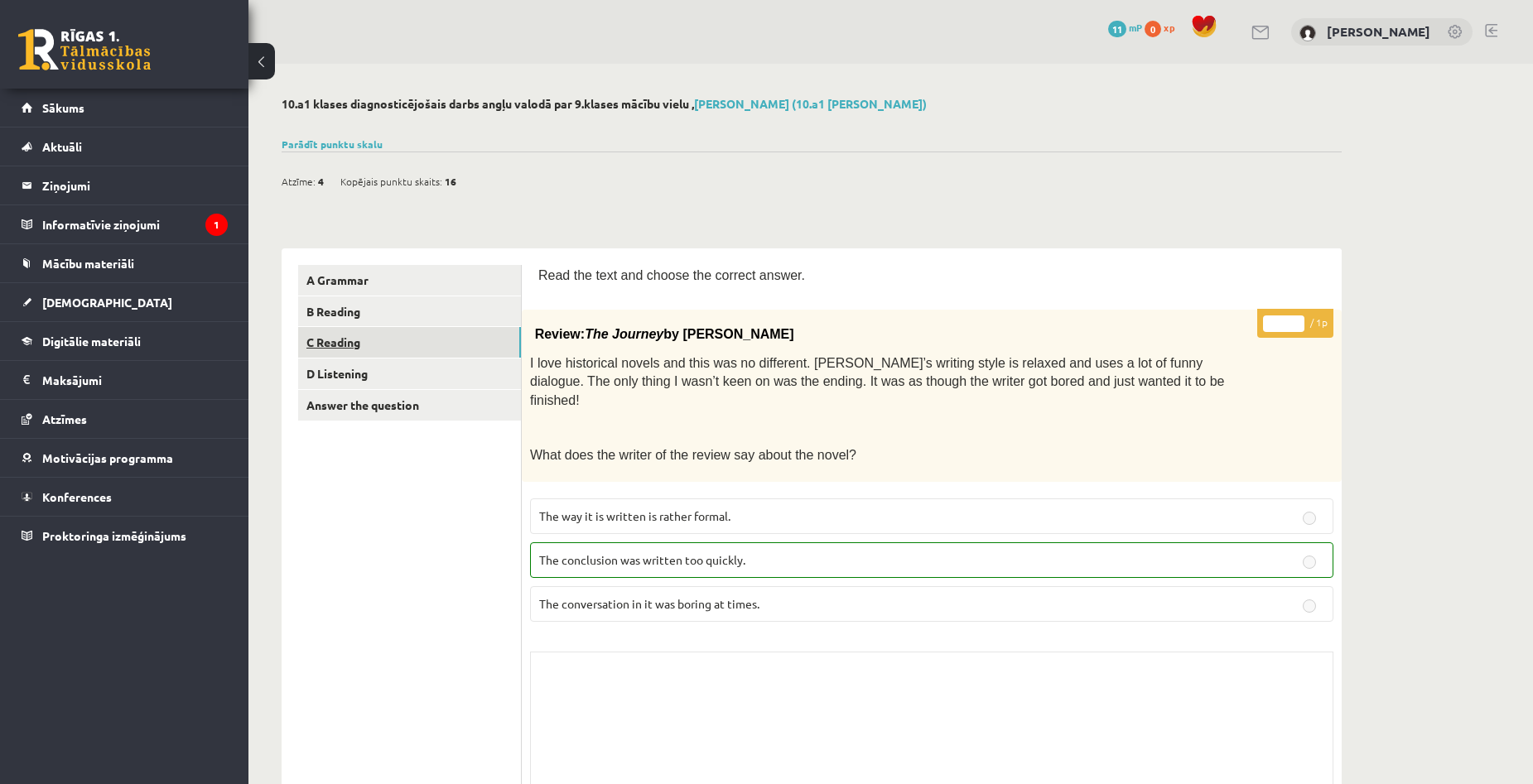
click at [424, 327] on link "C Reading" at bounding box center [409, 342] width 223 height 31
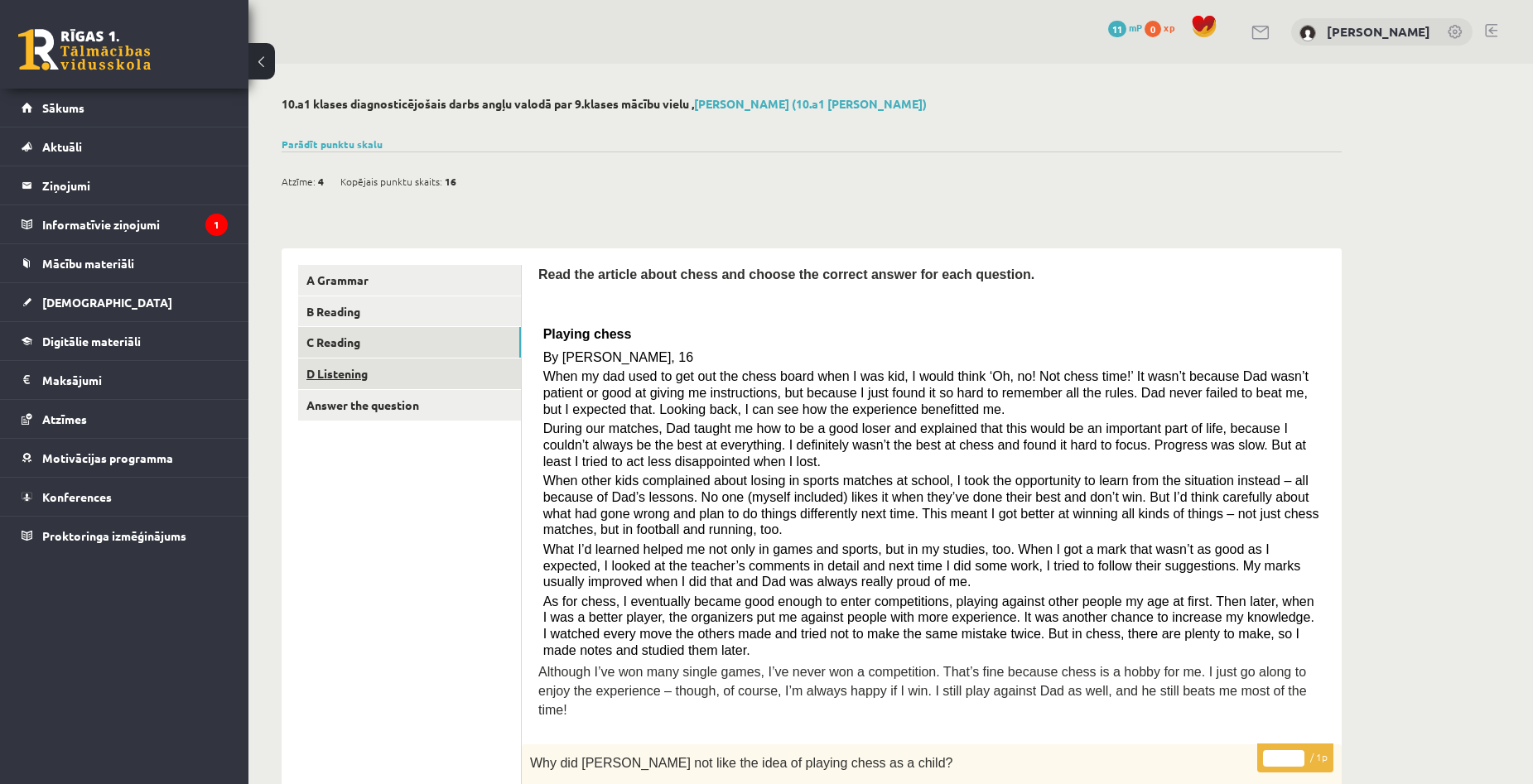
click at [368, 372] on link "D Listening" at bounding box center [409, 374] width 223 height 31
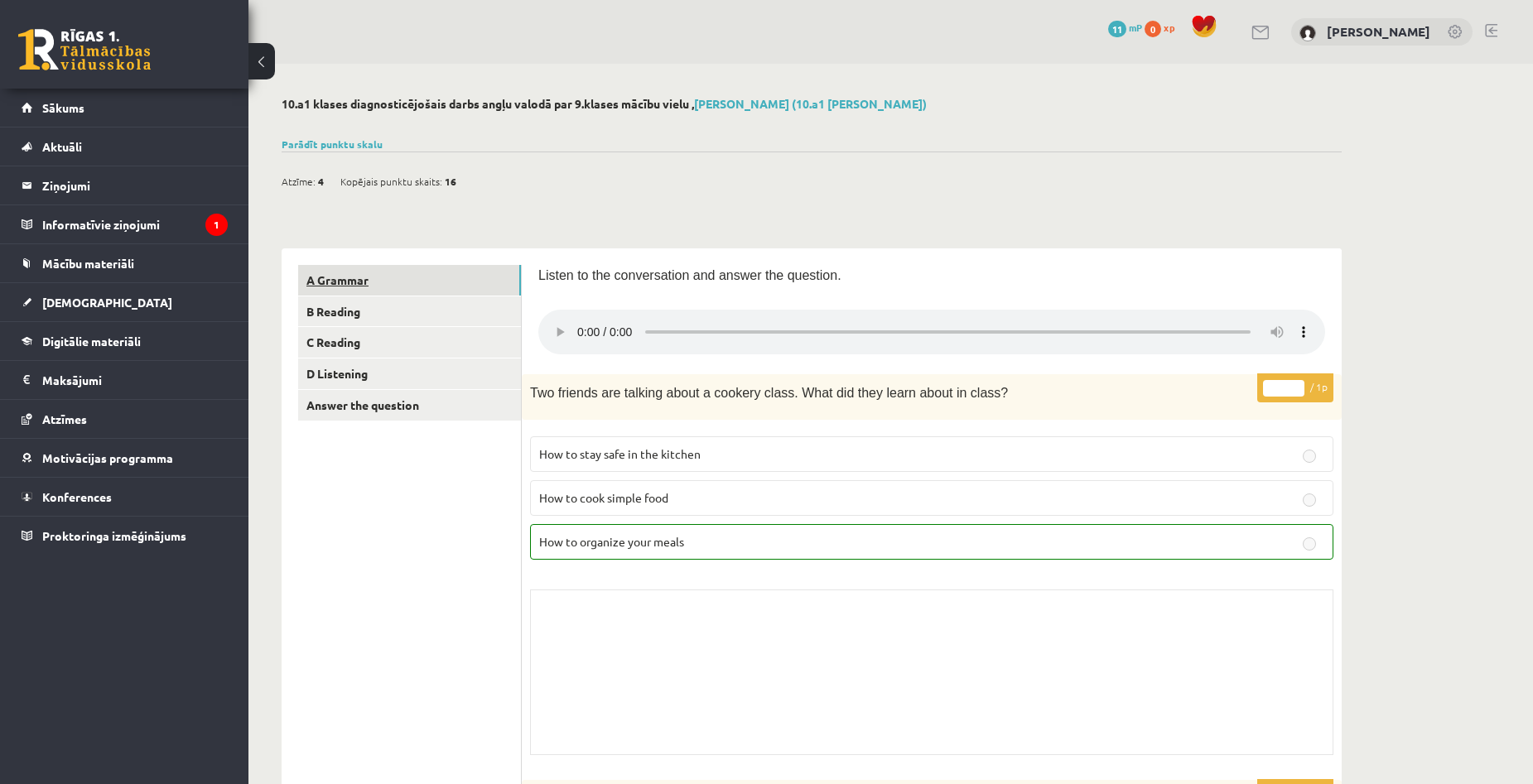
click at [339, 288] on link "A Grammar" at bounding box center [409, 280] width 223 height 31
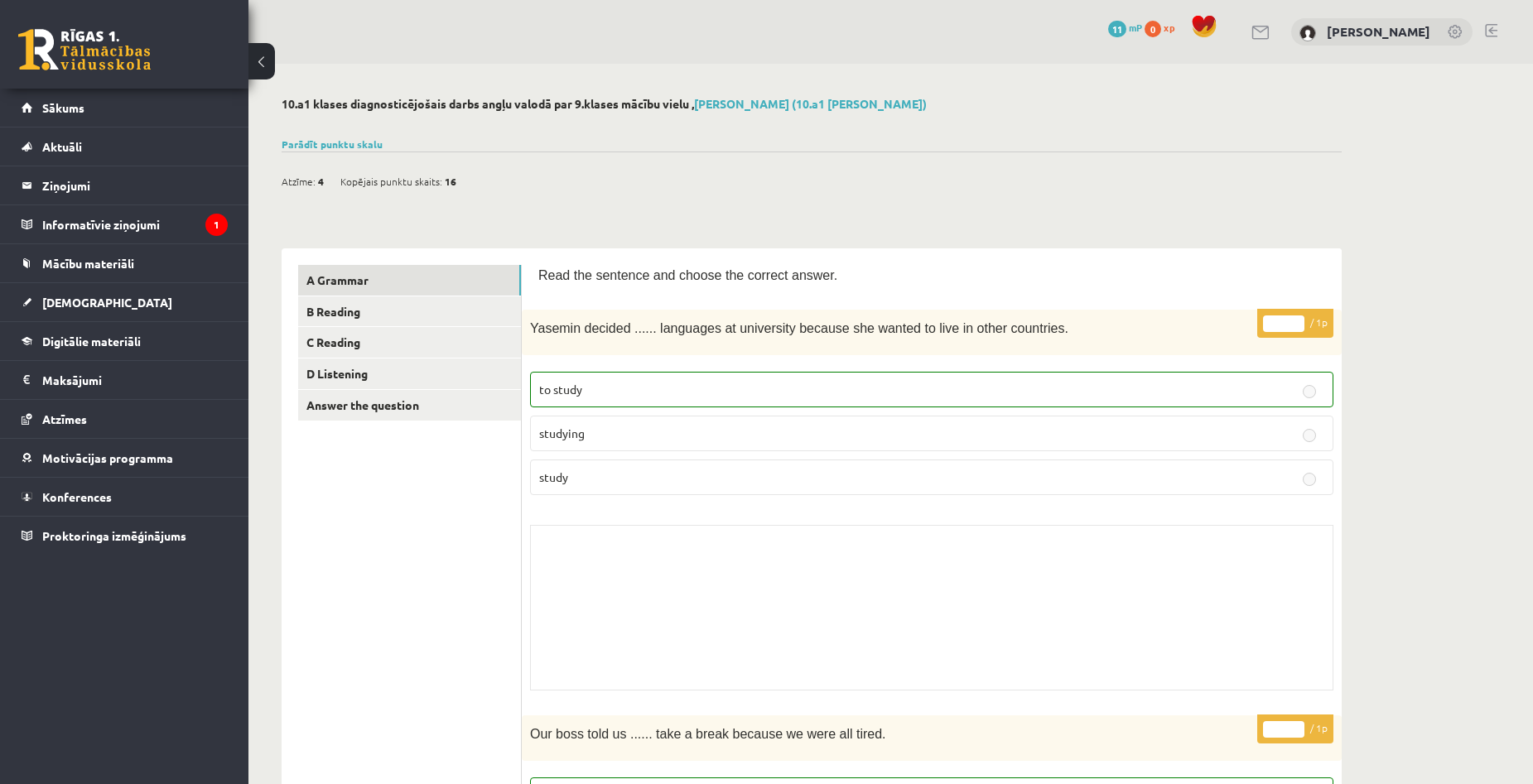
click at [253, 65] on button at bounding box center [261, 61] width 26 height 37
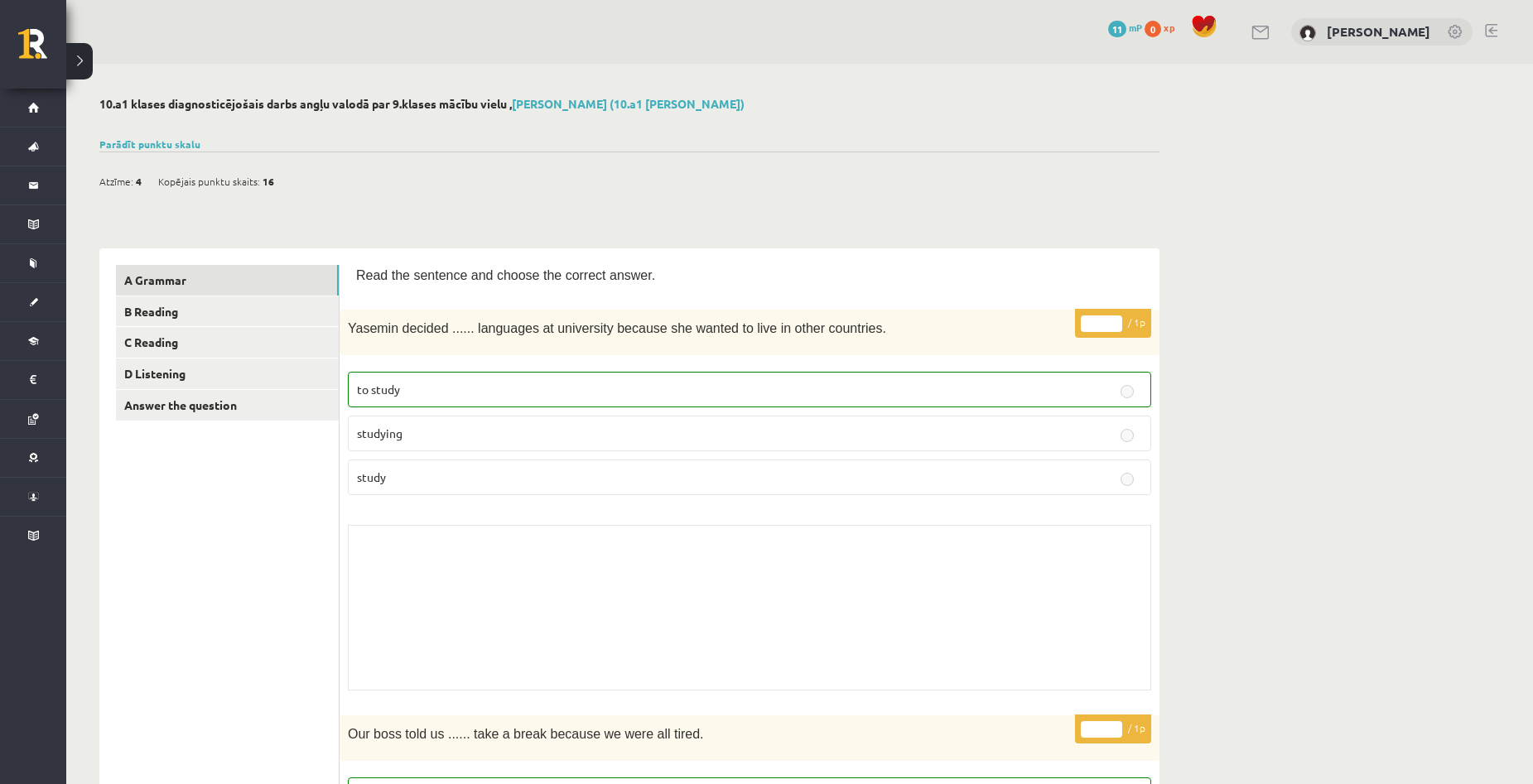
click at [72, 60] on button at bounding box center [80, 61] width 26 height 37
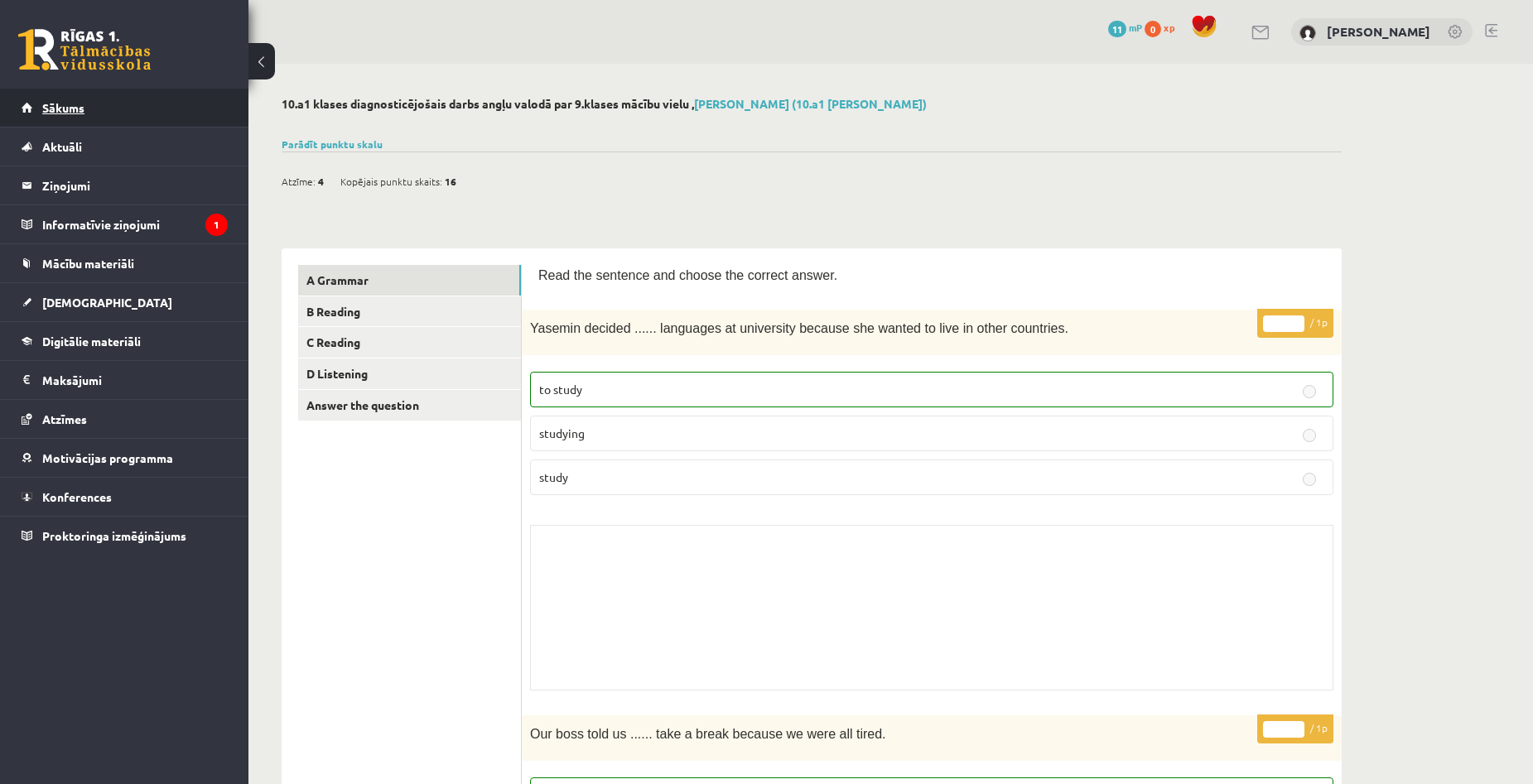
click at [59, 112] on span "Sākums" at bounding box center [63, 108] width 42 height 15
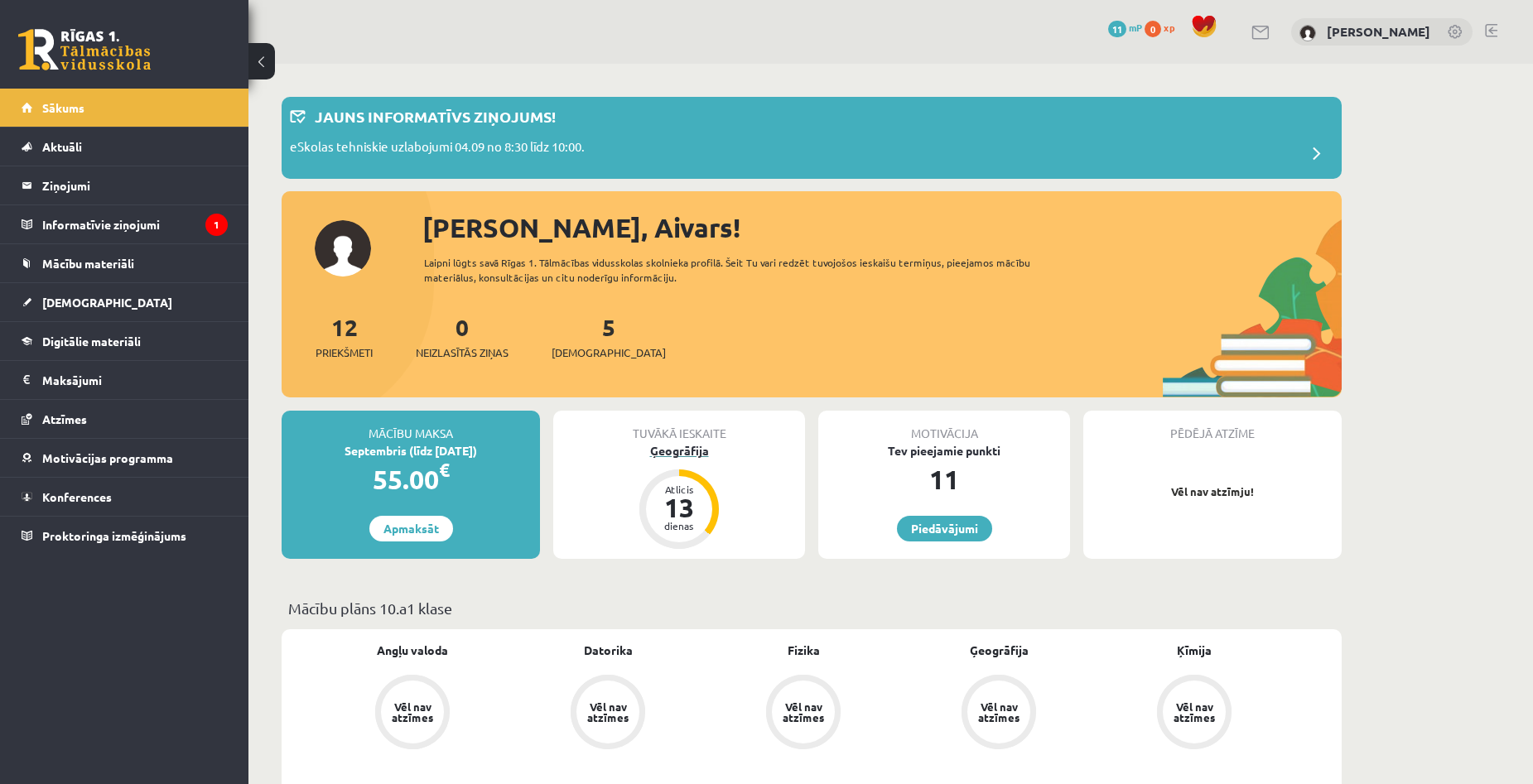
click at [661, 453] on div "Ģeogrāfija" at bounding box center [678, 451] width 252 height 18
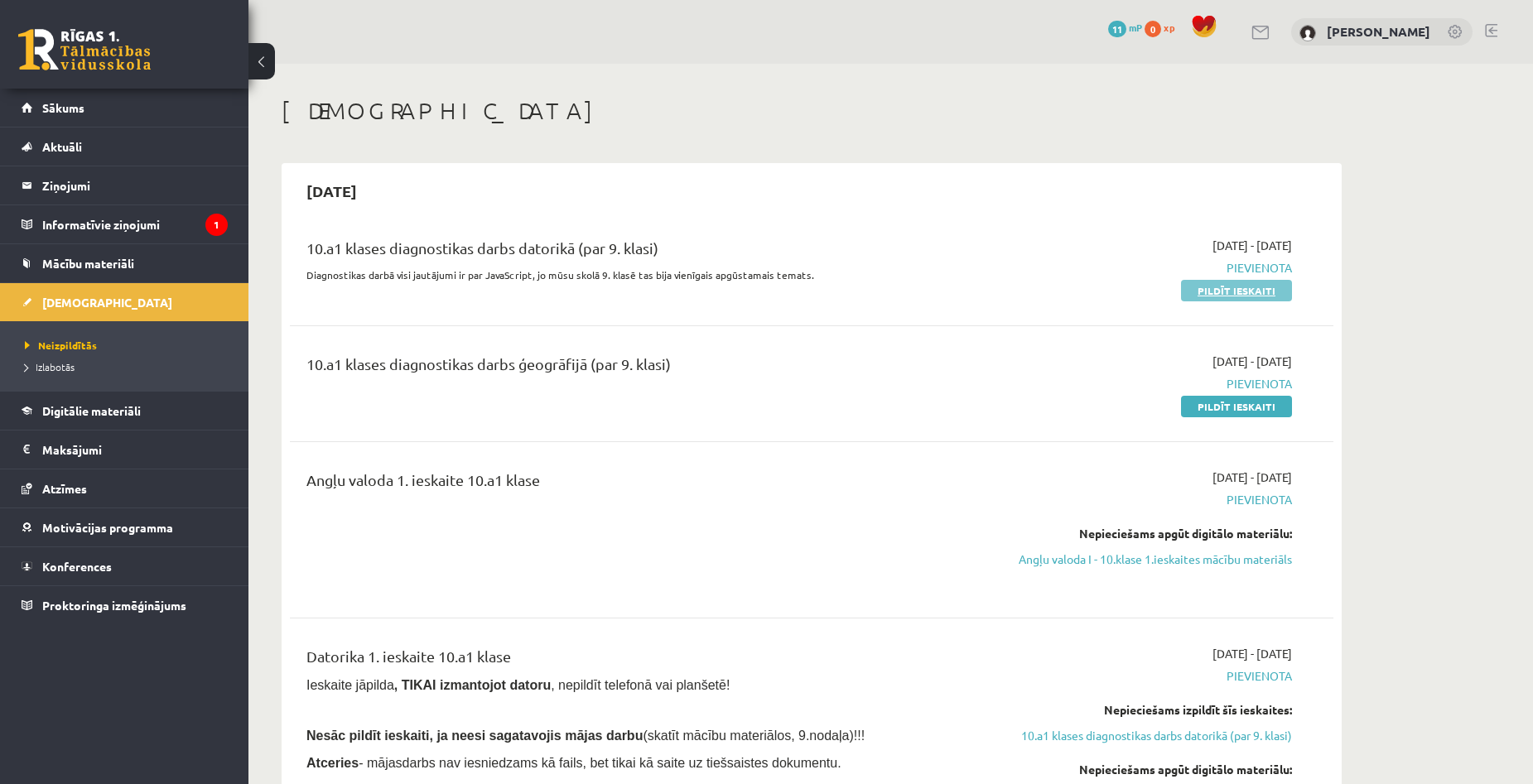
click at [1259, 289] on link "Pildīt ieskaiti" at bounding box center [1237, 290] width 111 height 22
drag, startPoint x: 1162, startPoint y: 356, endPoint x: 1292, endPoint y: 362, distance: 130.1
click at [1292, 362] on div "2025-09-01 - 2025-09-15 Pievienota Pildīt ieskaiti" at bounding box center [1136, 384] width 337 height 62
click at [1334, 410] on div "2025-09-15 10.a1 klases diagnostikas darbs datorikā (par 9. klasi) Diagnostikas…" at bounding box center [811, 695] width 1060 height 1064
drag, startPoint x: 1228, startPoint y: 497, endPoint x: 1293, endPoint y: 496, distance: 65.0
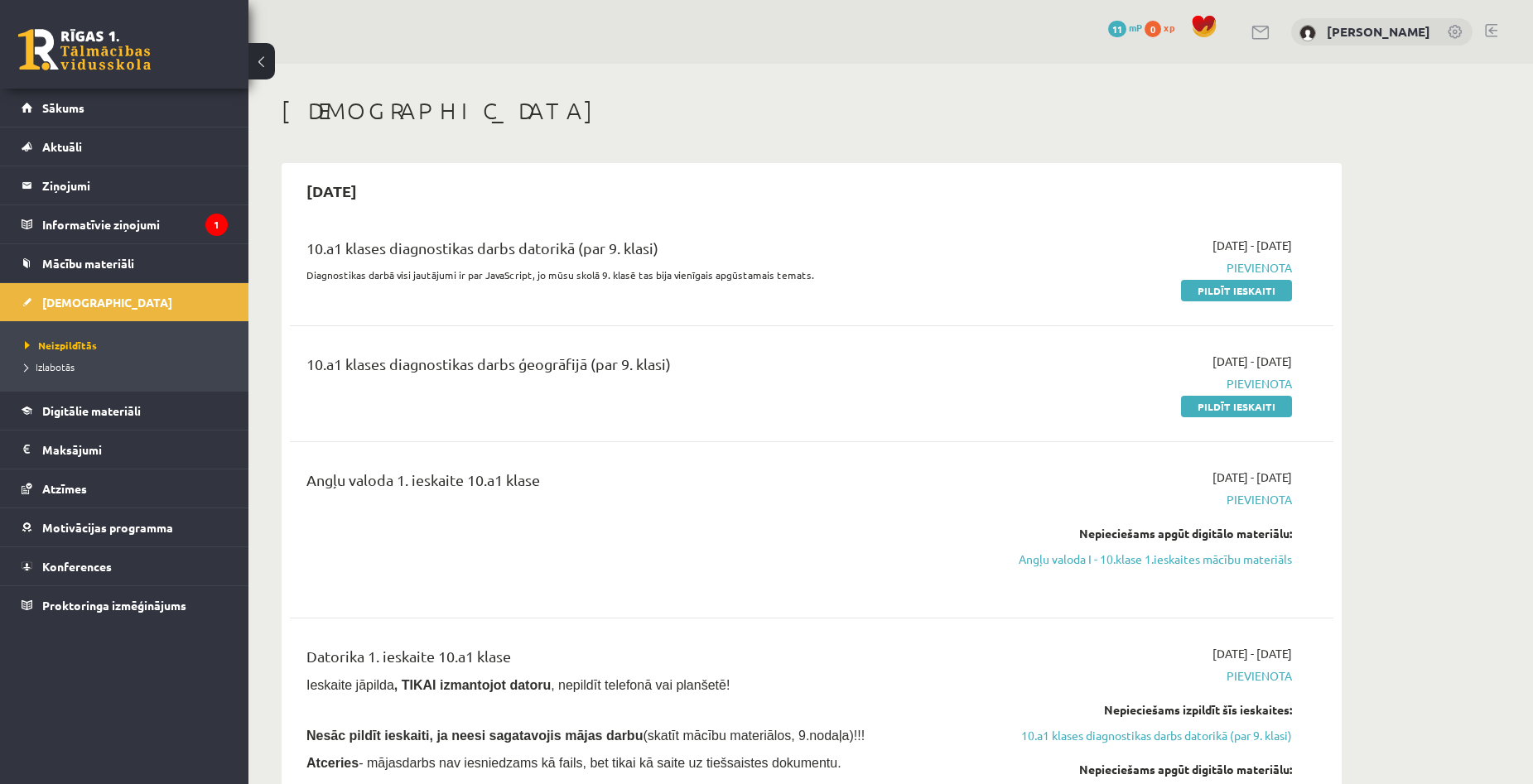
click at [1293, 496] on div "2025-09-01 - 2025-09-15 Pievienota Nepieciešams apgūt digitālo materiālu: Angļu…" at bounding box center [1136, 529] width 337 height 123
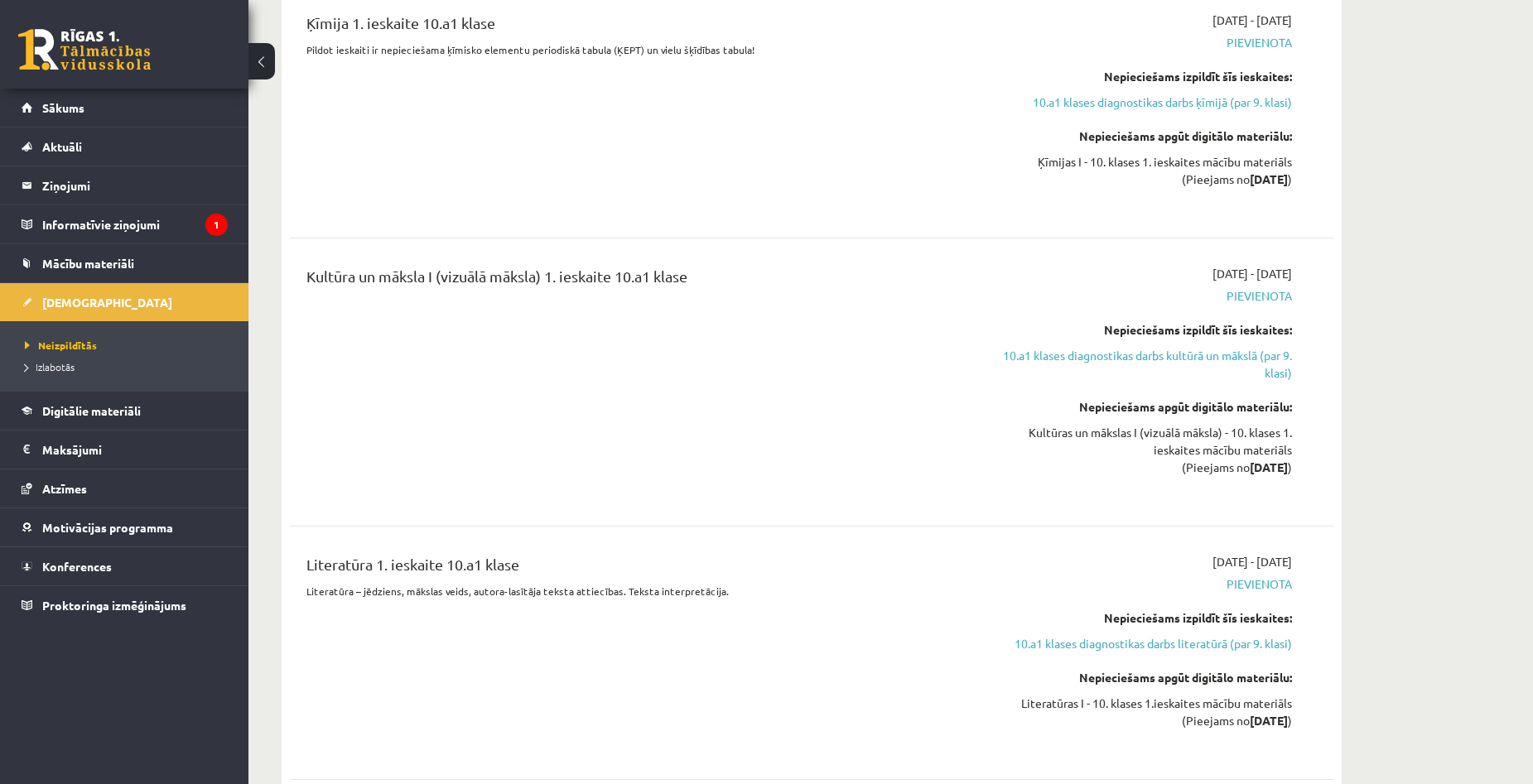
scroll to position [1738, 0]
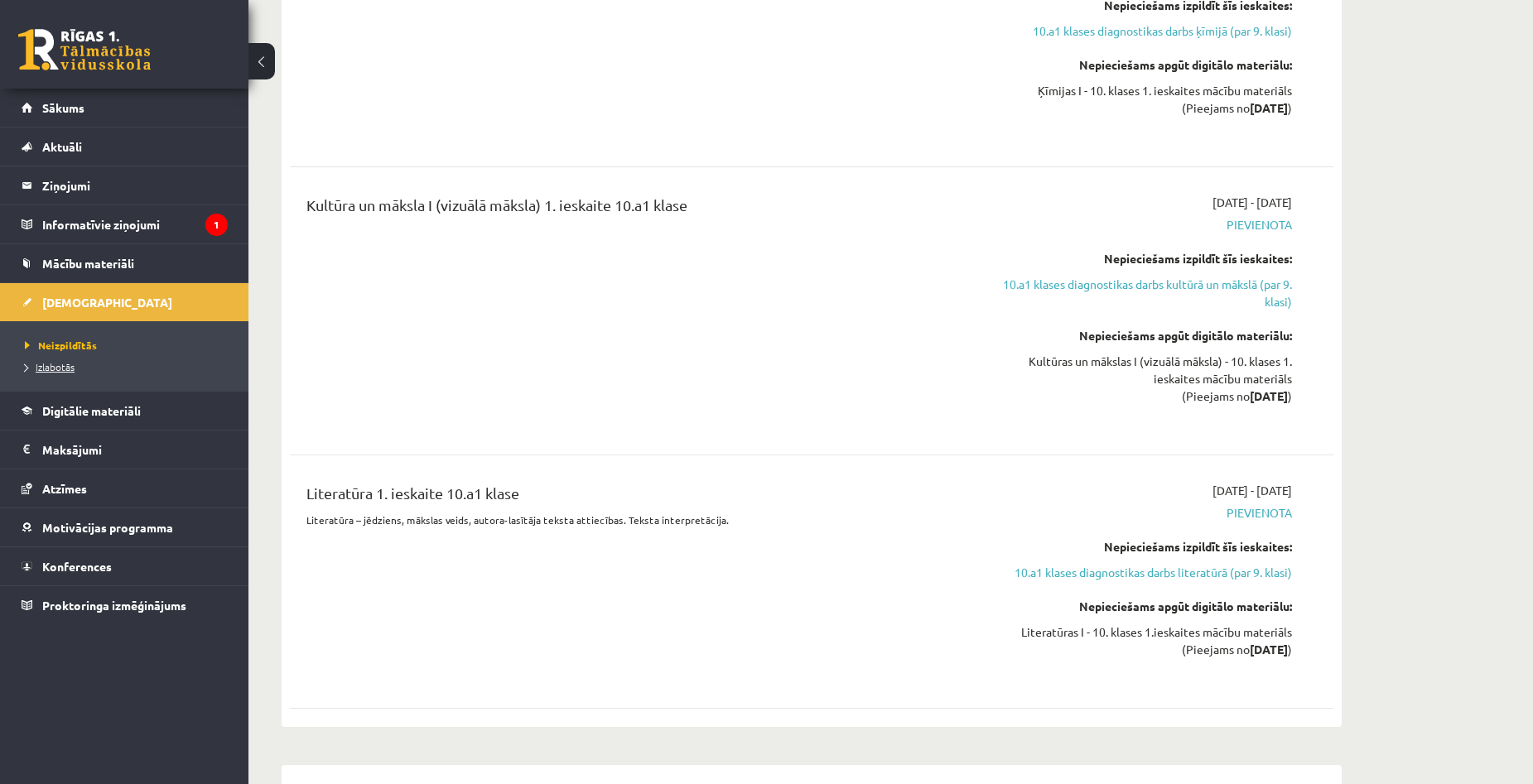
click at [54, 364] on span "Izlabotās" at bounding box center [50, 367] width 50 height 13
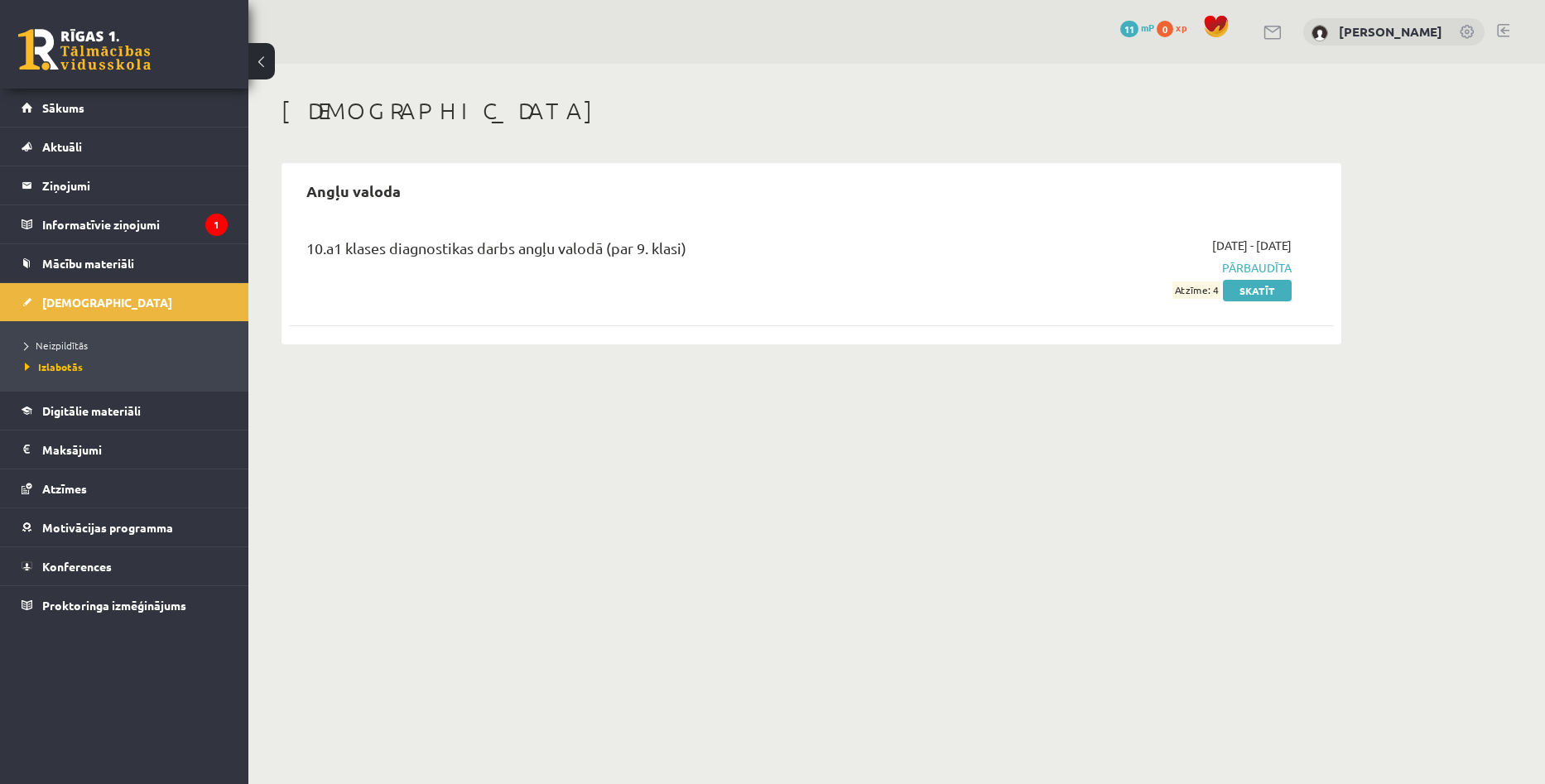
click at [1235, 271] on span "Pārbaudīta" at bounding box center [1136, 268] width 312 height 18
click at [1249, 284] on link "Skatīt" at bounding box center [1257, 290] width 68 height 22
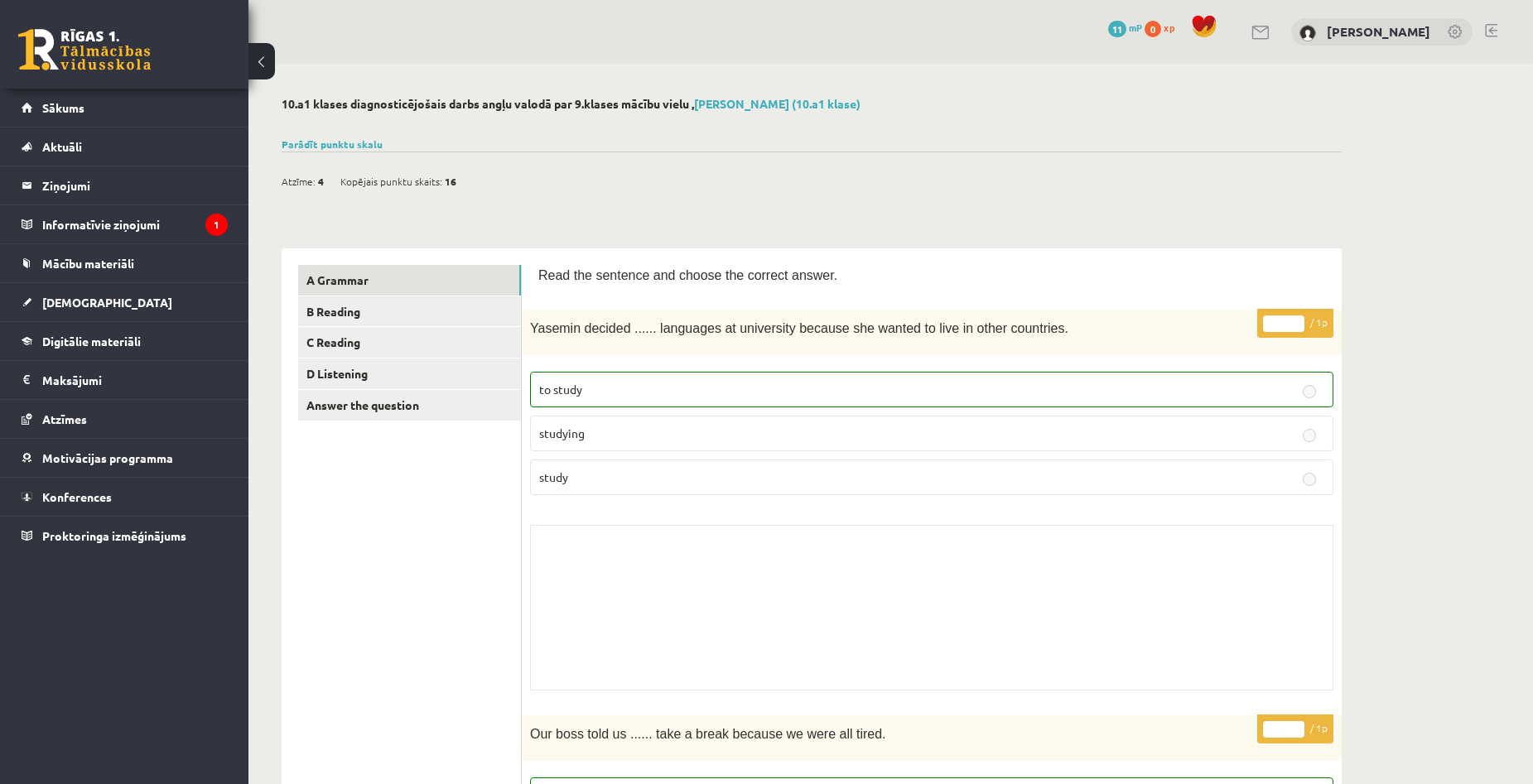
click at [268, 61] on button at bounding box center [261, 61] width 26 height 37
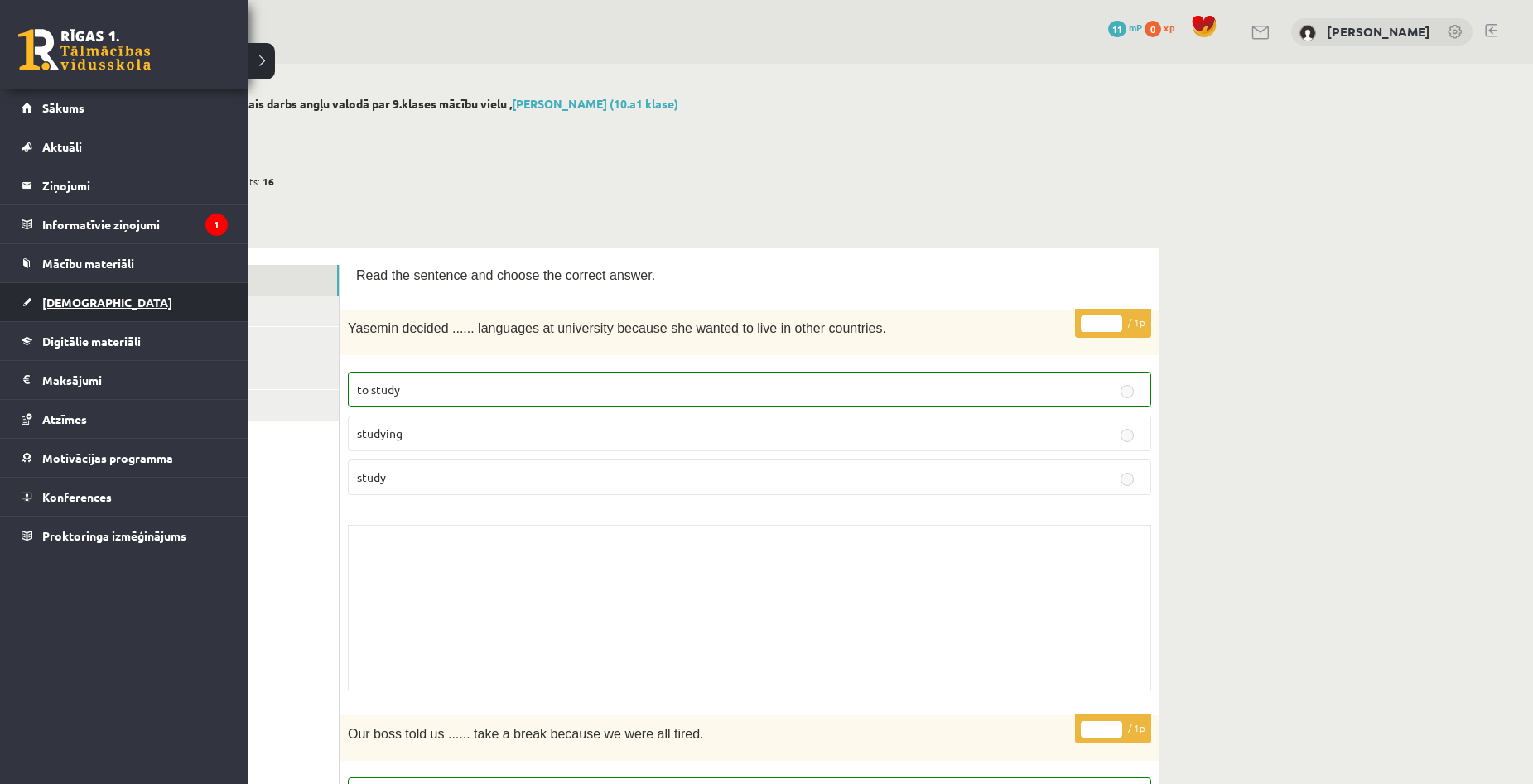
click at [77, 295] on link "[DEMOGRAPHIC_DATA]" at bounding box center [125, 302] width 206 height 38
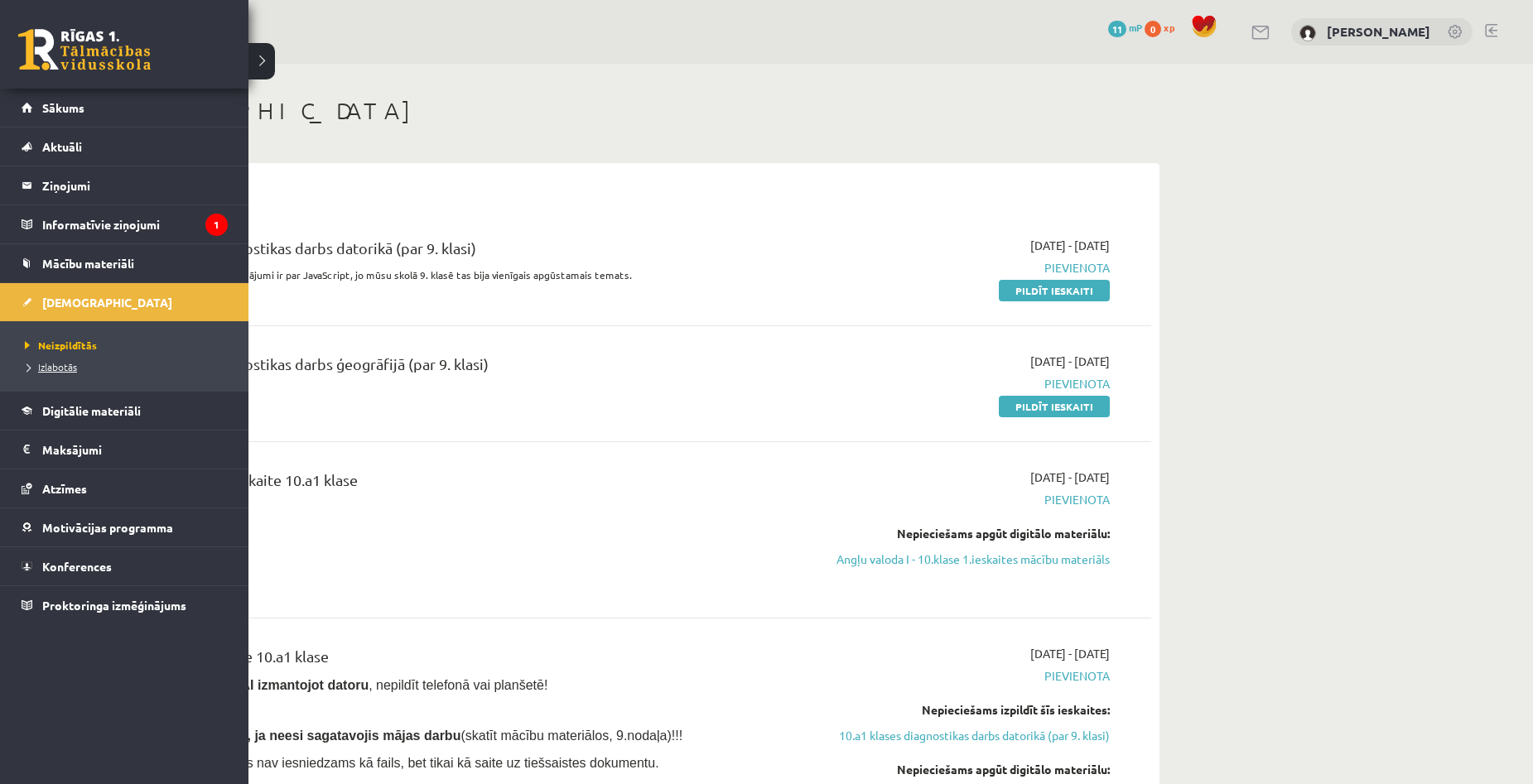
click at [59, 361] on span "Izlabotās" at bounding box center [49, 367] width 56 height 13
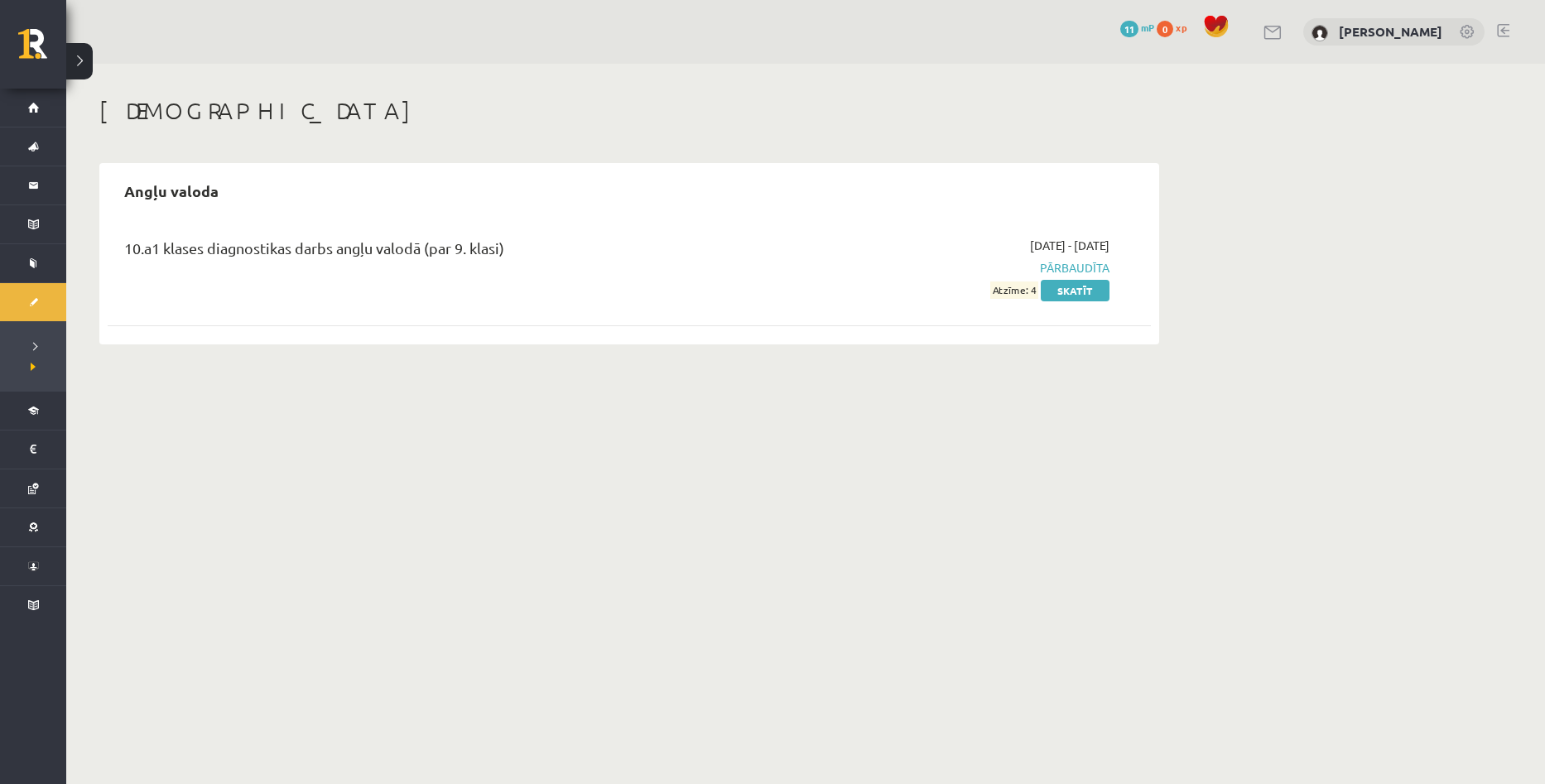
drag, startPoint x: 991, startPoint y: 293, endPoint x: 1038, endPoint y: 291, distance: 47.0
click at [1038, 291] on div "[DATE] - [DATE] Pārbaudīta Atzīme: 4 Skatīt" at bounding box center [954, 268] width 337 height 62
click at [1401, 428] on body "0 Dāvanas 11 mP 0 xp [PERSON_NAME] Sākums Aktuāli Kā mācīties eSKOLĀ Kontakti N…" at bounding box center [772, 392] width 1545 height 784
click at [1095, 295] on link "Skatīt" at bounding box center [1075, 290] width 68 height 22
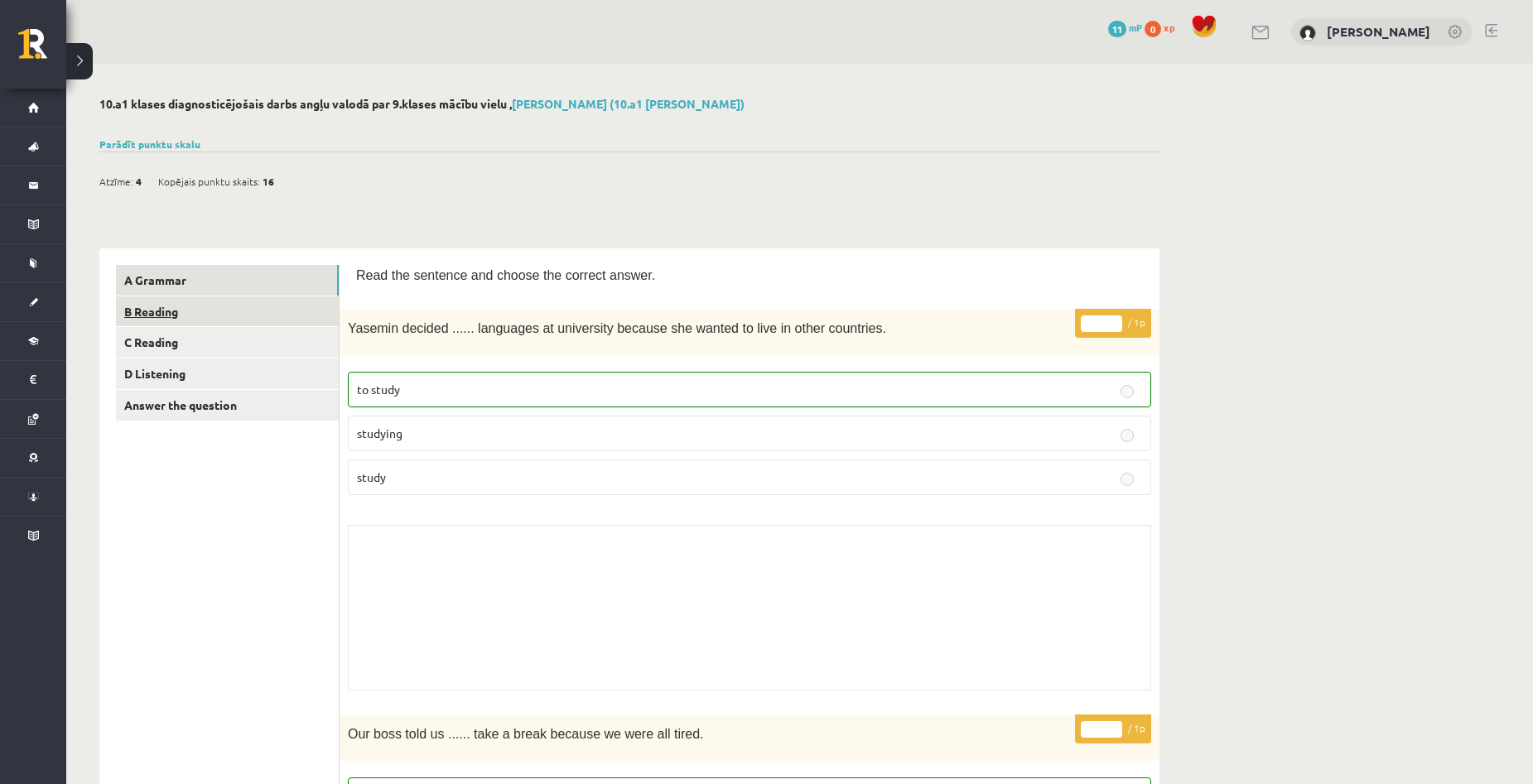
click at [214, 311] on link "B Reading" at bounding box center [228, 311] width 223 height 31
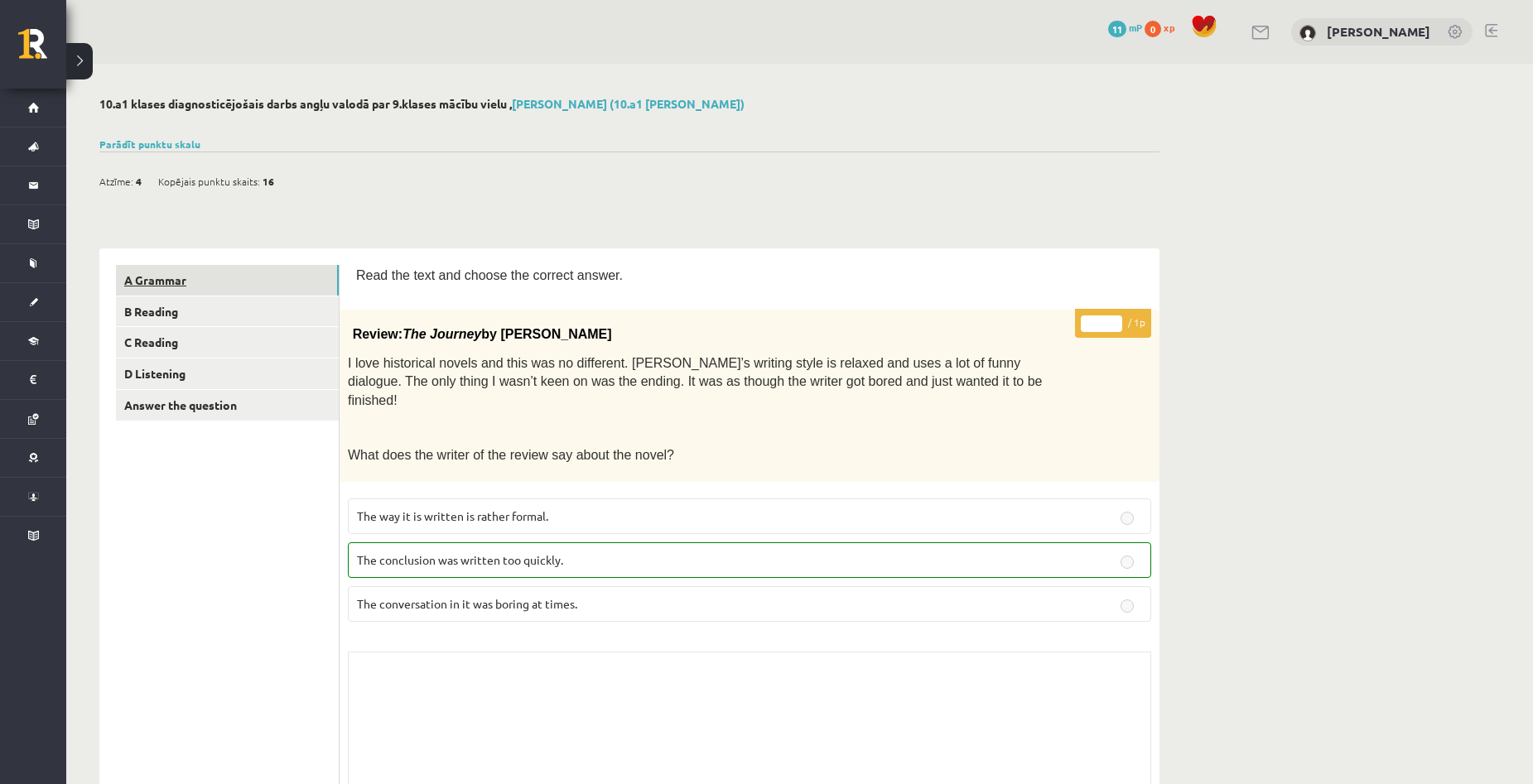
click at [204, 268] on link "A Grammar" at bounding box center [228, 280] width 223 height 31
